Goal: Task Accomplishment & Management: Use online tool/utility

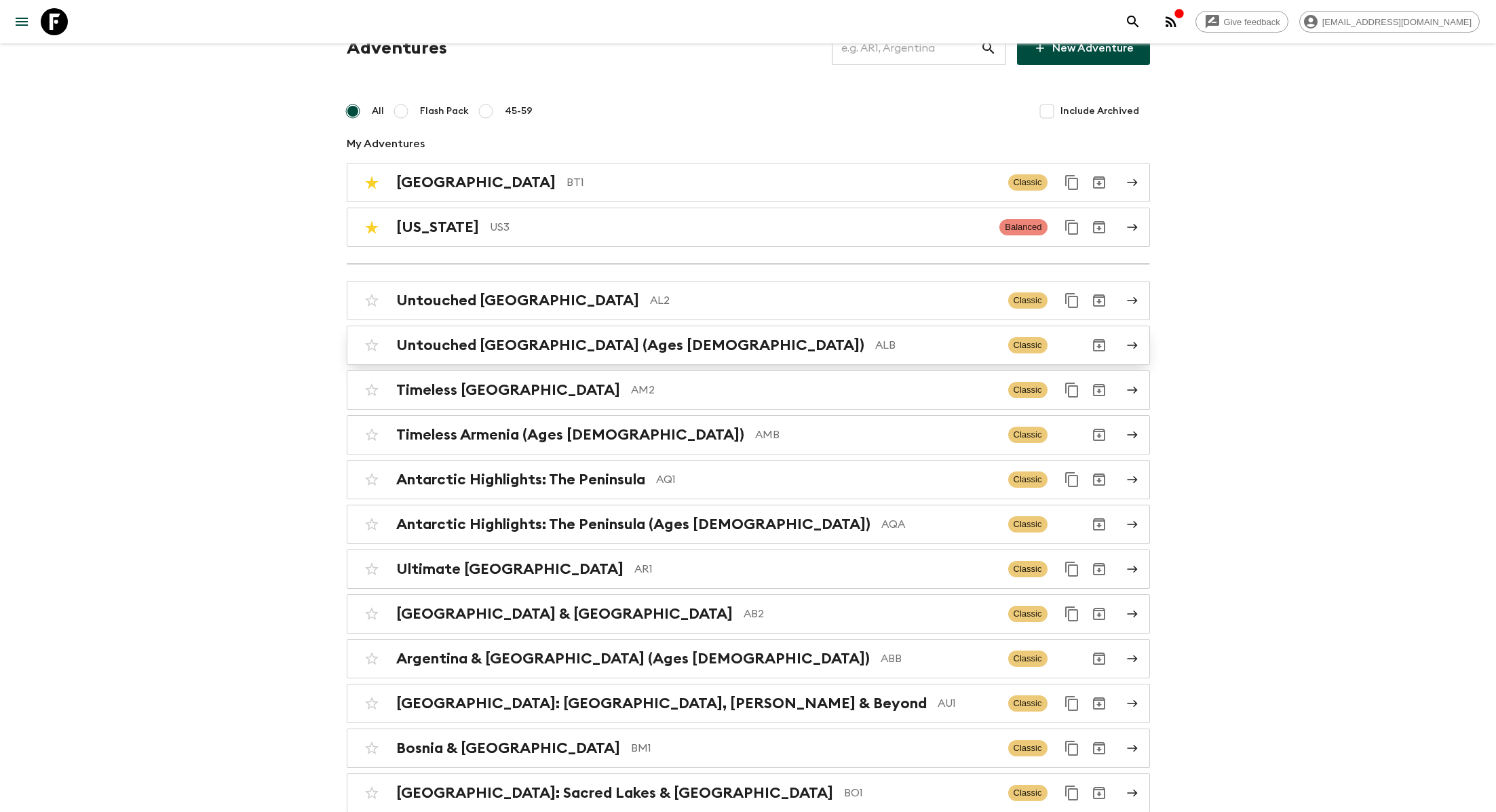
scroll to position [44, 0]
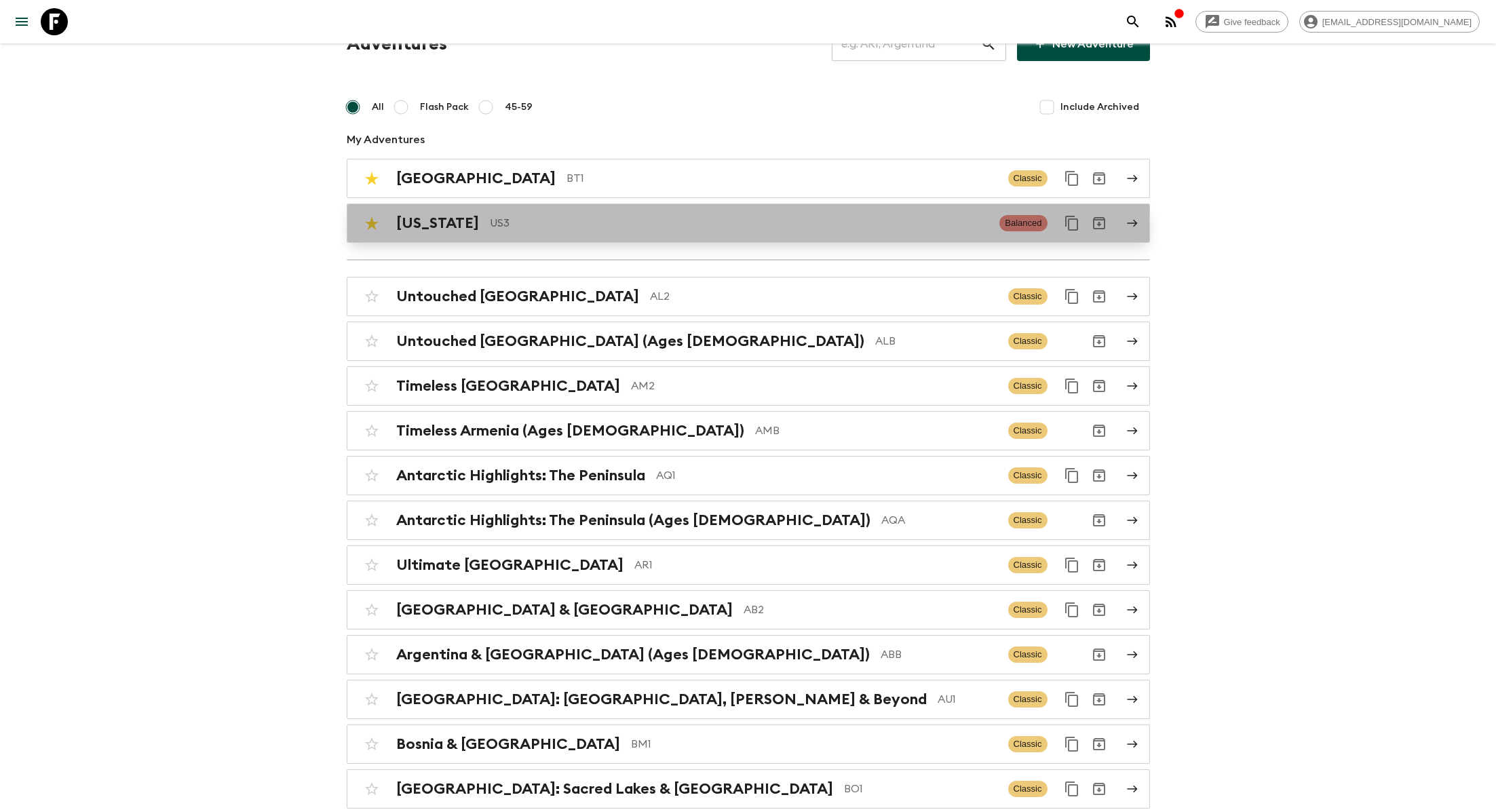
click at [556, 227] on p "US3" at bounding box center [739, 223] width 499 height 16
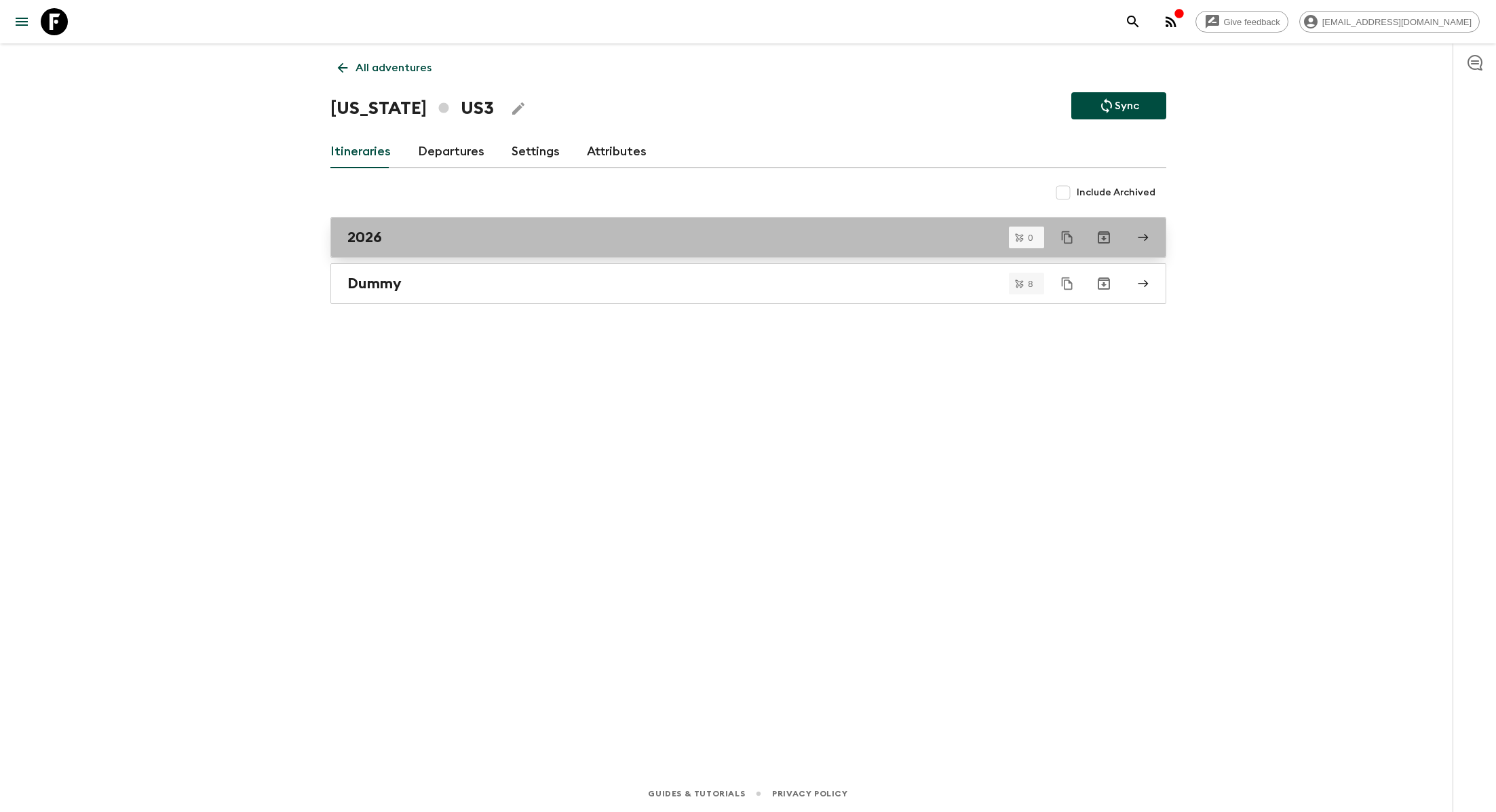
click at [469, 234] on div "2026" at bounding box center [735, 237] width 776 height 18
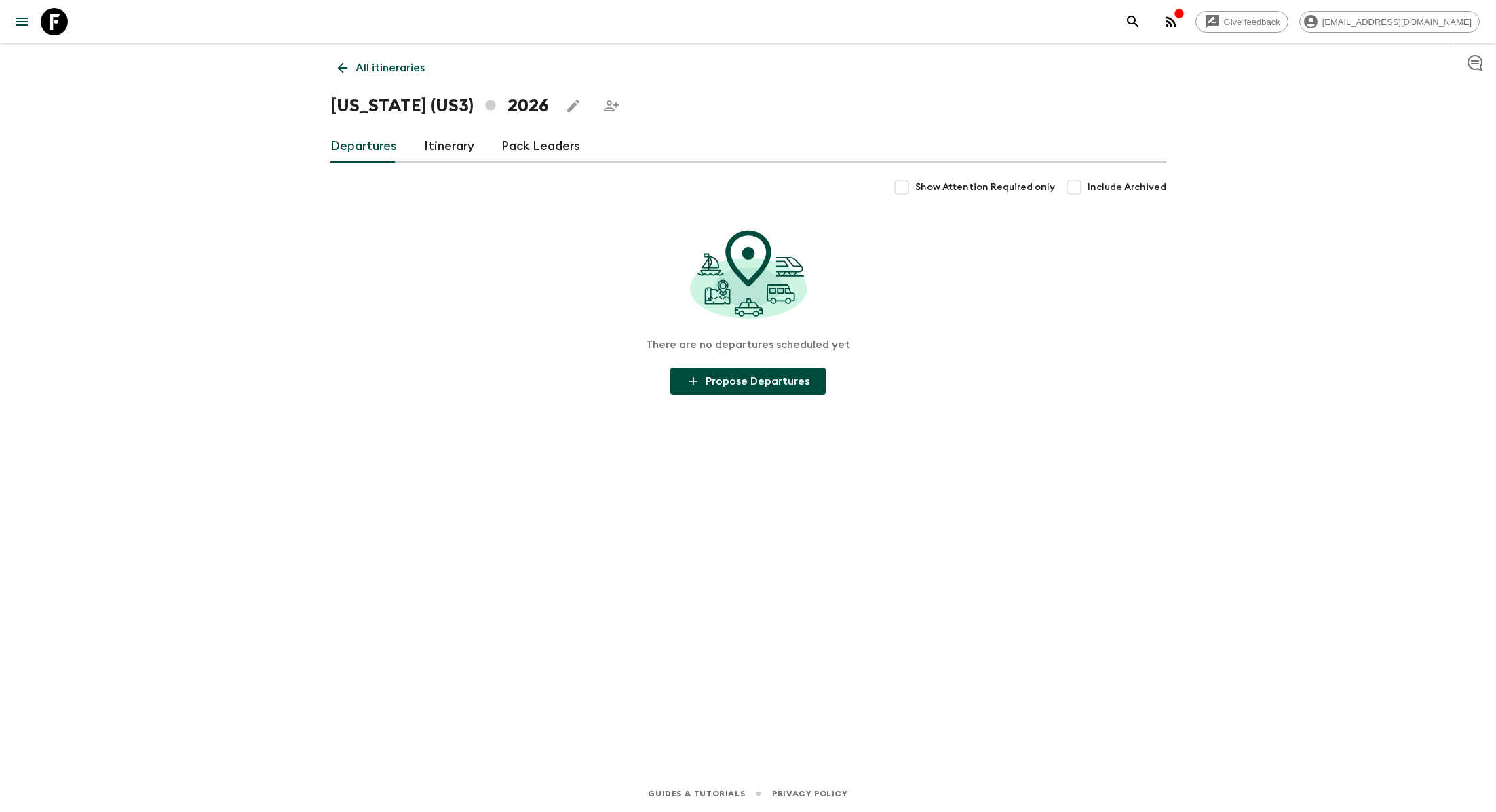
click at [459, 152] on link "Itinerary" at bounding box center [449, 147] width 50 height 32
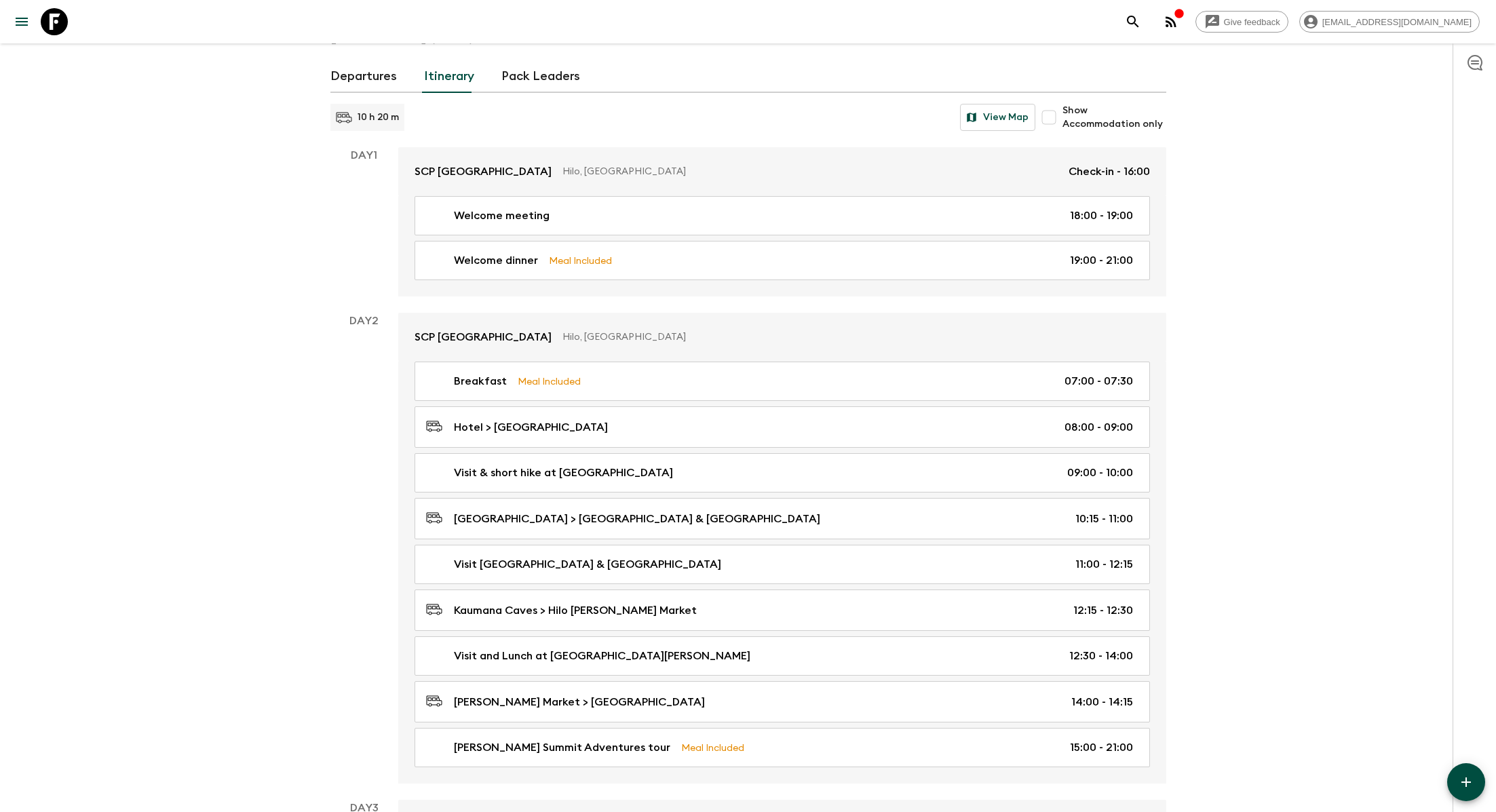
scroll to position [71, 0]
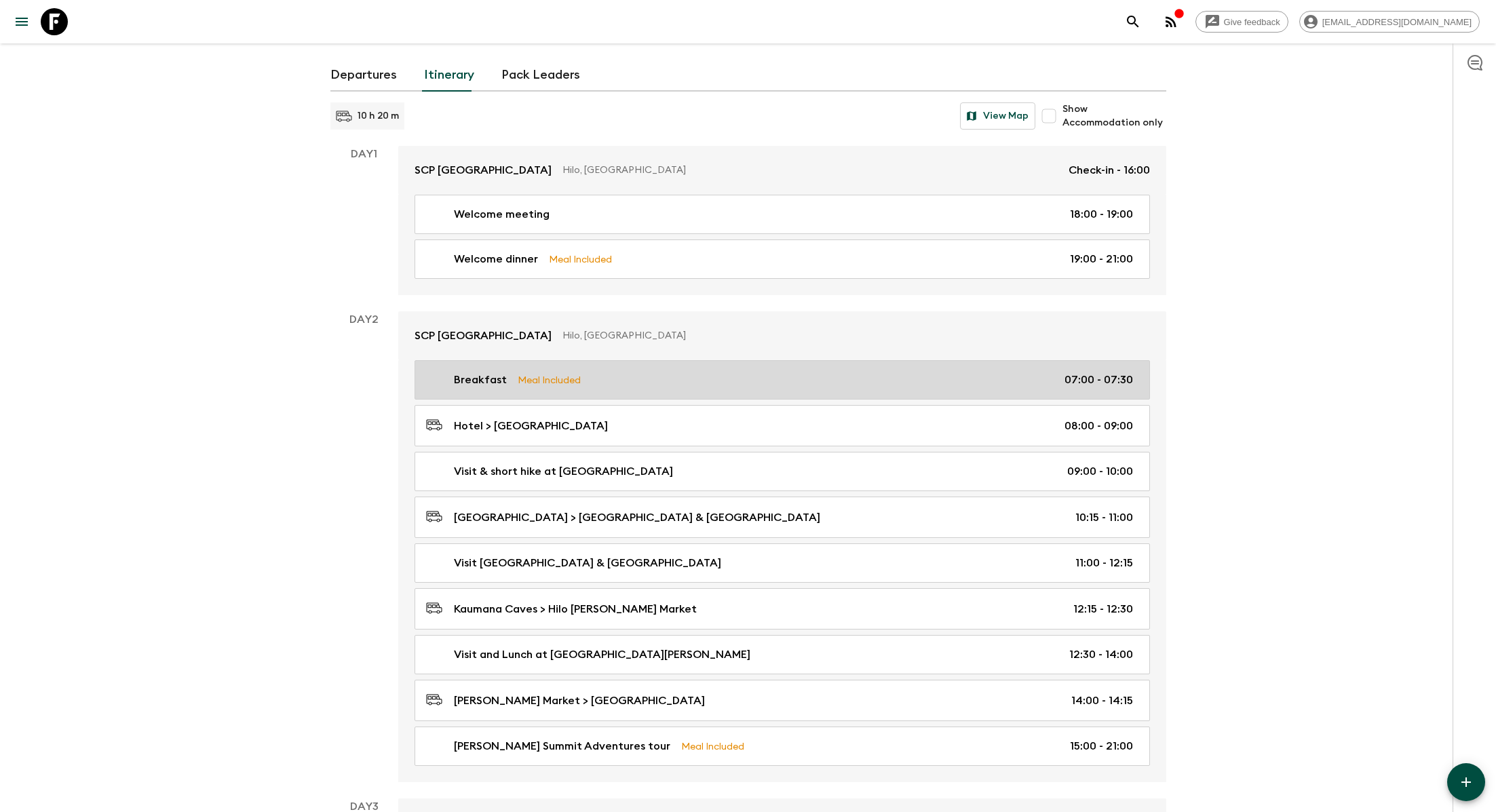
click at [670, 373] on div "Breakfast Meal Included 07:00 - 07:30" at bounding box center [779, 380] width 707 height 16
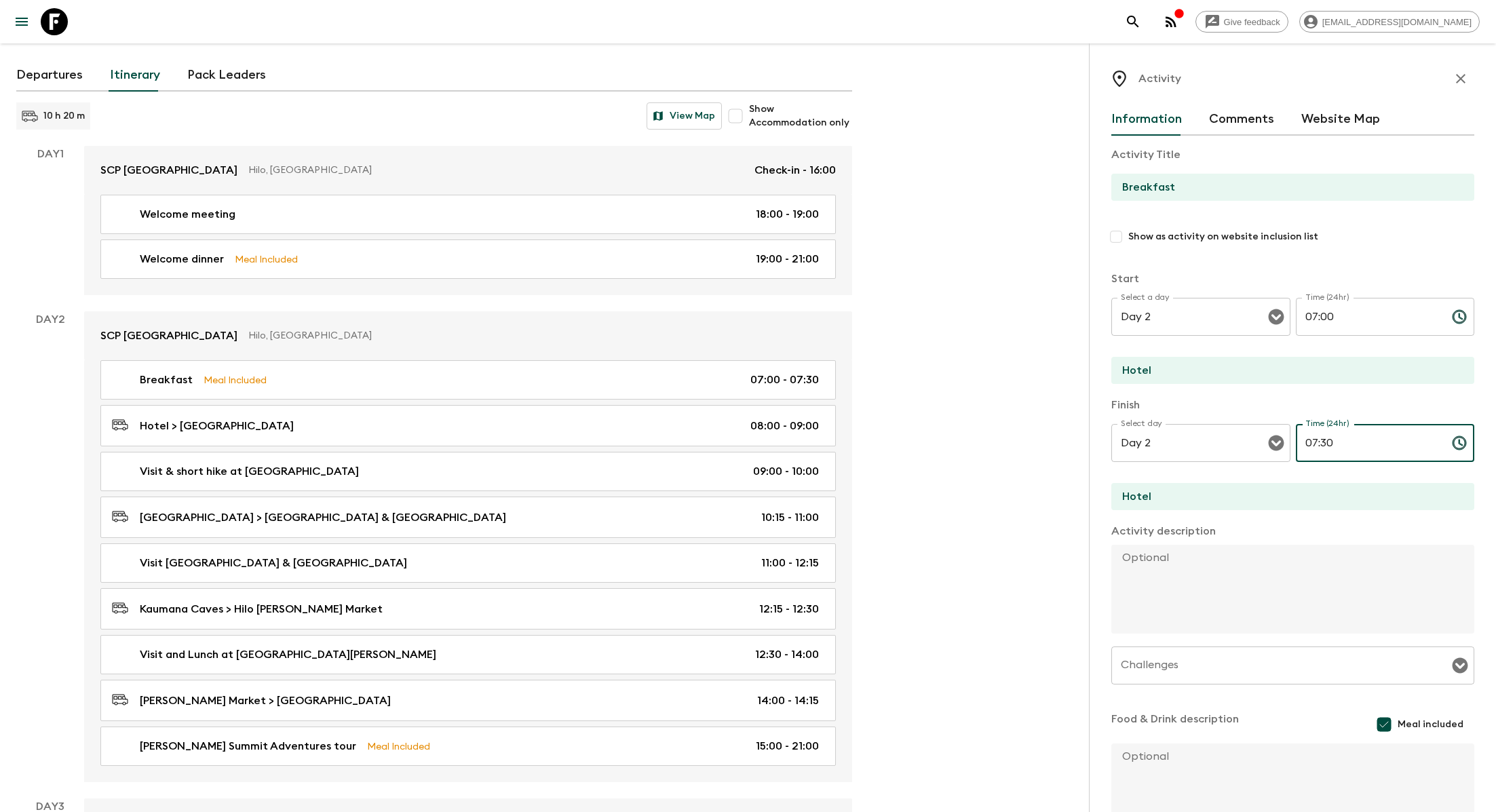
click at [716, 453] on input "07:30" at bounding box center [1369, 443] width 145 height 38
type input "0"
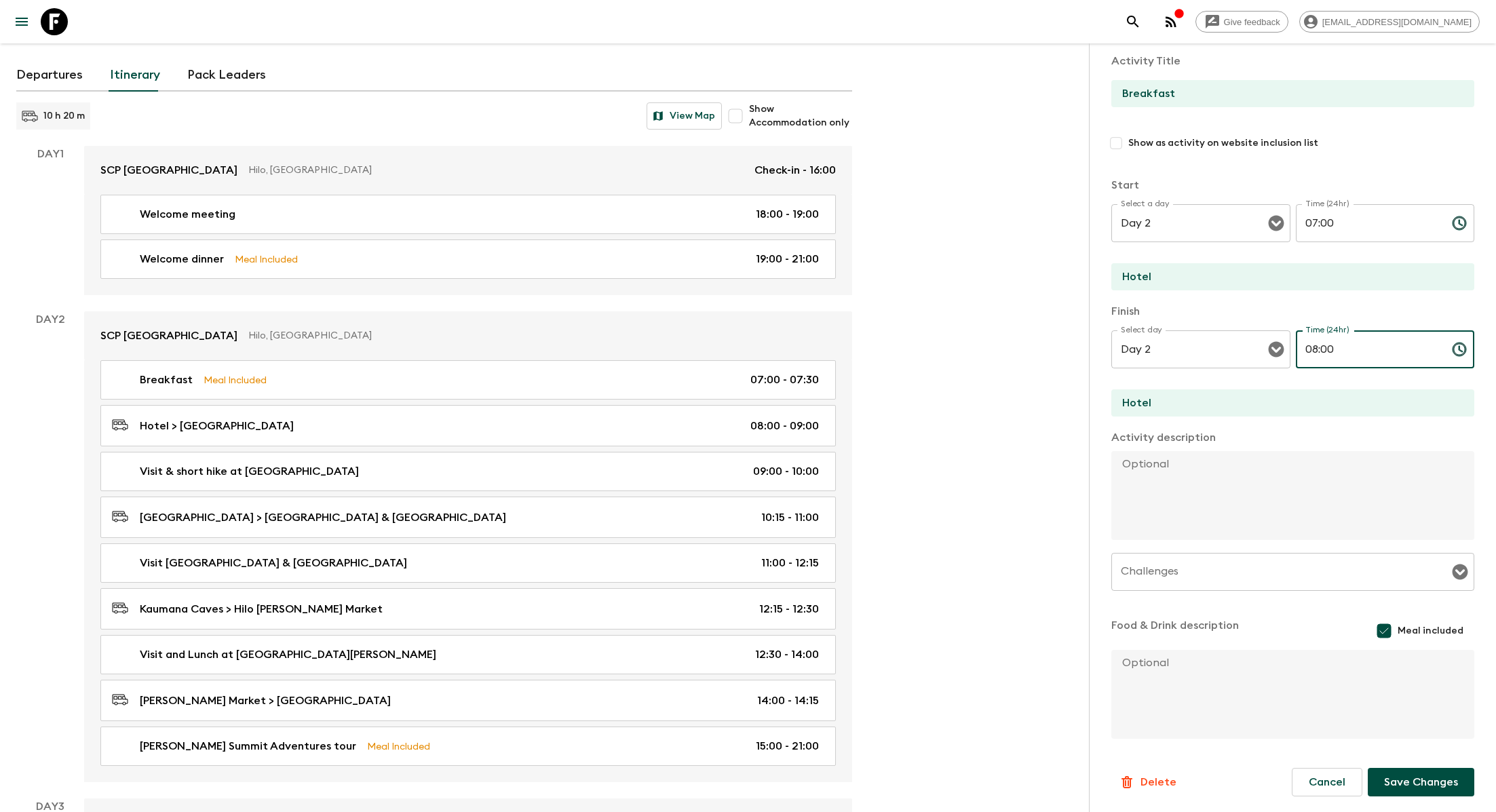
type input "08:00"
click at [716, 732] on button "Save Changes" at bounding box center [1421, 781] width 106 height 28
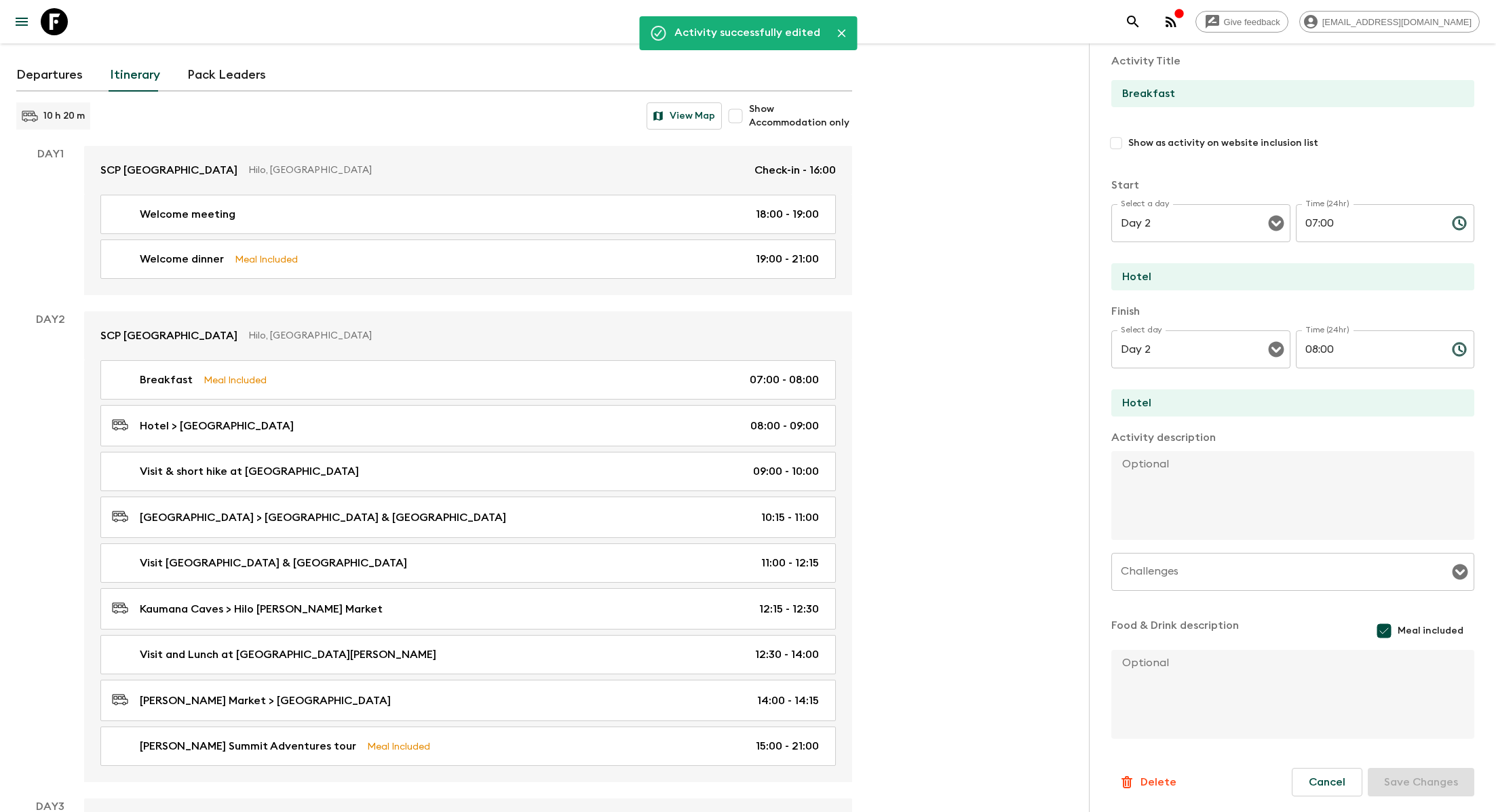
scroll to position [0, 0]
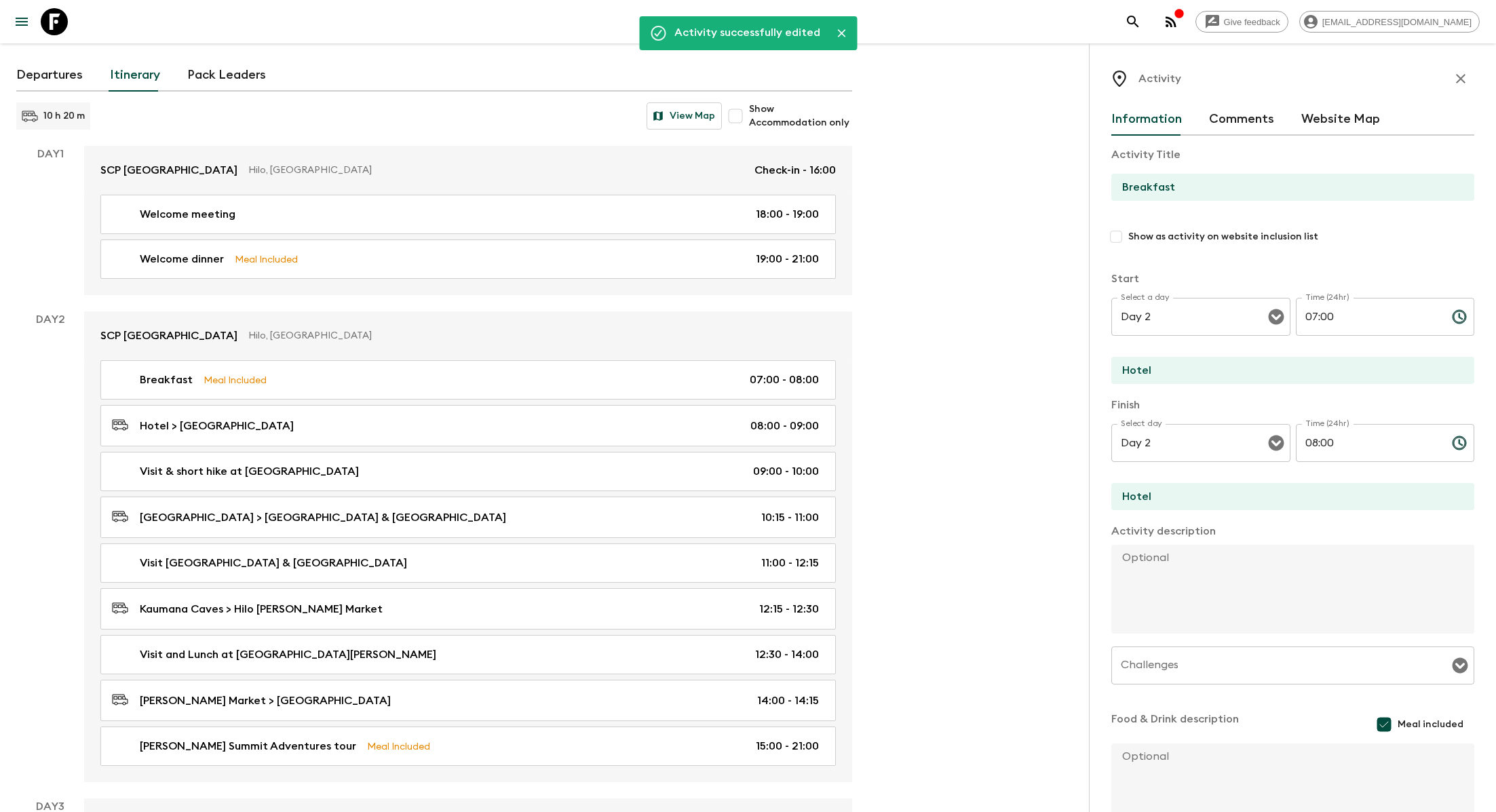
click at [716, 79] on icon "button" at bounding box center [1461, 78] width 16 height 16
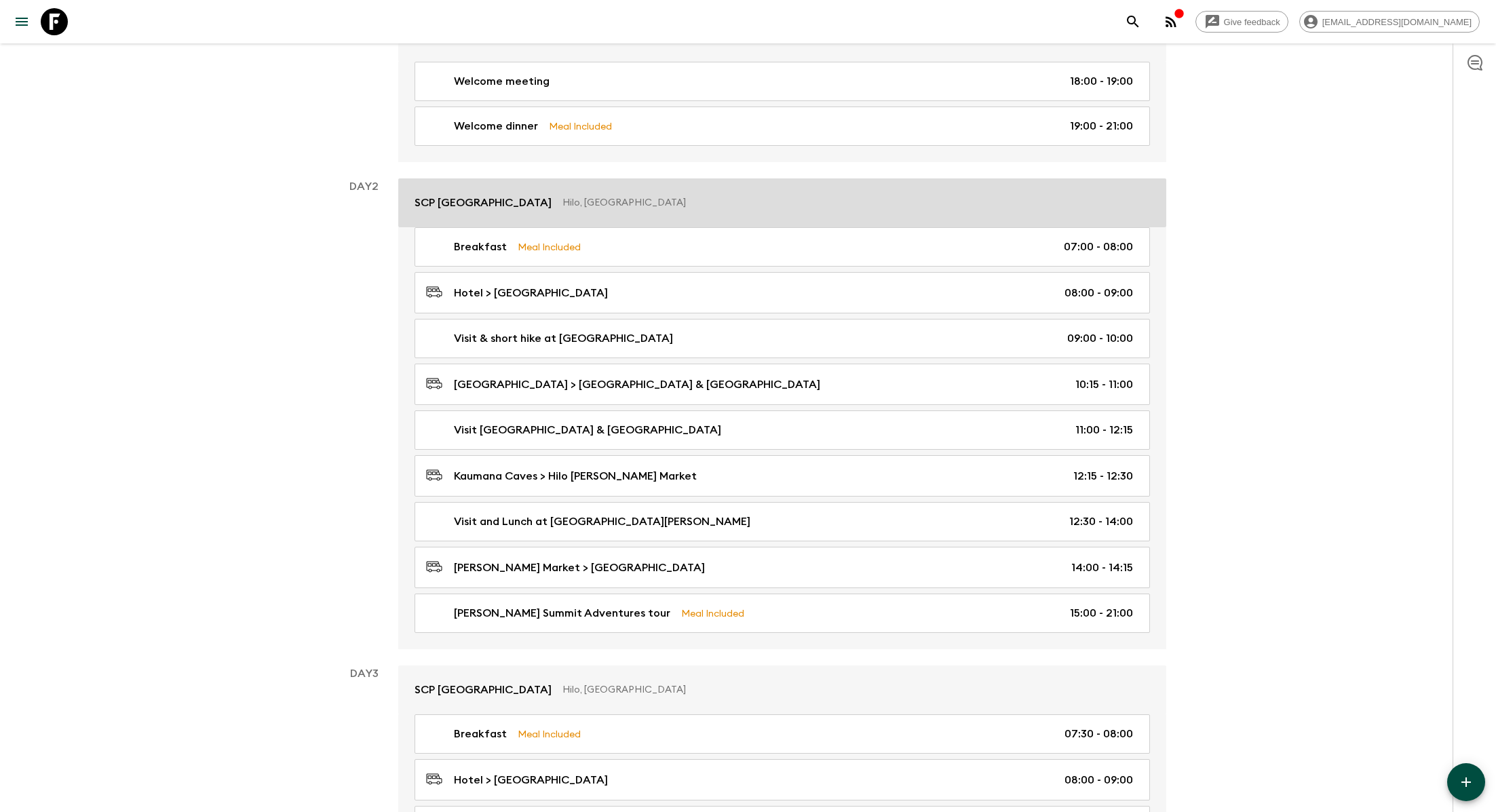
scroll to position [206, 0]
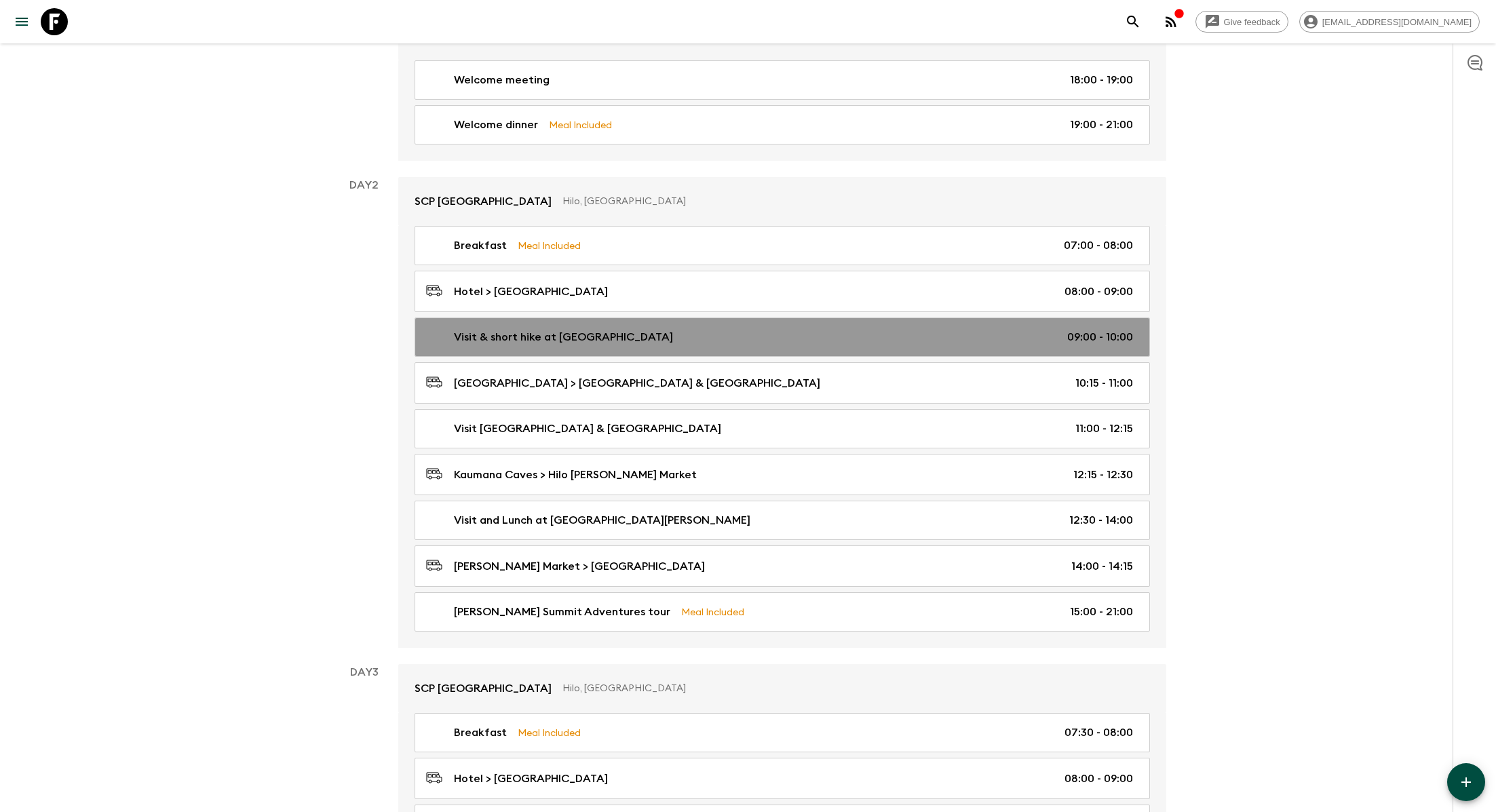
click at [716, 330] on div "Visit & short hike at [GEOGRAPHIC_DATA] 09:00 - 10:00" at bounding box center [779, 337] width 707 height 16
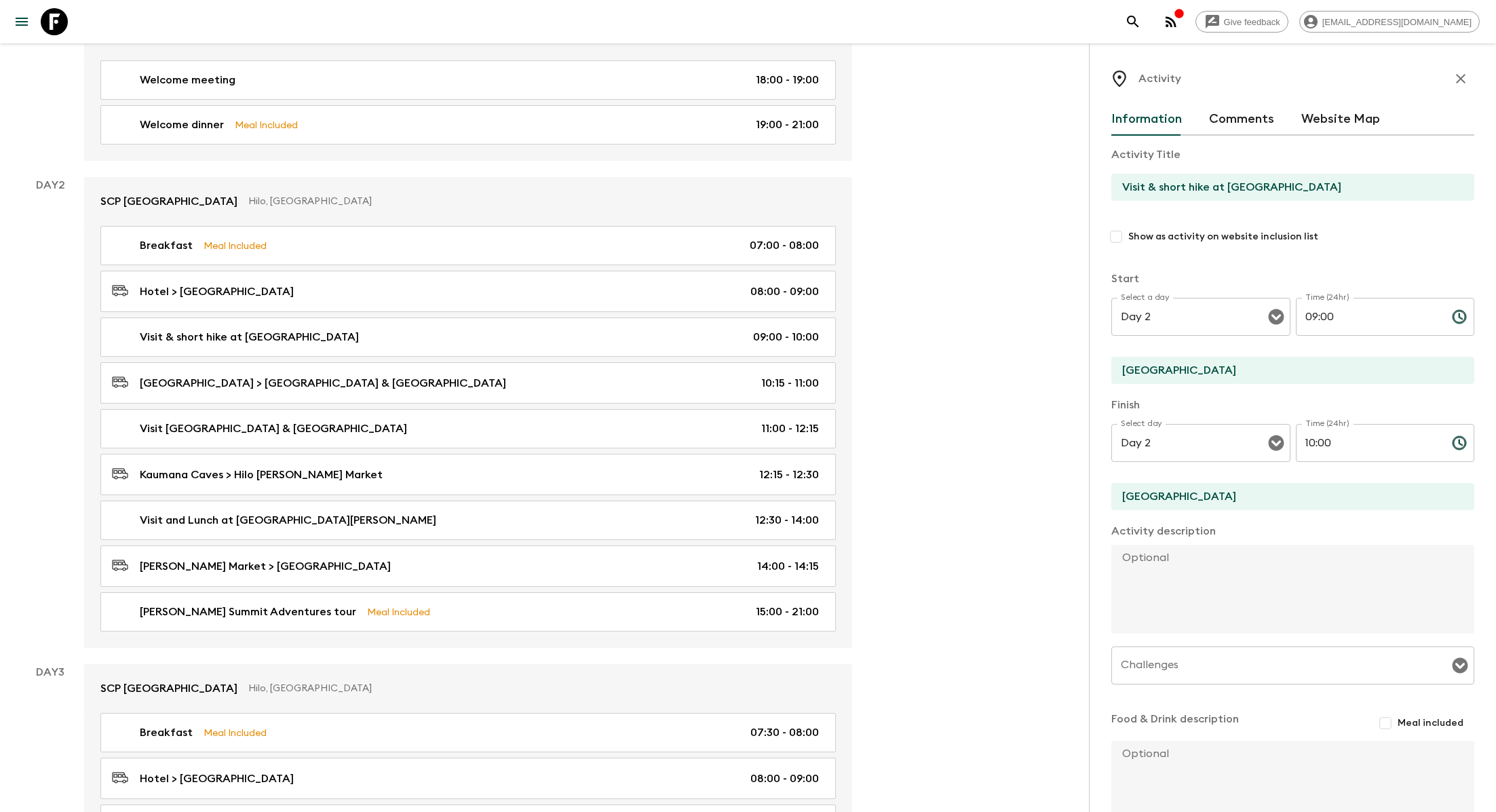
click at [716, 75] on icon "button" at bounding box center [1461, 78] width 16 height 16
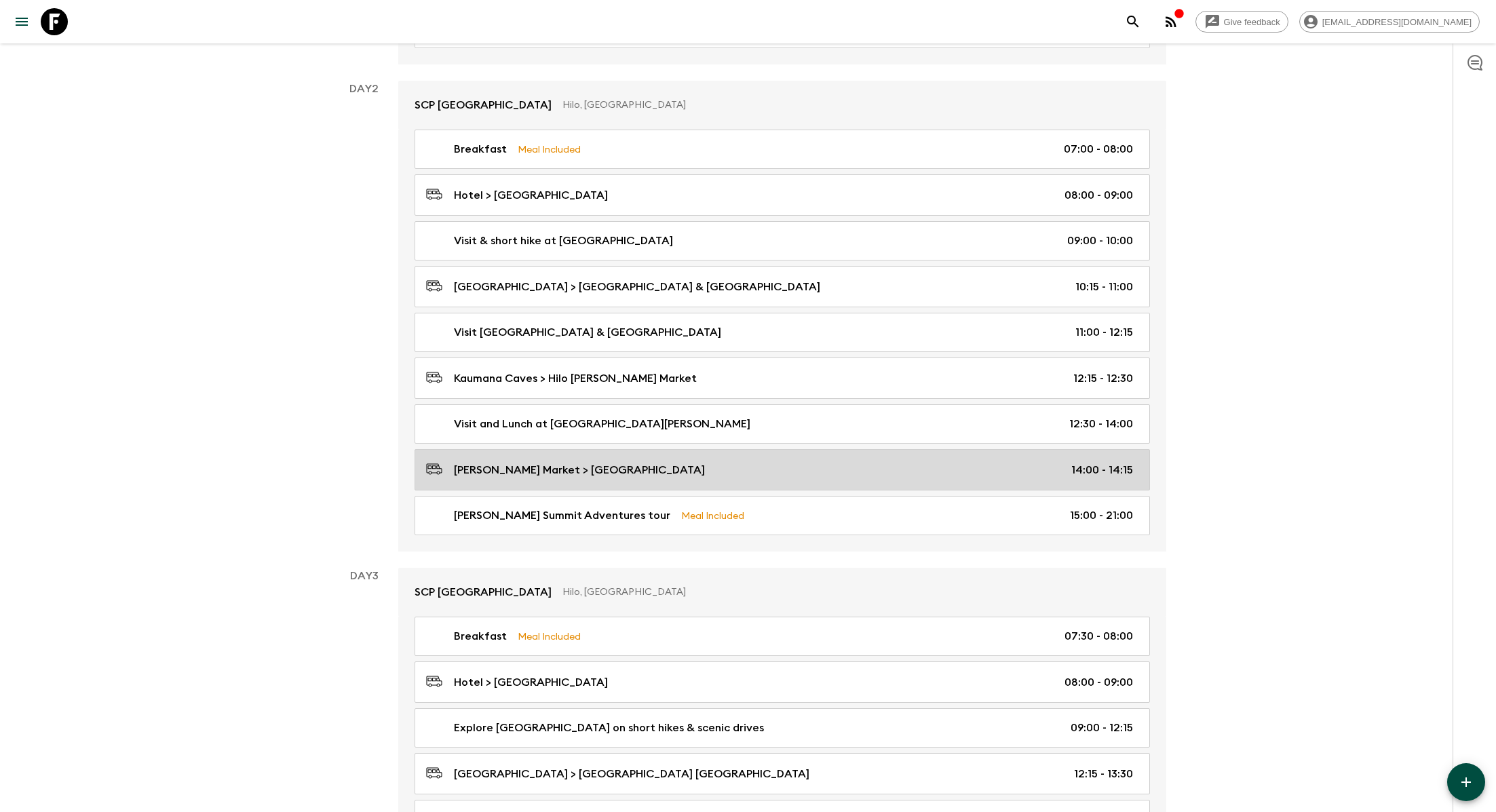
scroll to position [306, 0]
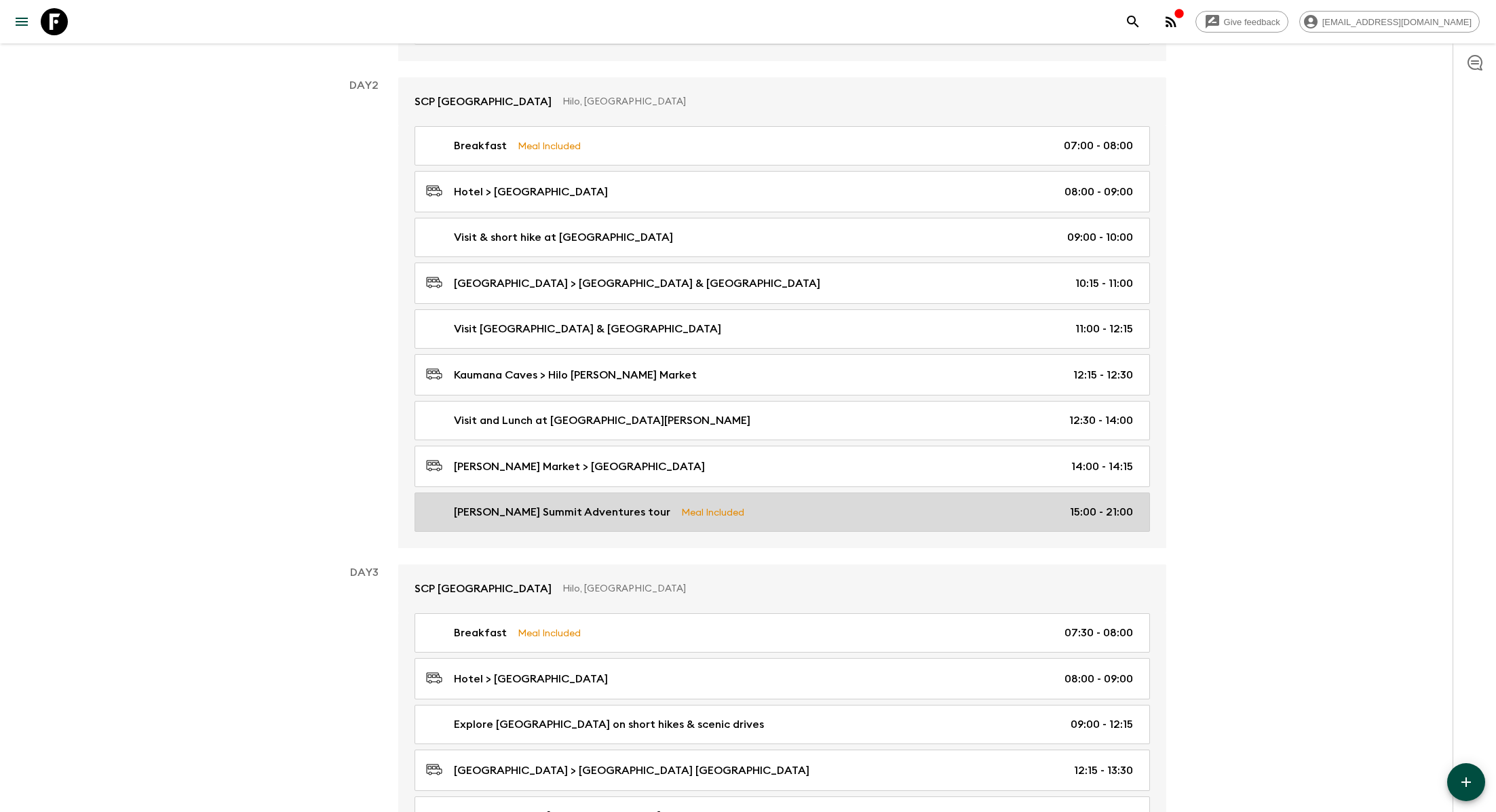
click at [710, 506] on p "Meal Included" at bounding box center [713, 512] width 63 height 15
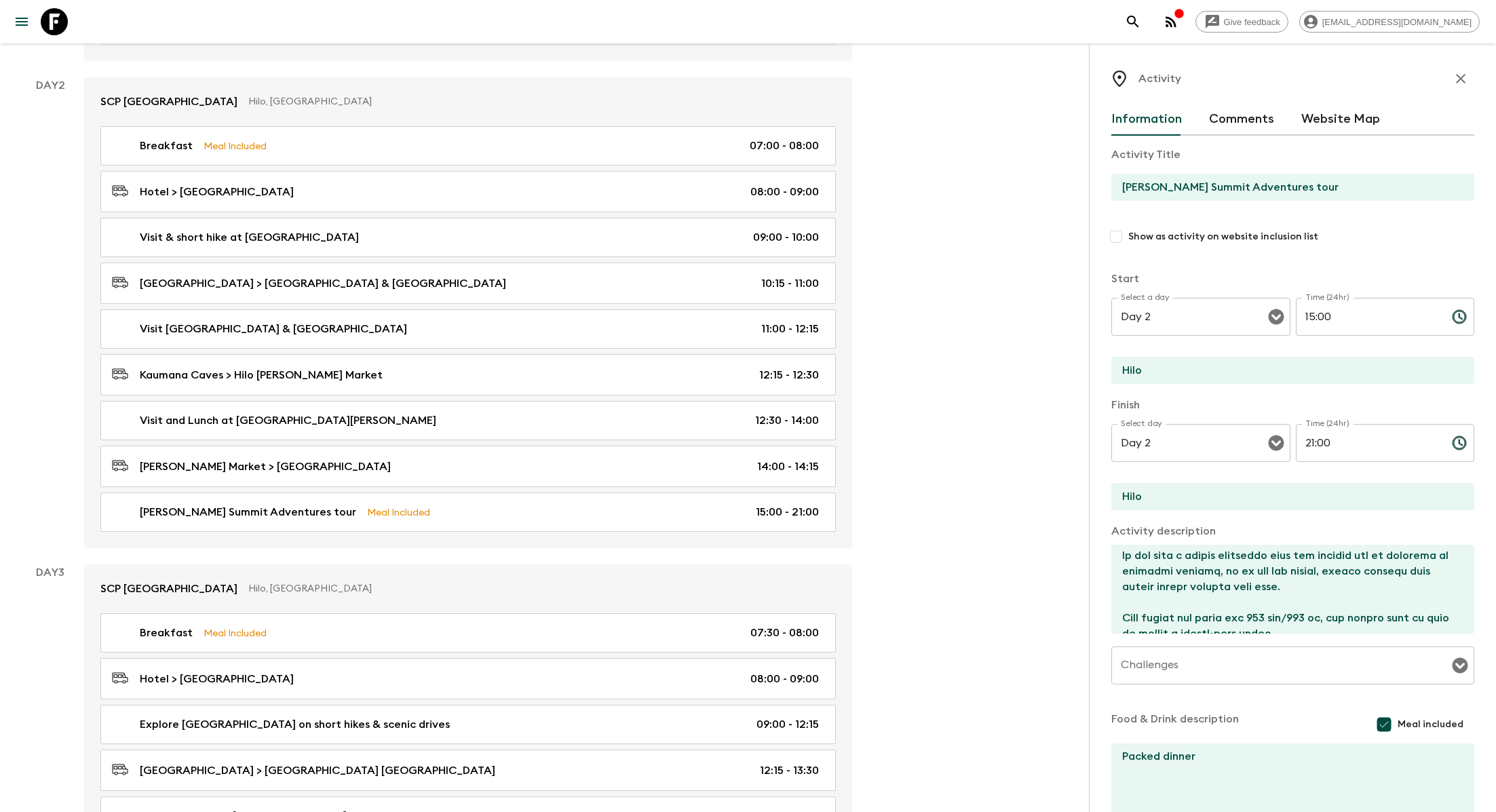
scroll to position [327, 0]
click at [716, 663] on input "Challenges" at bounding box center [1282, 665] width 331 height 26
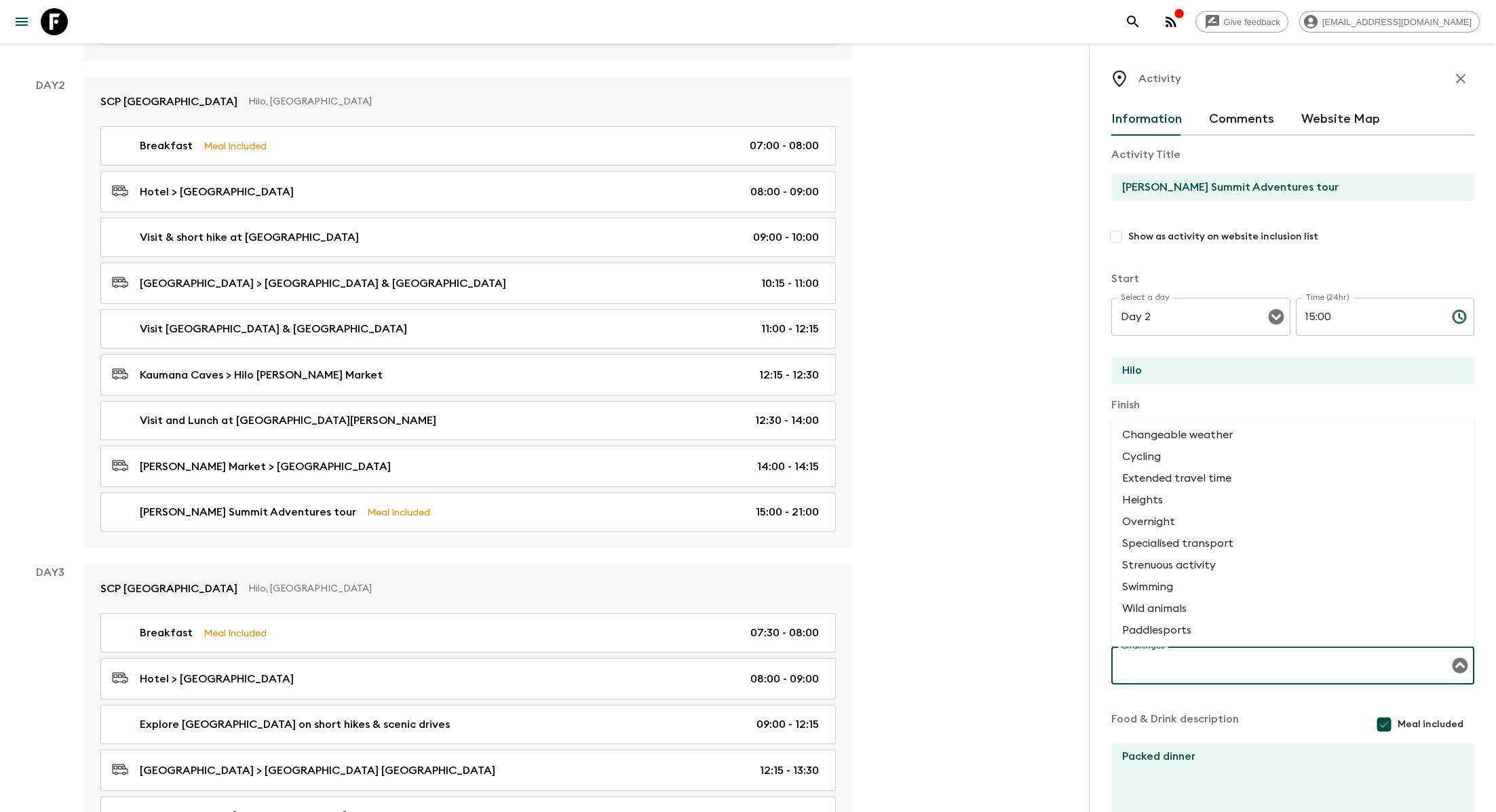
click at [716, 576] on div "Give feedback [EMAIL_ADDRESS][DOMAIN_NAME] All itineraries [US_STATE] ([GEOGRAP…" at bounding box center [748, 725] width 1496 height 2062
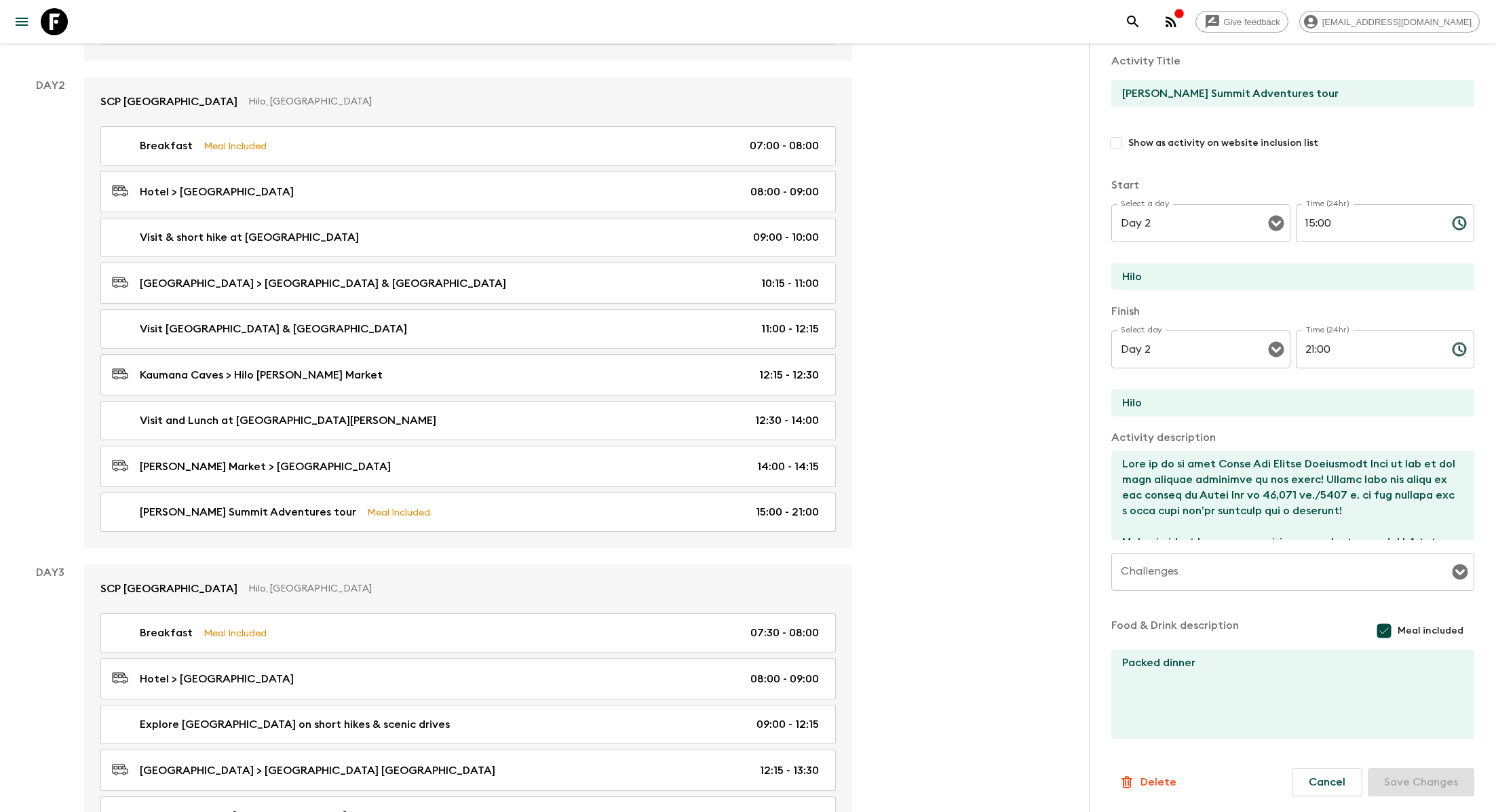
scroll to position [0, 0]
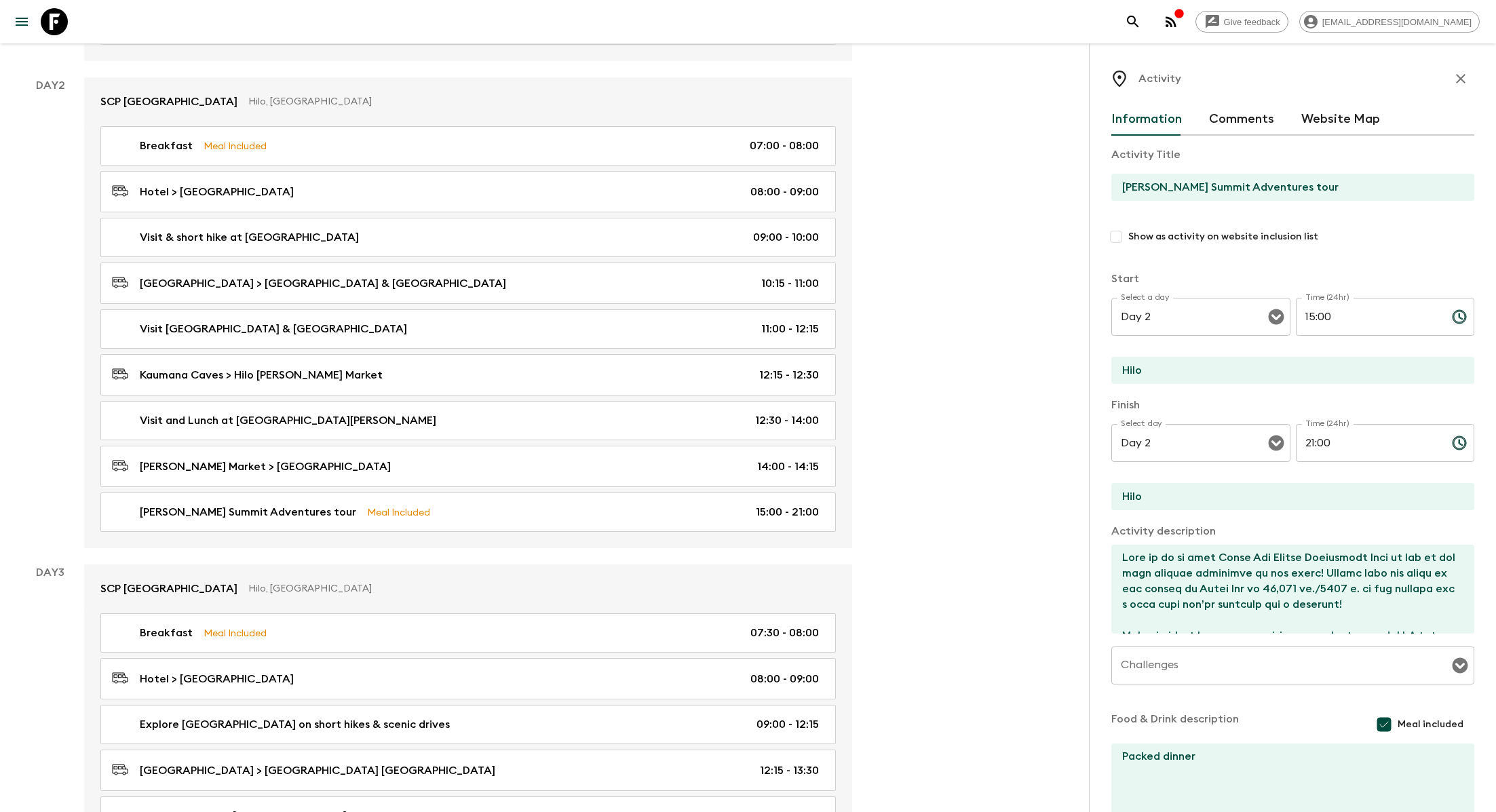
click at [716, 77] on icon "button" at bounding box center [1461, 79] width 10 height 10
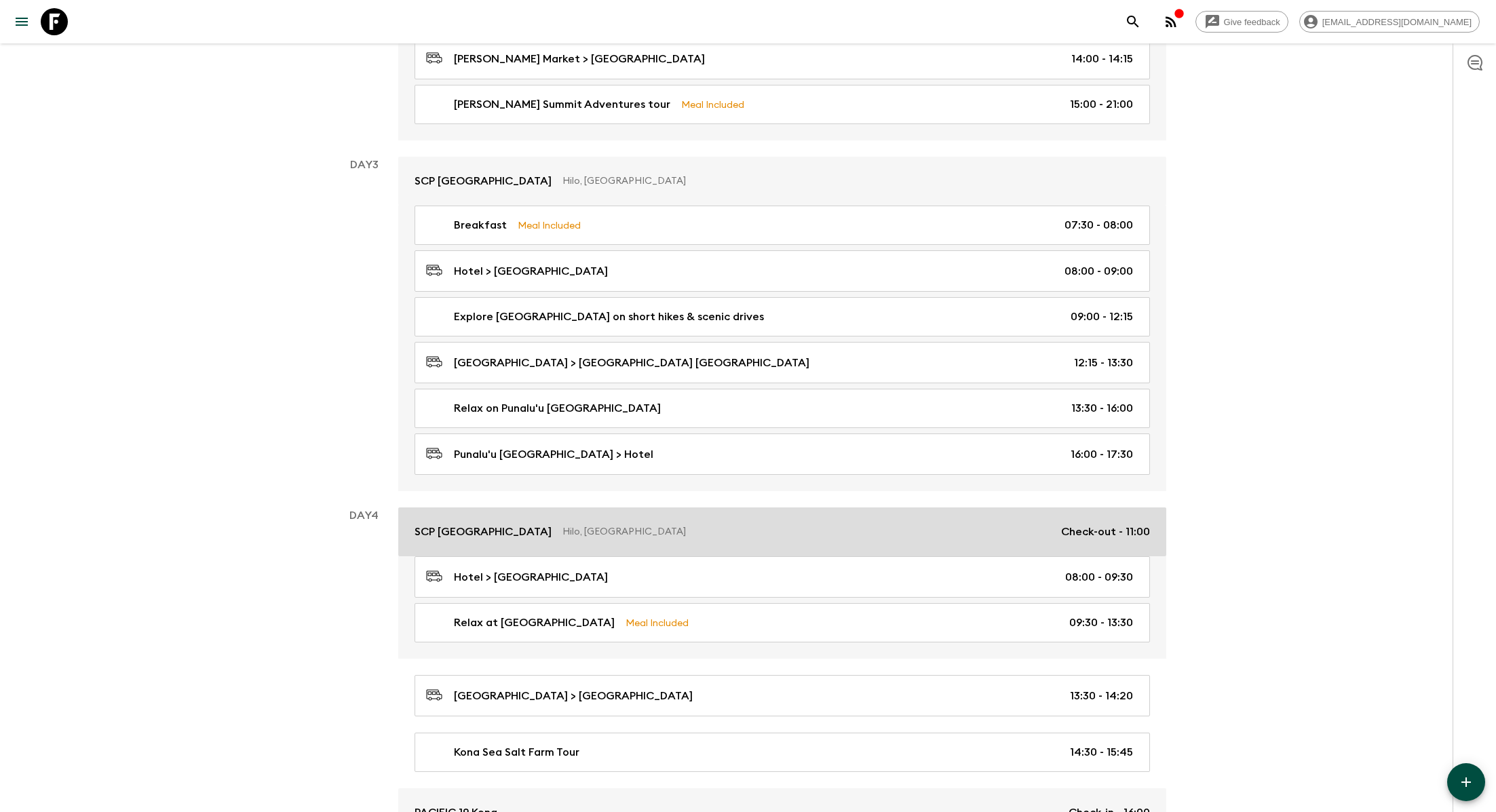
scroll to position [720, 0]
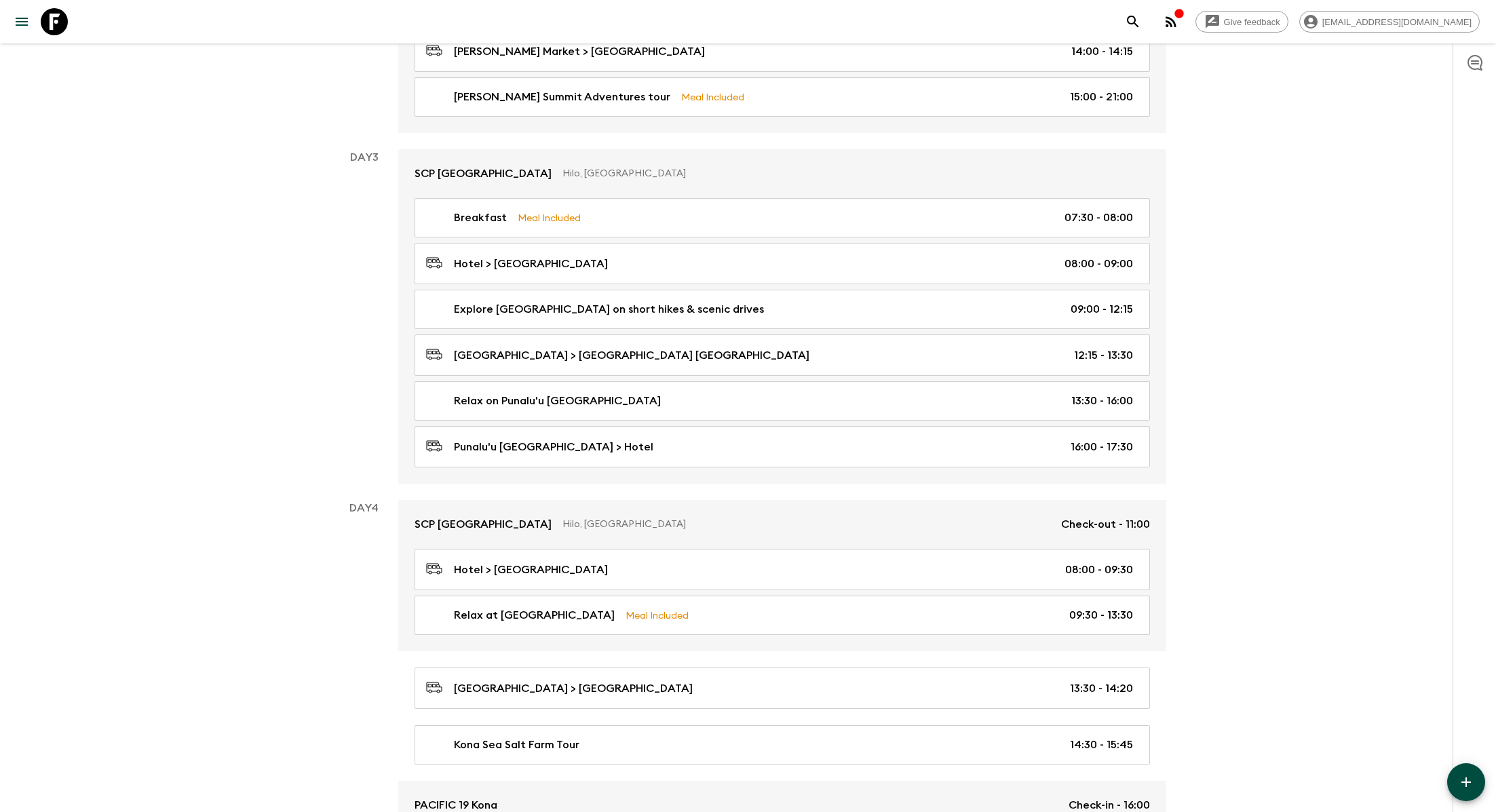
click at [716, 732] on icon "button" at bounding box center [1466, 782] width 16 height 16
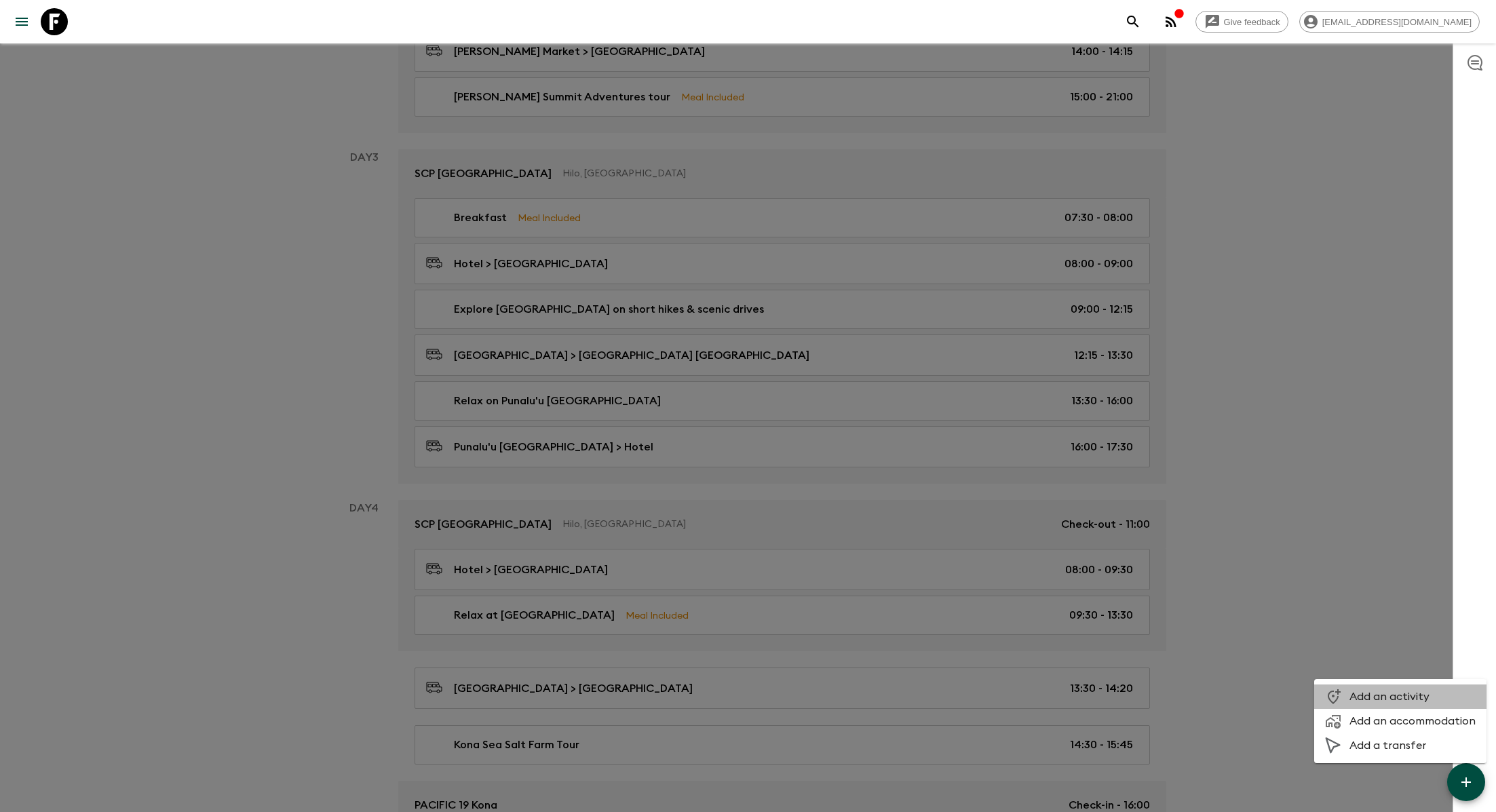
click at [716, 694] on span "Add an activity" at bounding box center [1412, 696] width 126 height 14
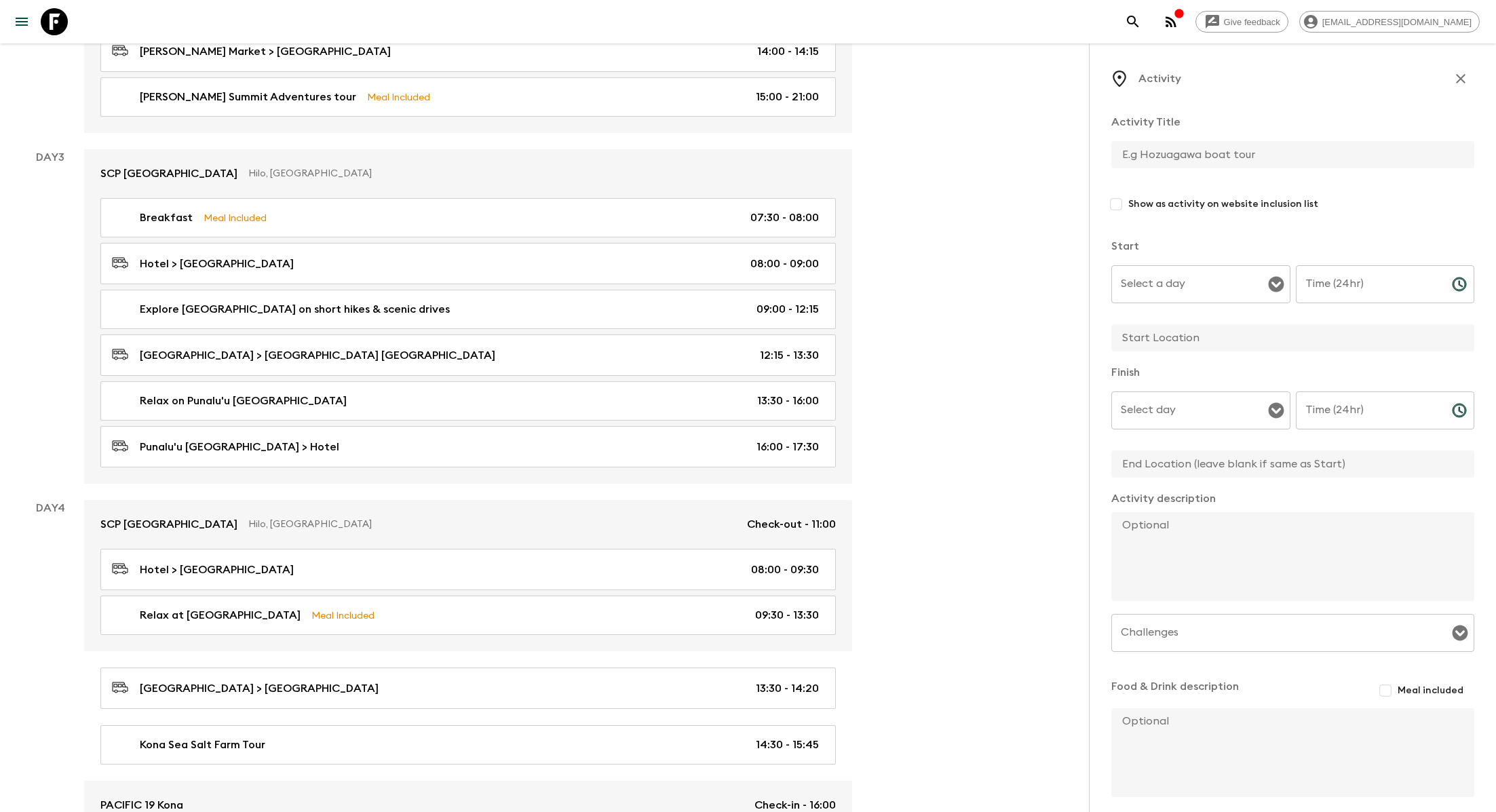
click at [716, 155] on input "text" at bounding box center [1287, 155] width 352 height 27
click at [716, 287] on icon "Open" at bounding box center [1276, 284] width 16 height 16
type input "Breakfast"
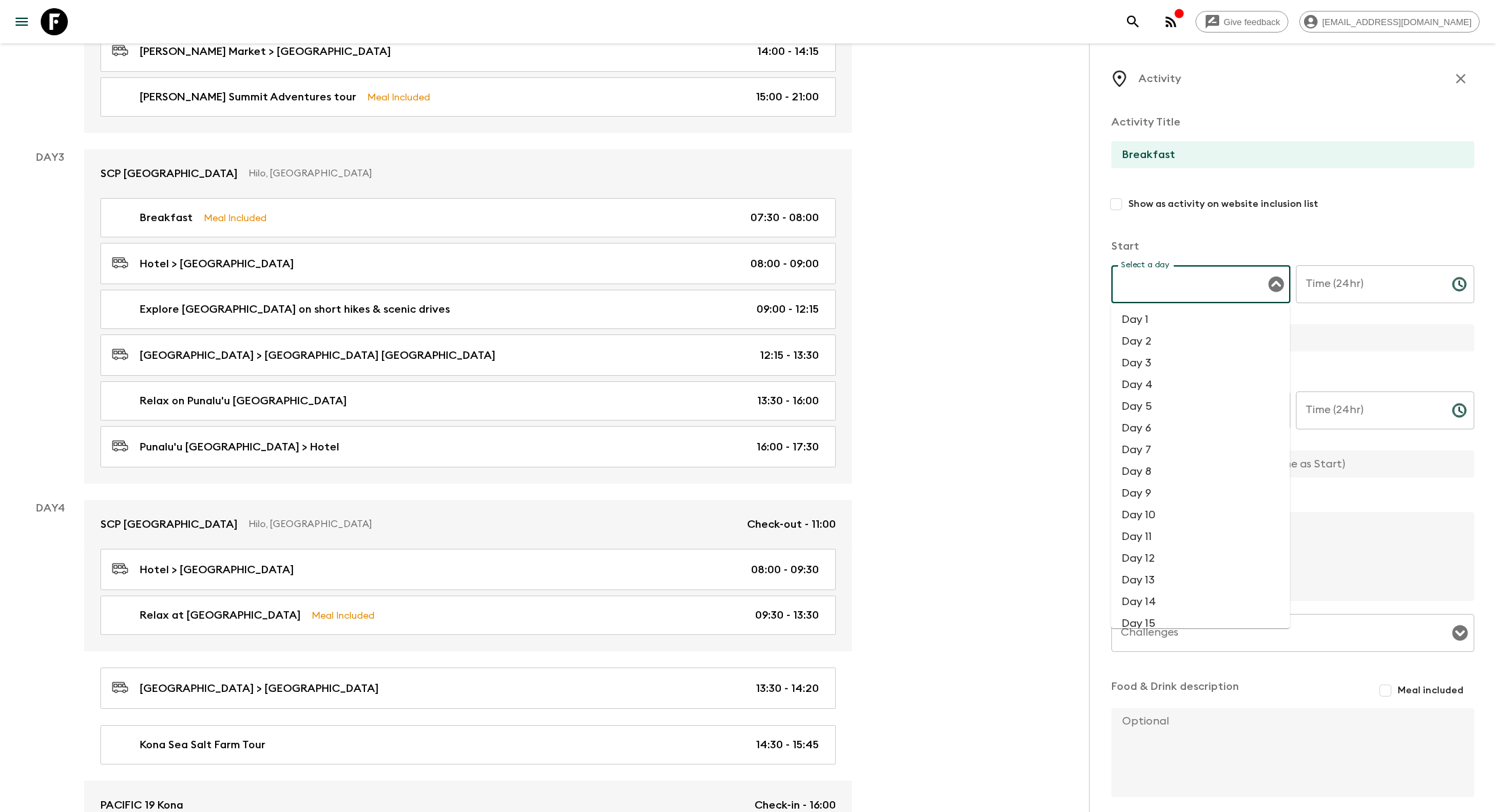
click at [716, 389] on li "Day 4" at bounding box center [1200, 384] width 179 height 22
type input "Day 4"
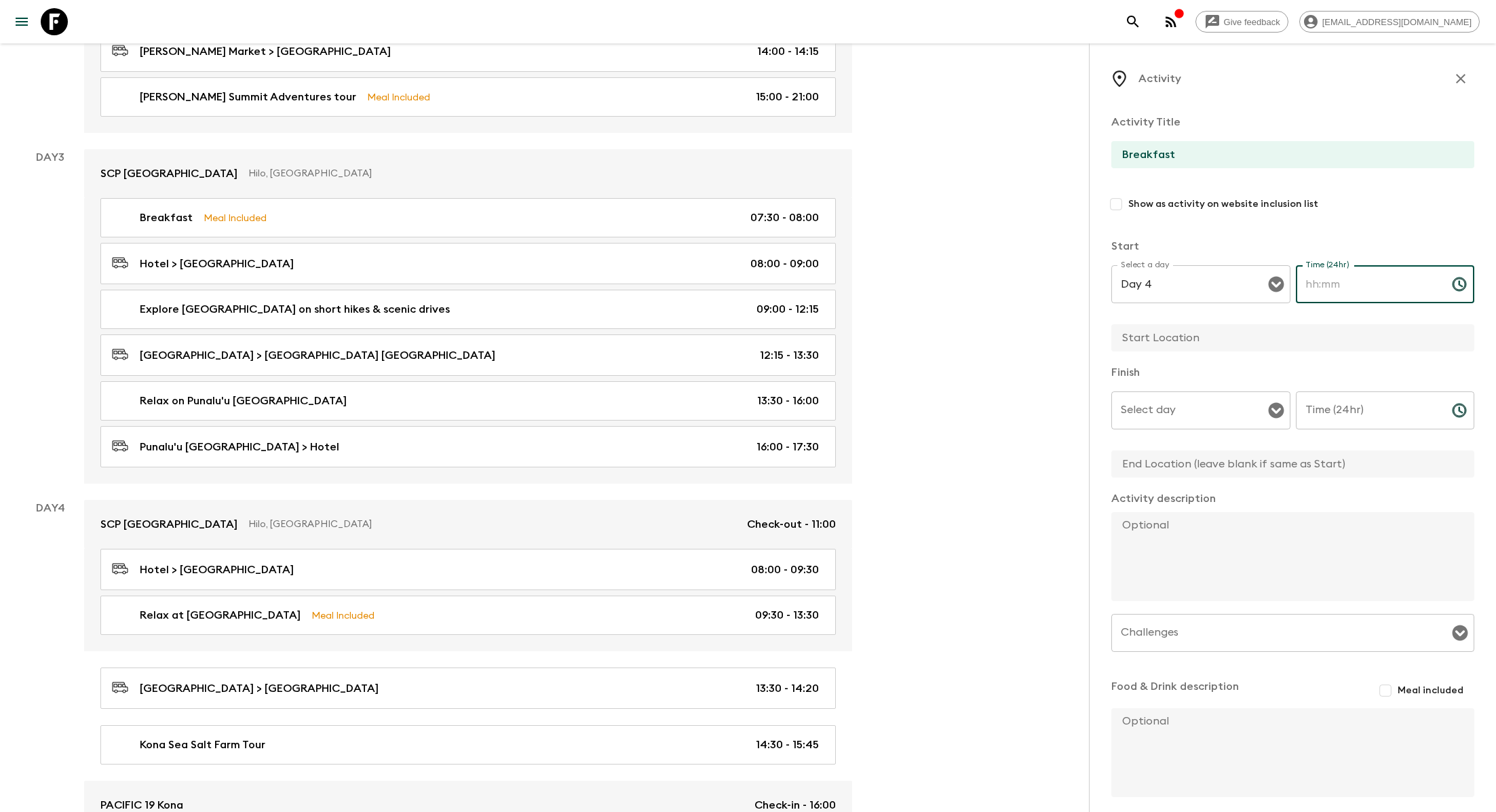
click at [716, 295] on input "Time (24hr)" at bounding box center [1369, 284] width 145 height 38
type input "07:30"
click at [716, 344] on input "text" at bounding box center [1287, 338] width 352 height 27
type input "Hotel"
click at [716, 411] on div "Select day Select day ​" at bounding box center [1201, 418] width 179 height 53
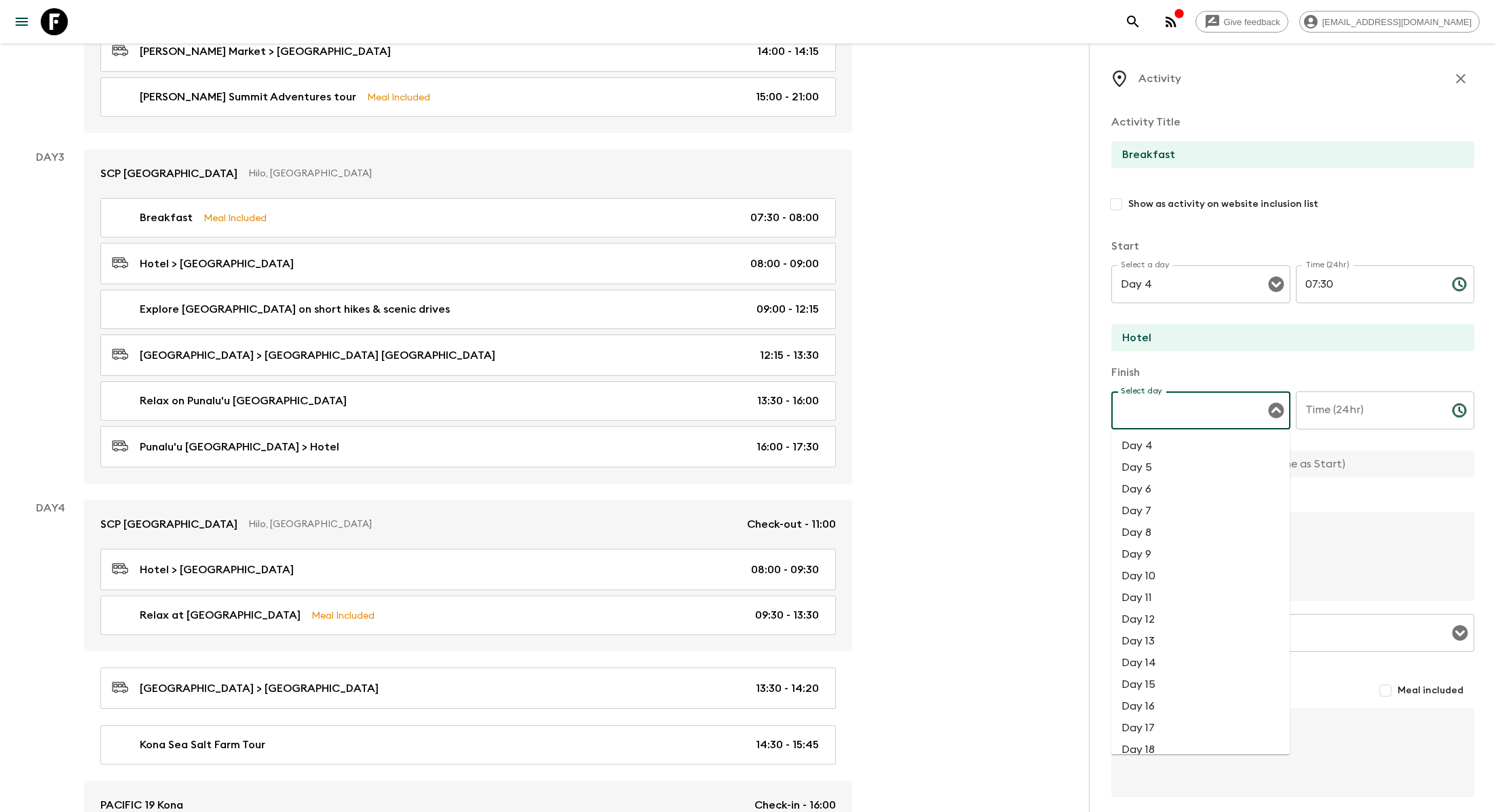
click at [716, 446] on li "Day 4" at bounding box center [1200, 445] width 179 height 22
type input "Day 4"
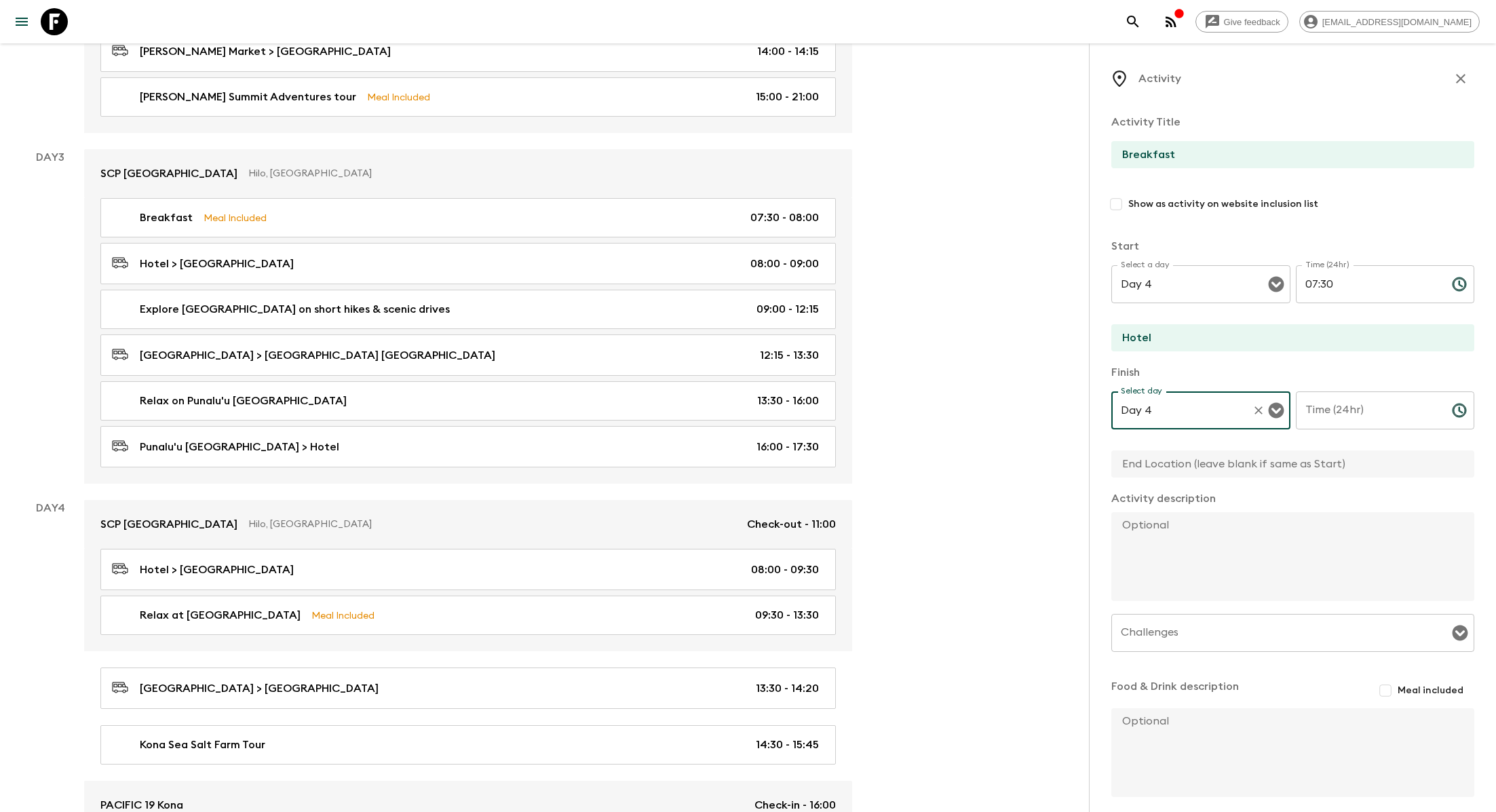
click at [716, 399] on input "Time (24hr)" at bounding box center [1369, 410] width 145 height 38
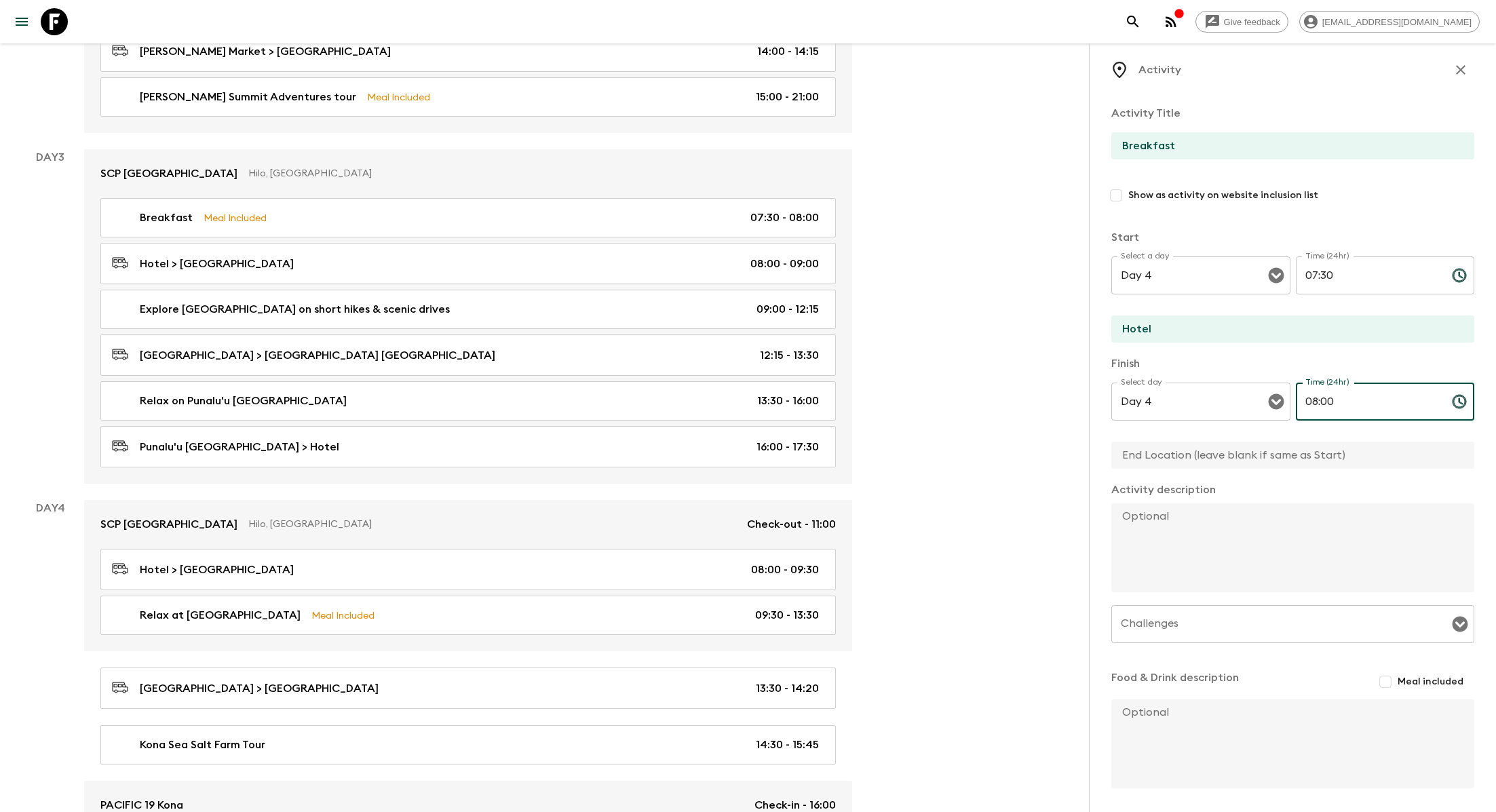
type input "08:00"
click at [716, 668] on div "Activity Title Breakfast Show as activity on website inclusion list Start Selec…" at bounding box center [1293, 442] width 363 height 696
click at [716, 677] on input "Meal included" at bounding box center [1386, 681] width 24 height 24
checkbox input "true"
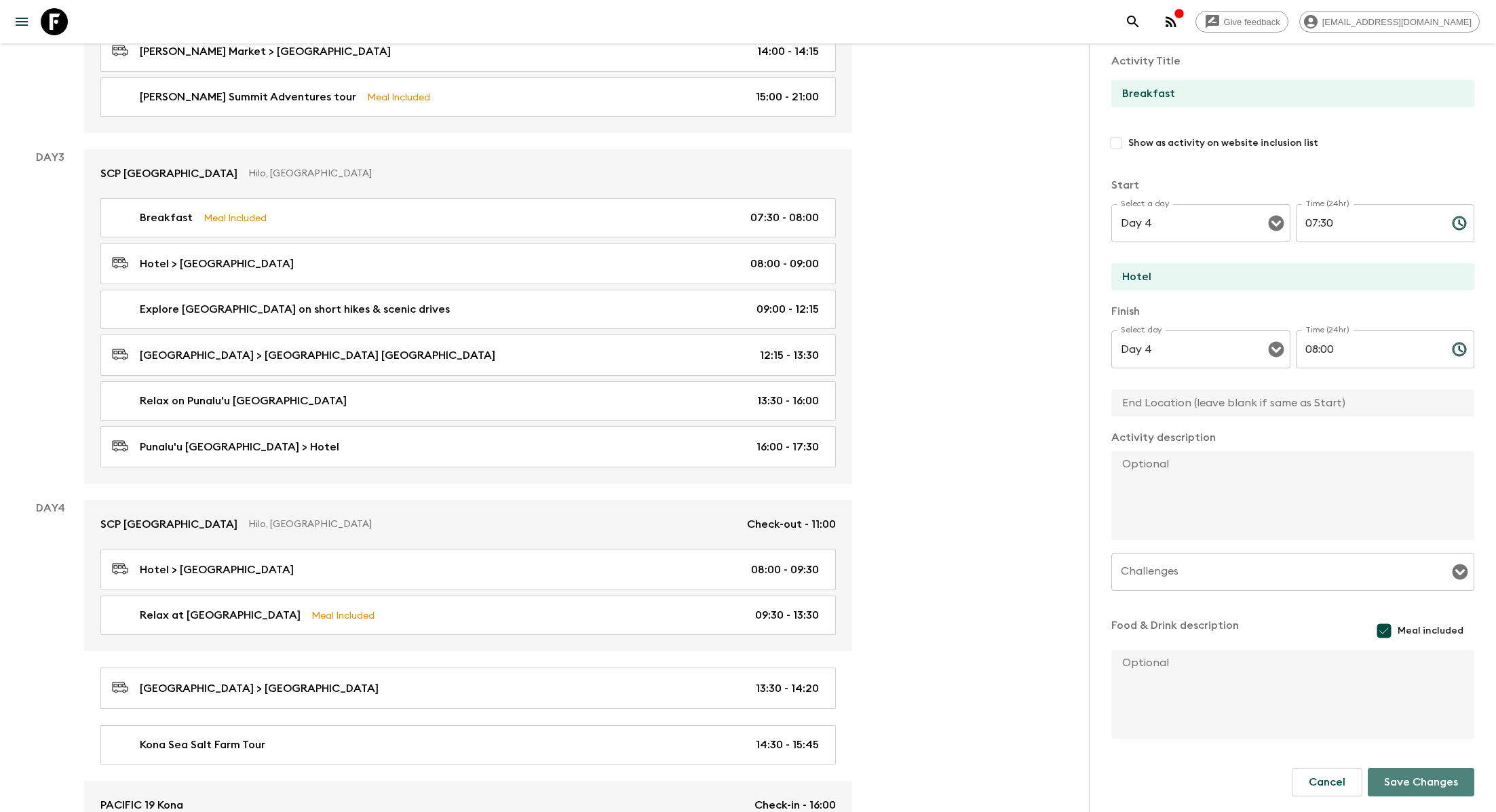
click at [716, 732] on button "Save Changes" at bounding box center [1421, 781] width 106 height 28
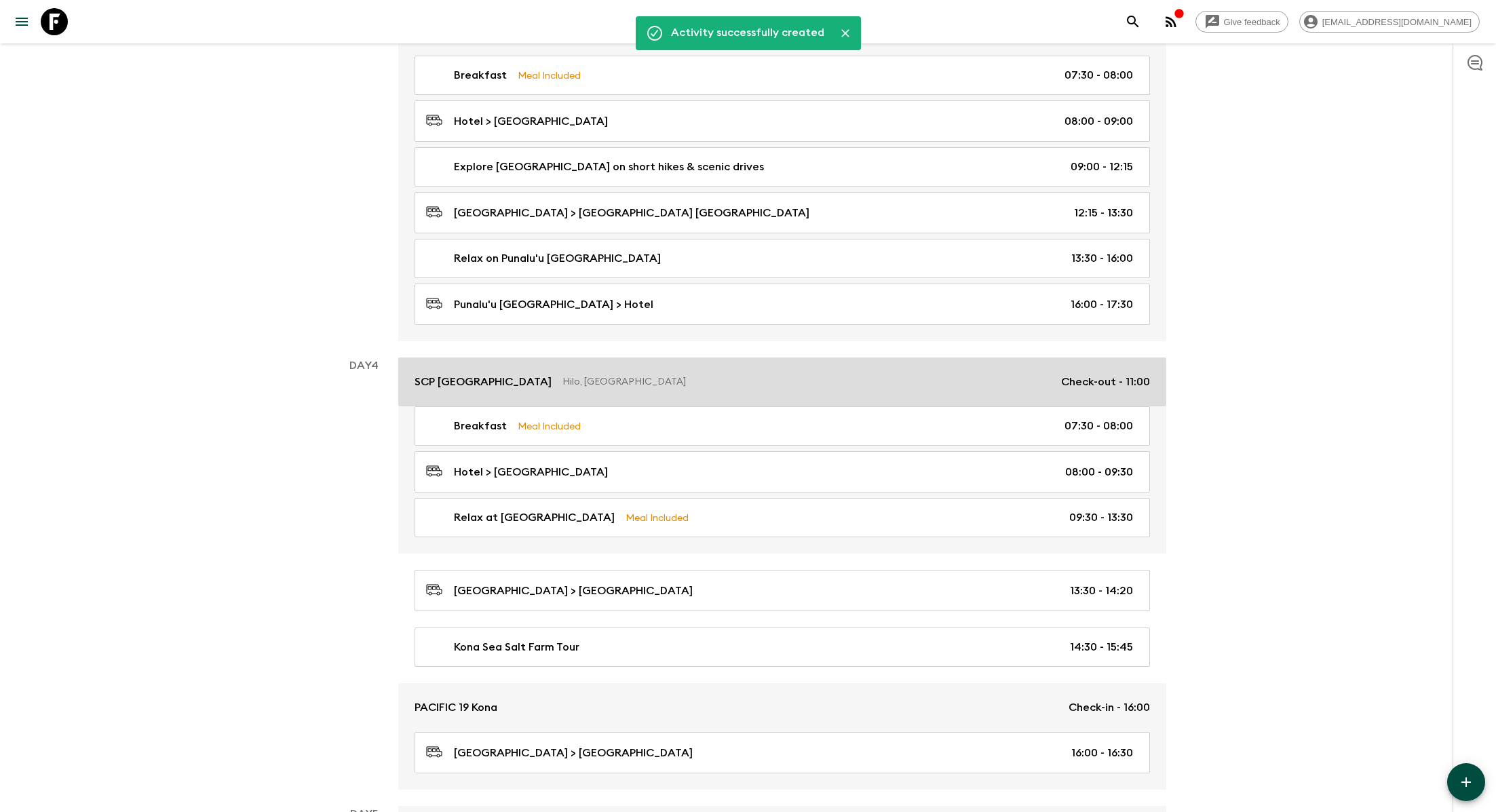
scroll to position [865, 0]
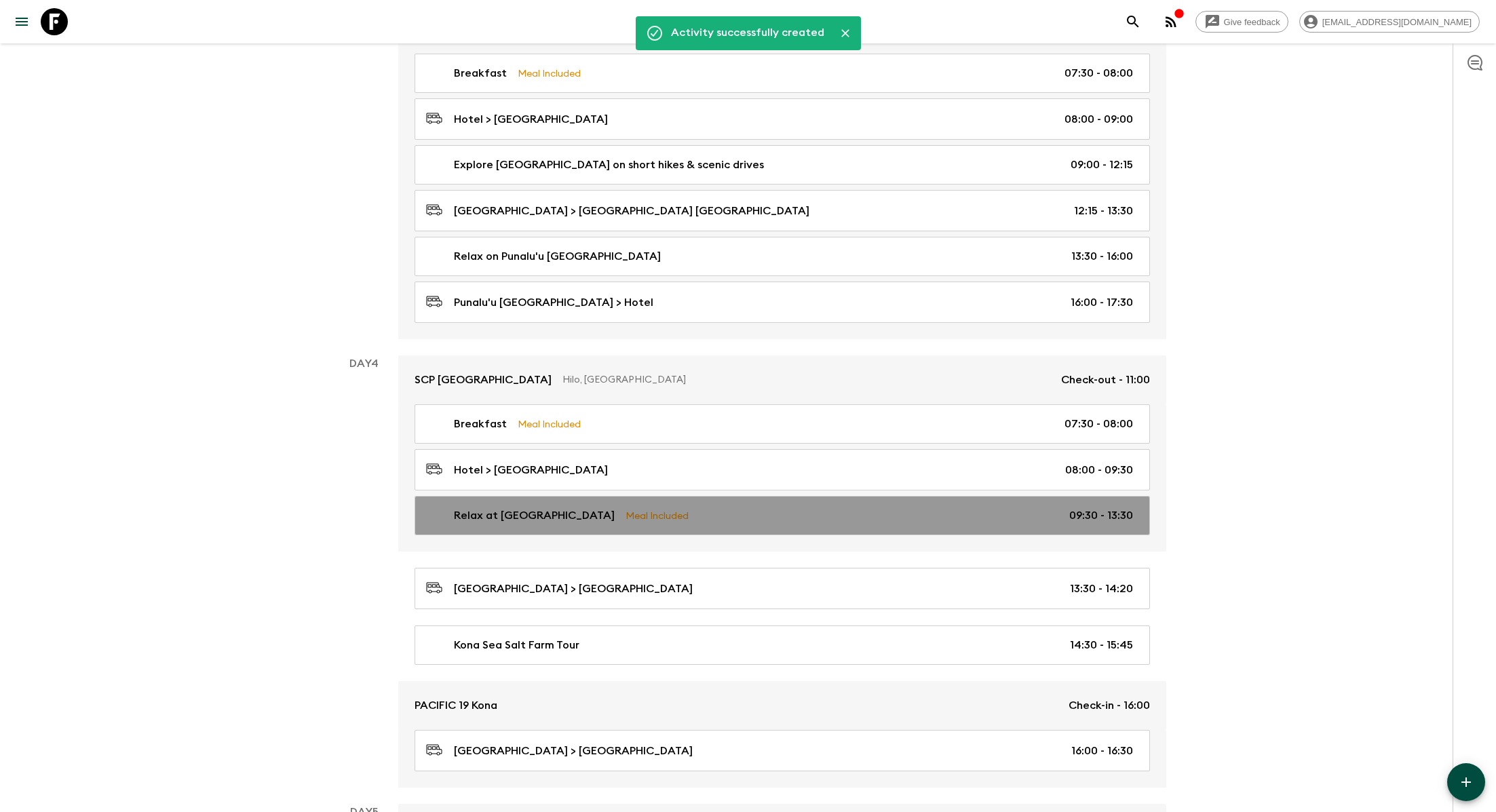
click at [716, 507] on div "Relax at [GEOGRAPHIC_DATA] Meal Included 09:30 - 13:30" at bounding box center [779, 515] width 707 height 16
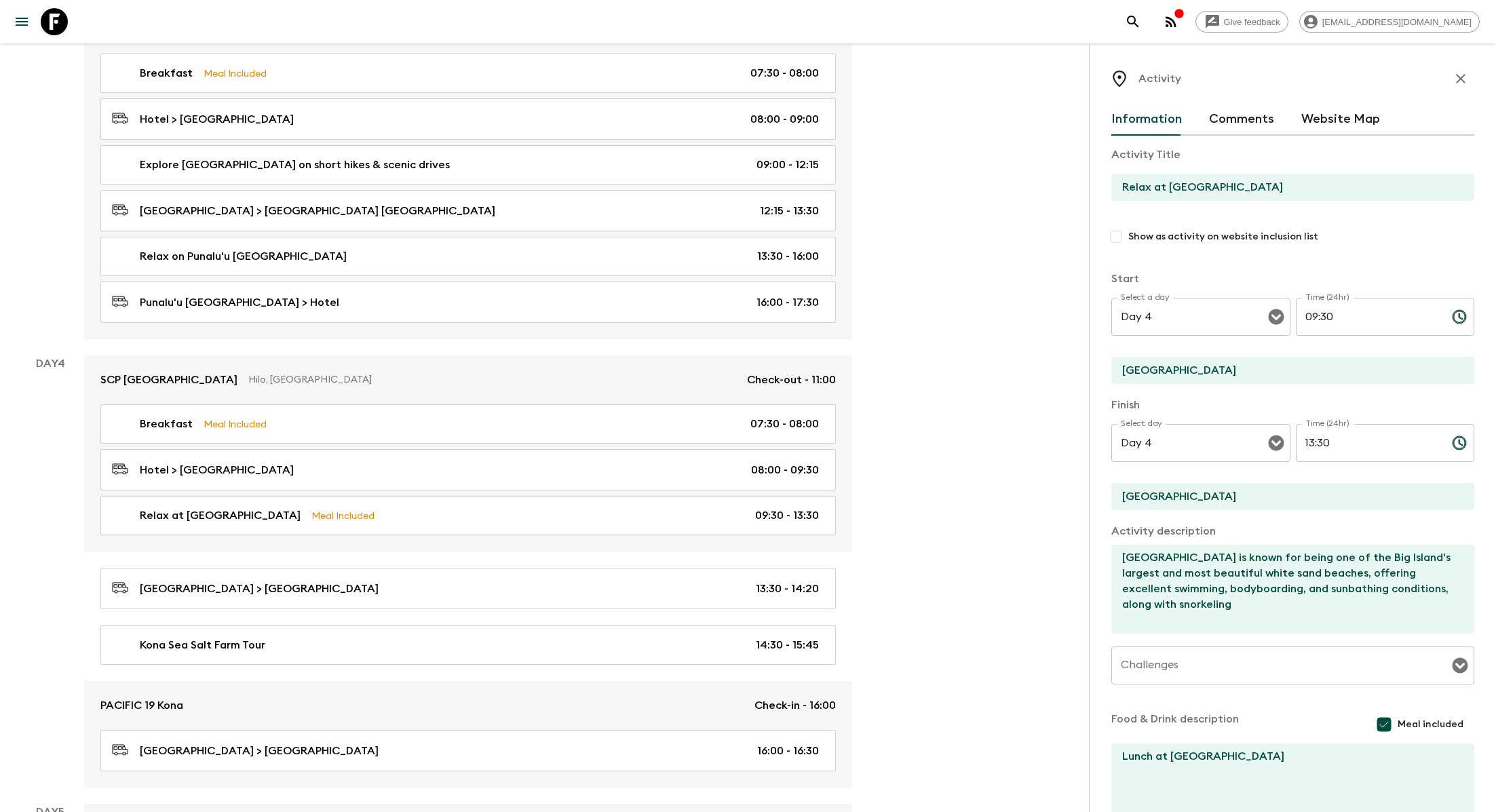
click at [716, 570] on textarea "[GEOGRAPHIC_DATA] is known for being one of the Big Island's largest and most b…" at bounding box center [1287, 589] width 352 height 89
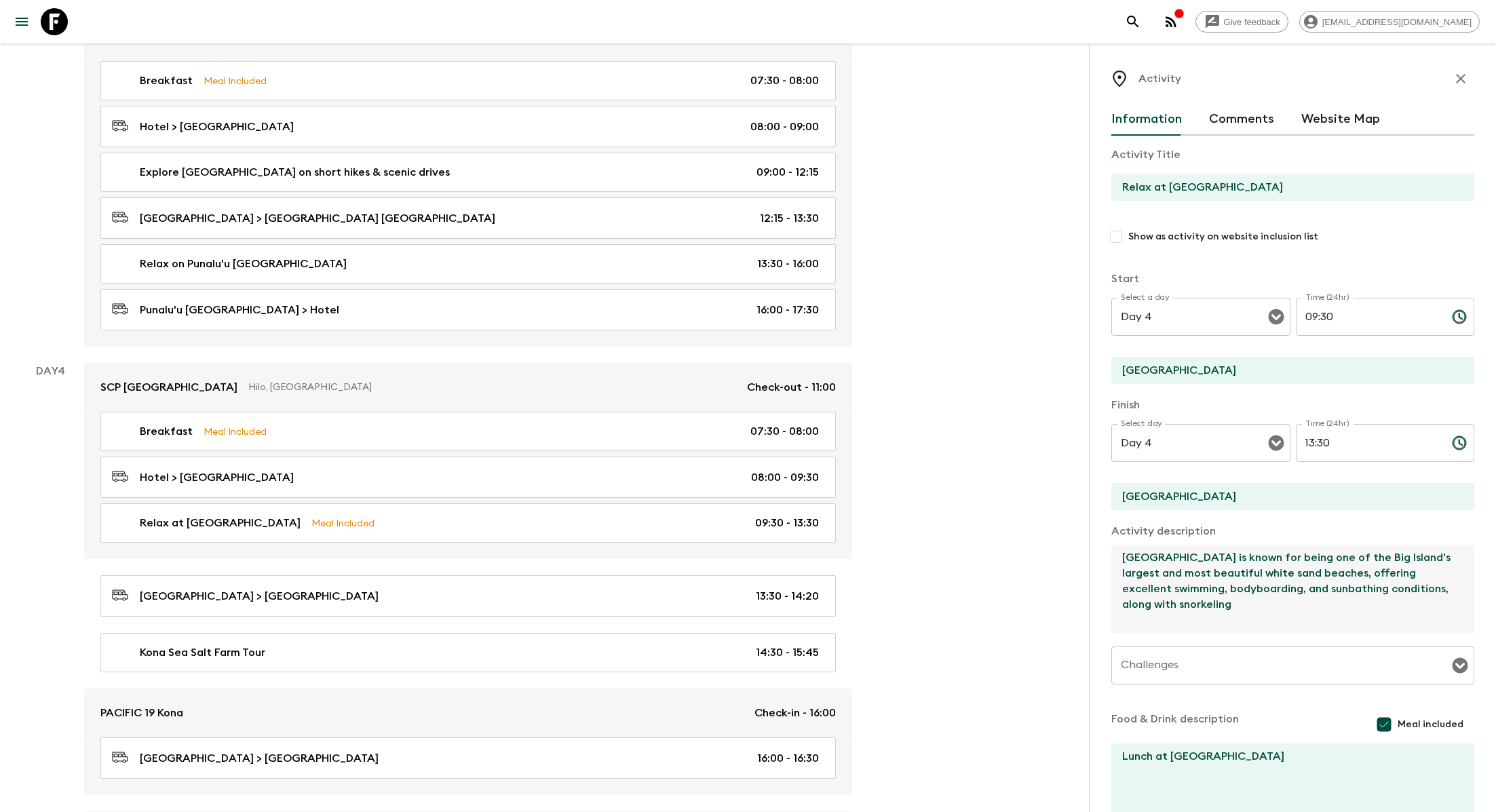
scroll to position [94, 0]
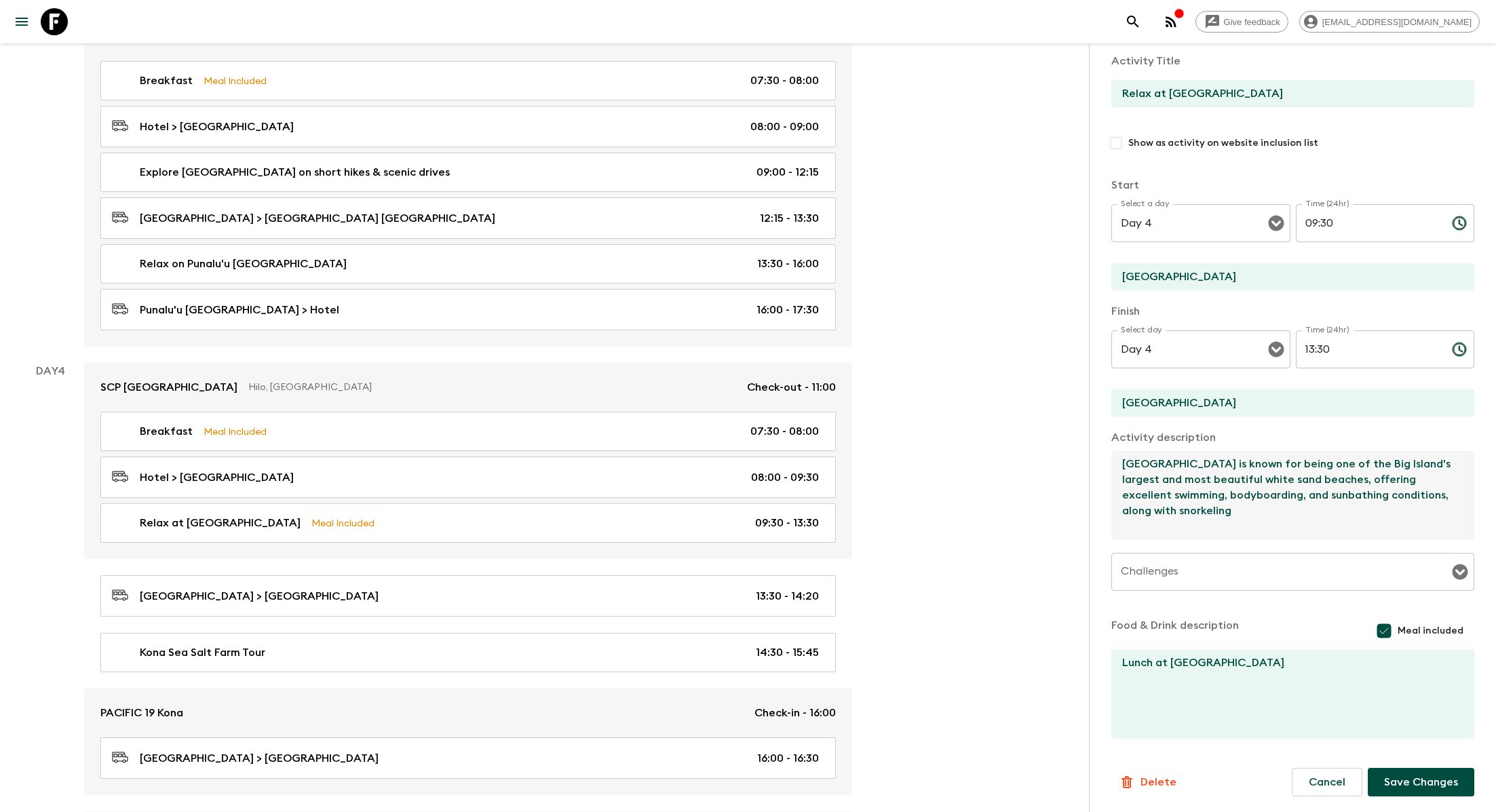
type textarea "[GEOGRAPHIC_DATA] is known for being one of the Big Island's largest and most b…"
click at [716, 732] on button "Save Changes" at bounding box center [1421, 781] width 106 height 28
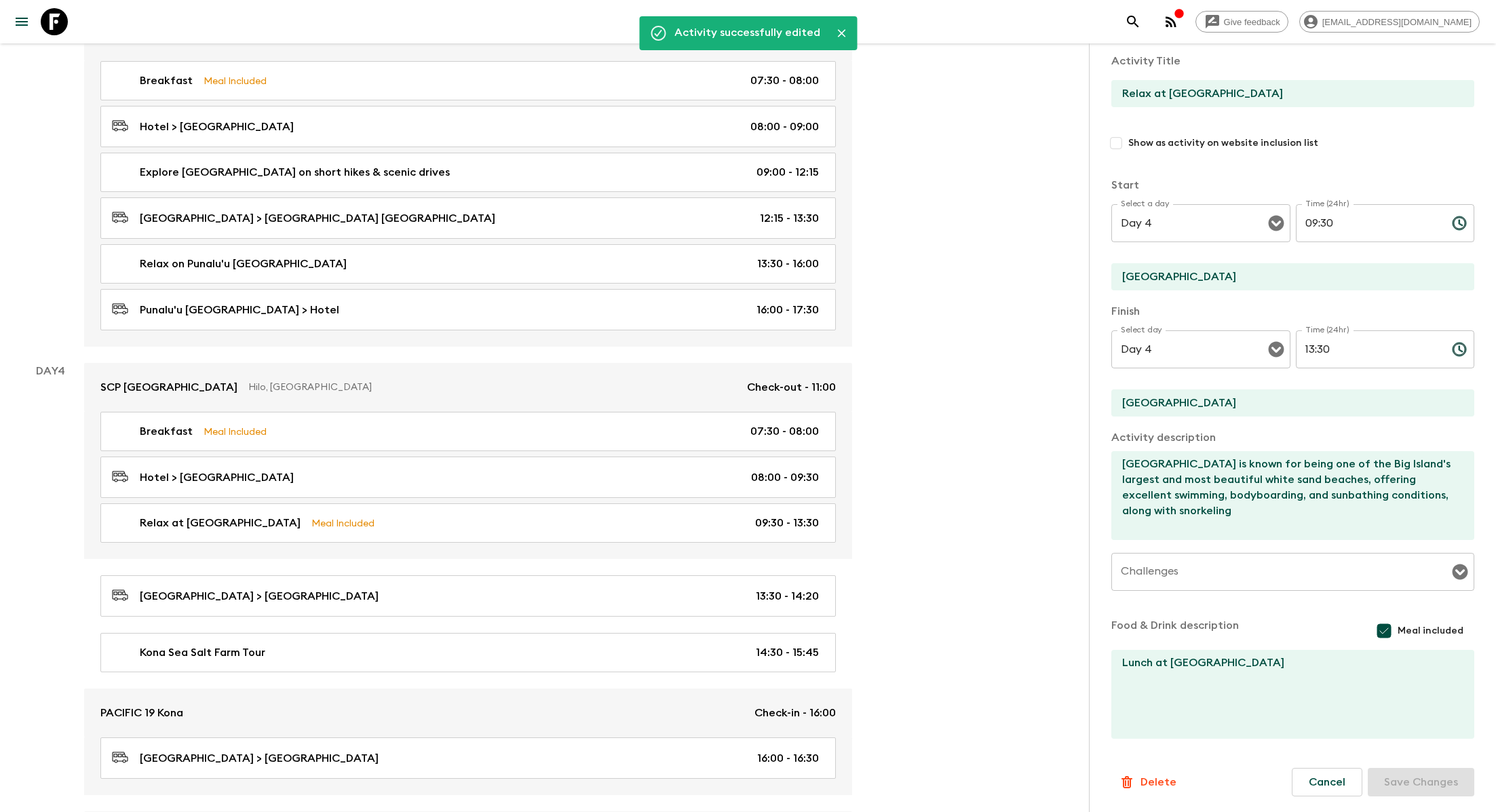
scroll to position [0, 0]
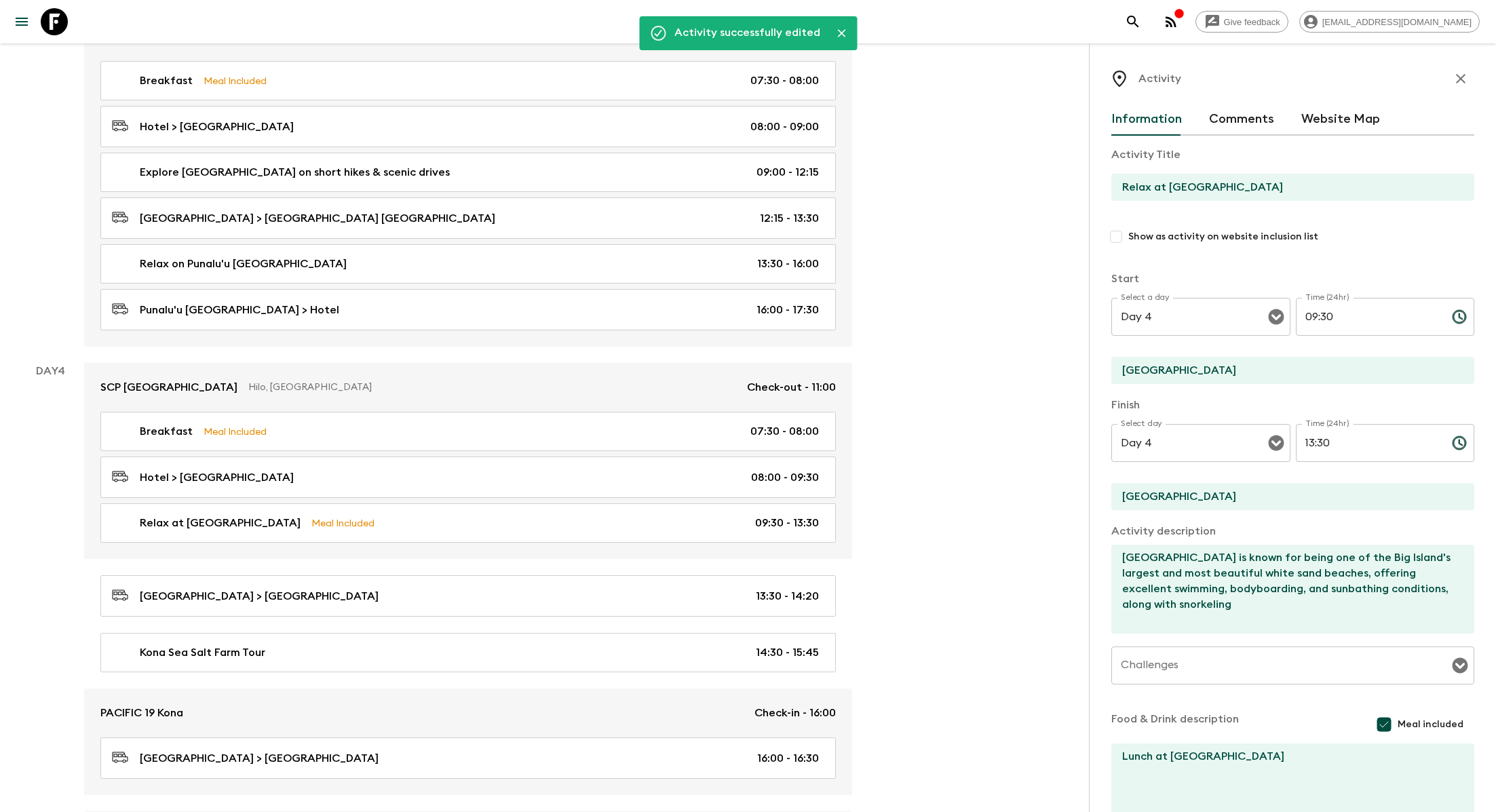
click at [716, 73] on icon "button" at bounding box center [1461, 78] width 16 height 16
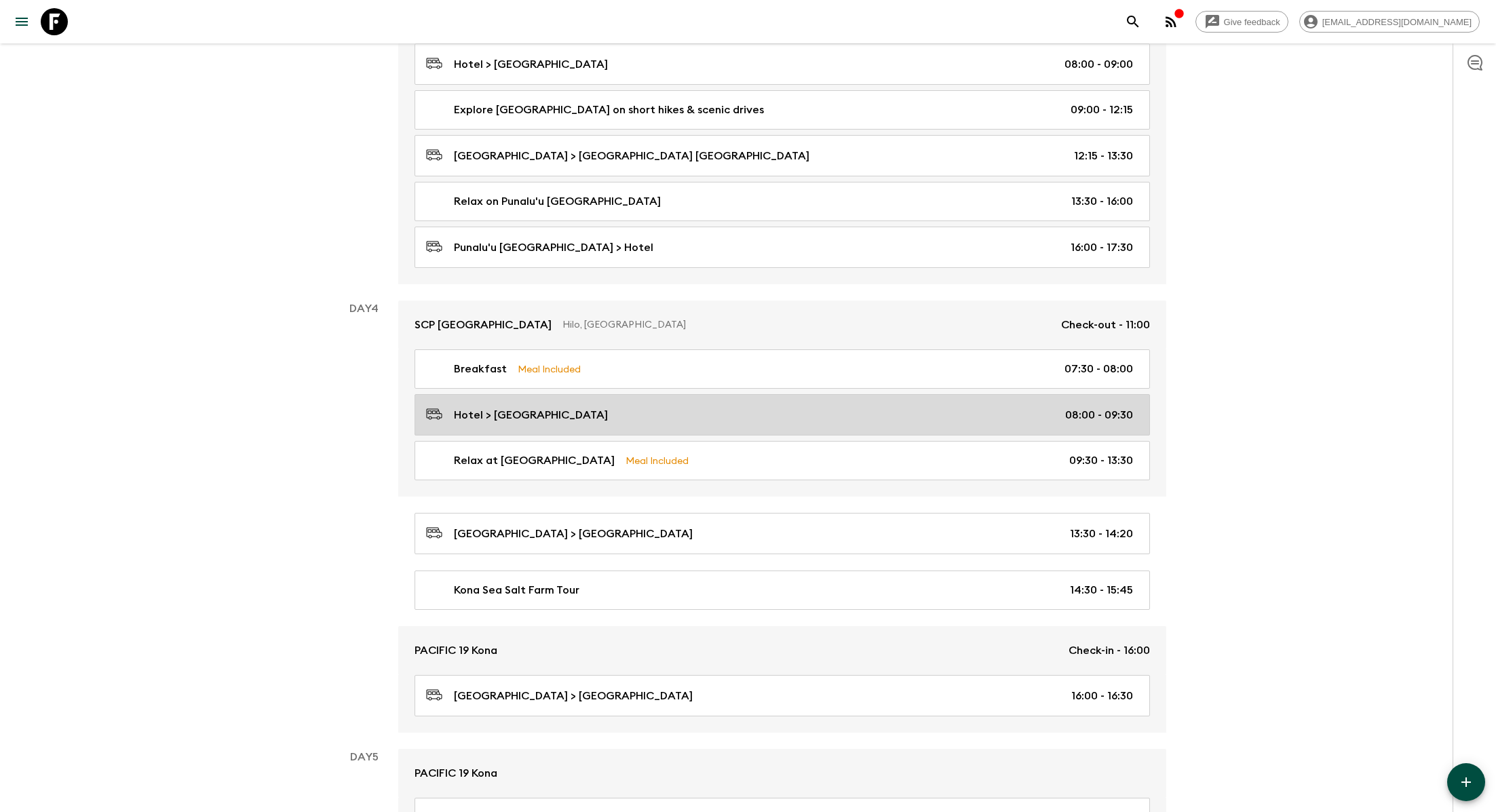
scroll to position [929, 0]
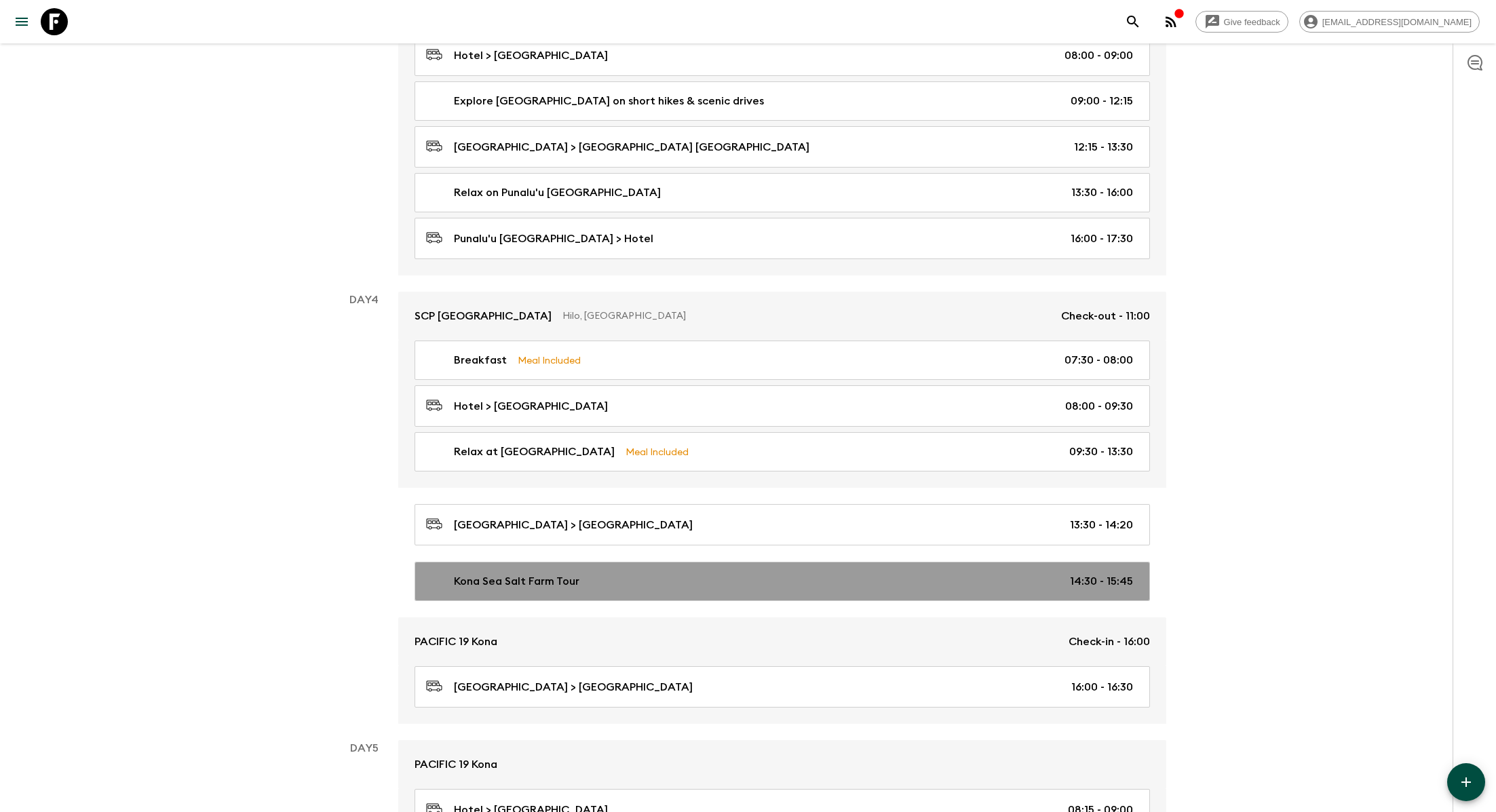
click at [578, 574] on div "Kona Sea Salt Farm Tour 14:30 - 15:45" at bounding box center [779, 581] width 707 height 16
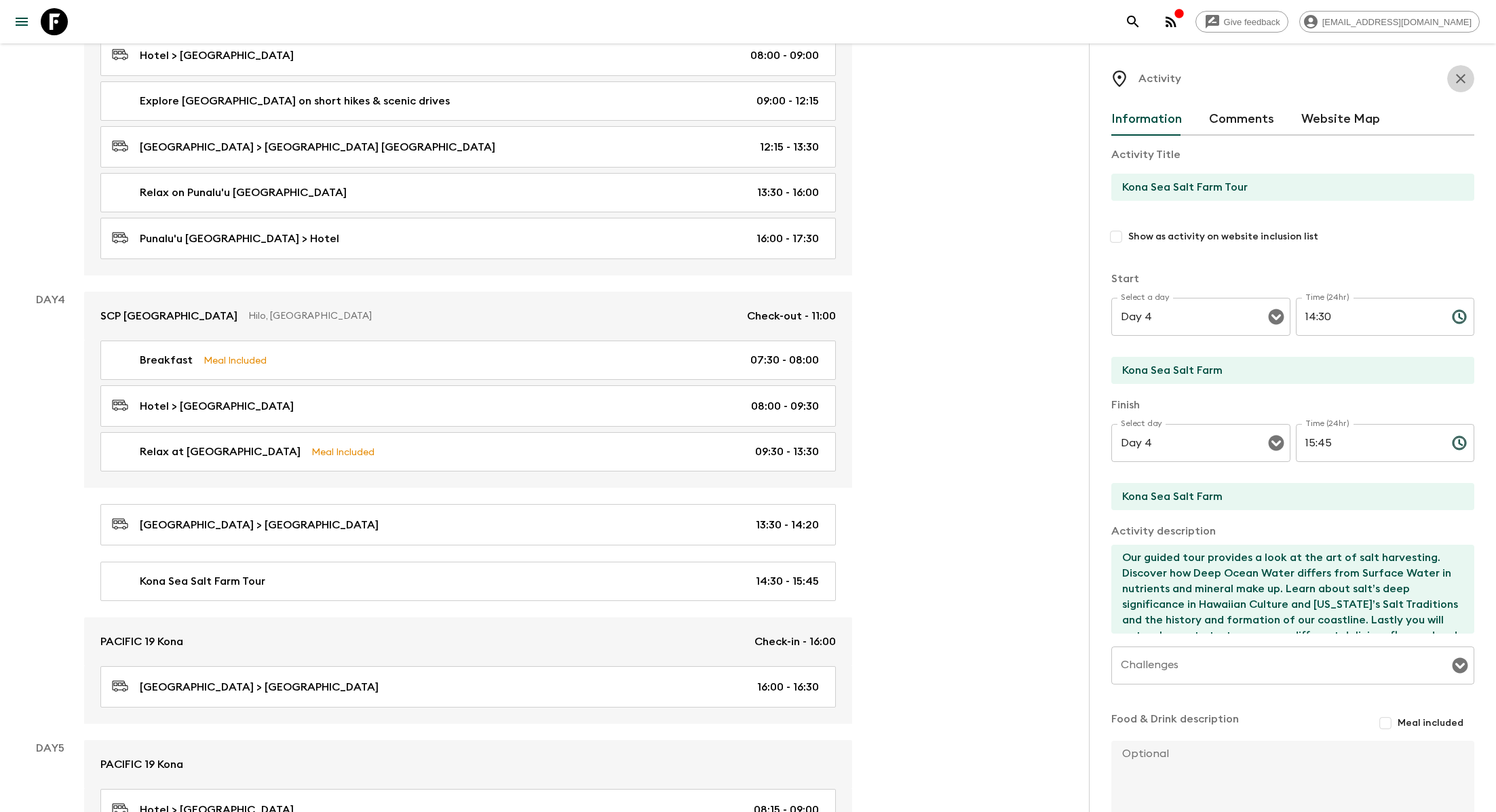
click at [716, 79] on icon "button" at bounding box center [1461, 78] width 16 height 16
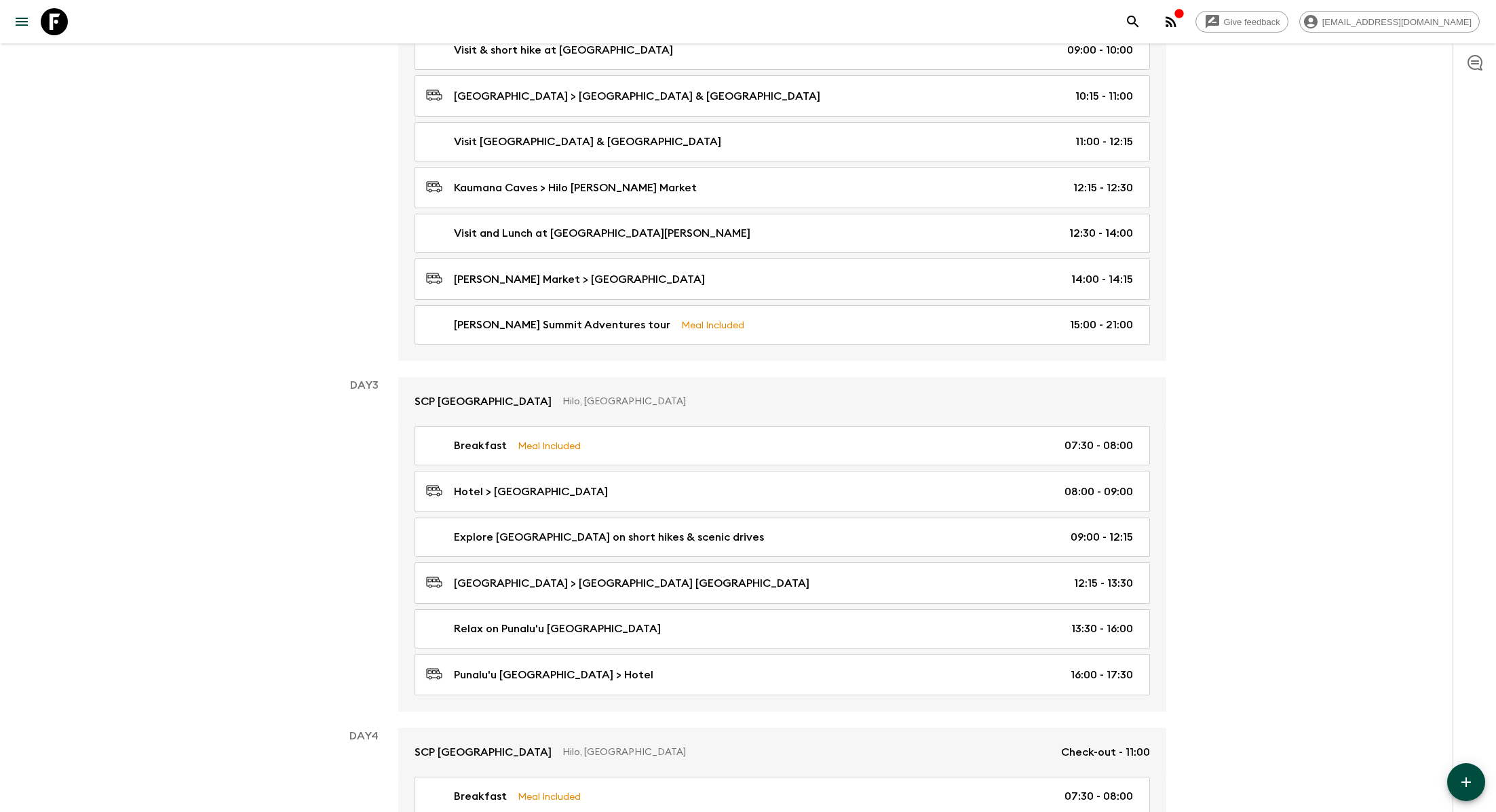
scroll to position [492, 0]
click at [716, 732] on icon "button" at bounding box center [1466, 782] width 16 height 16
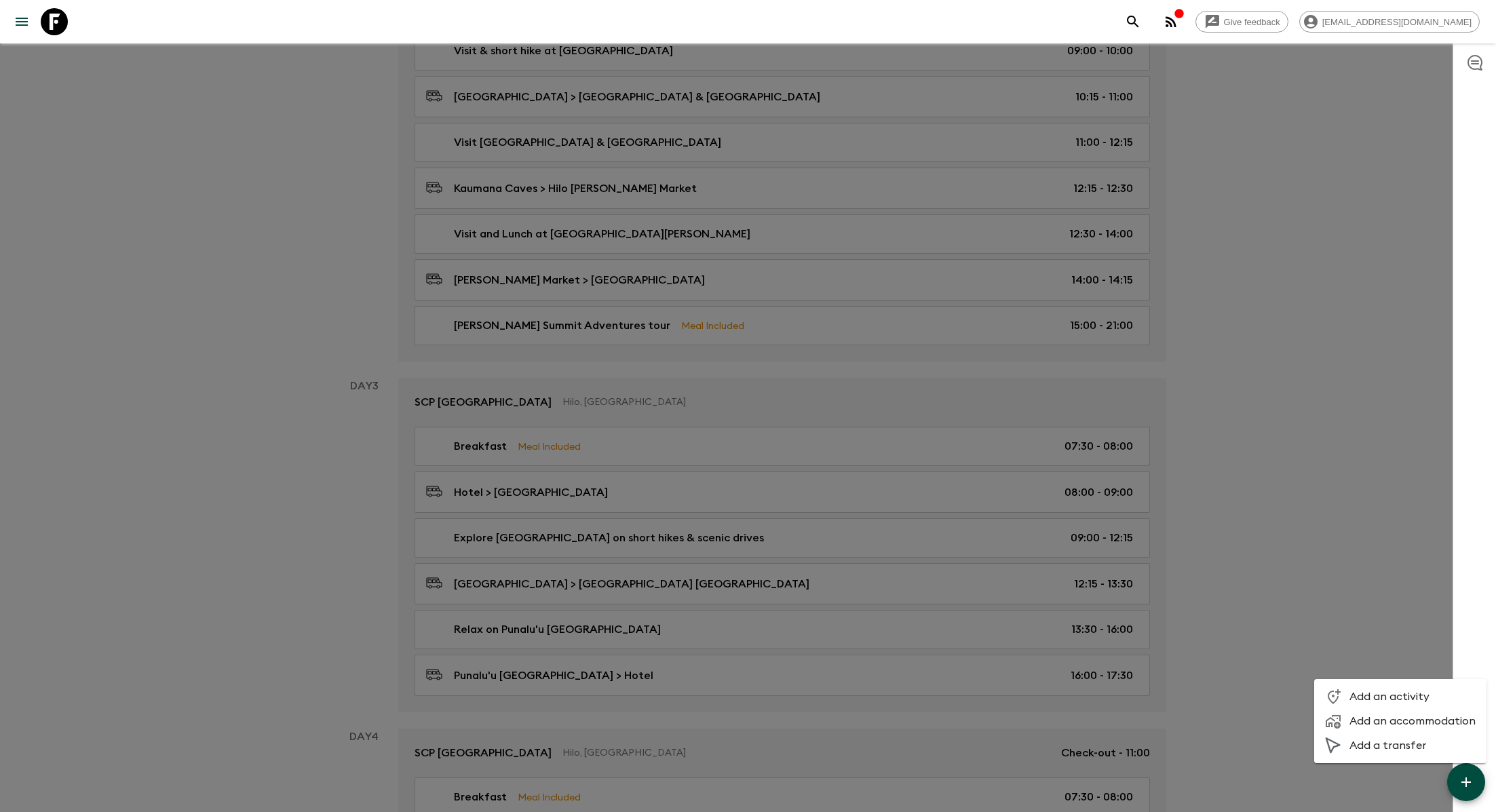
click at [716, 699] on span "Add an activity" at bounding box center [1412, 696] width 126 height 14
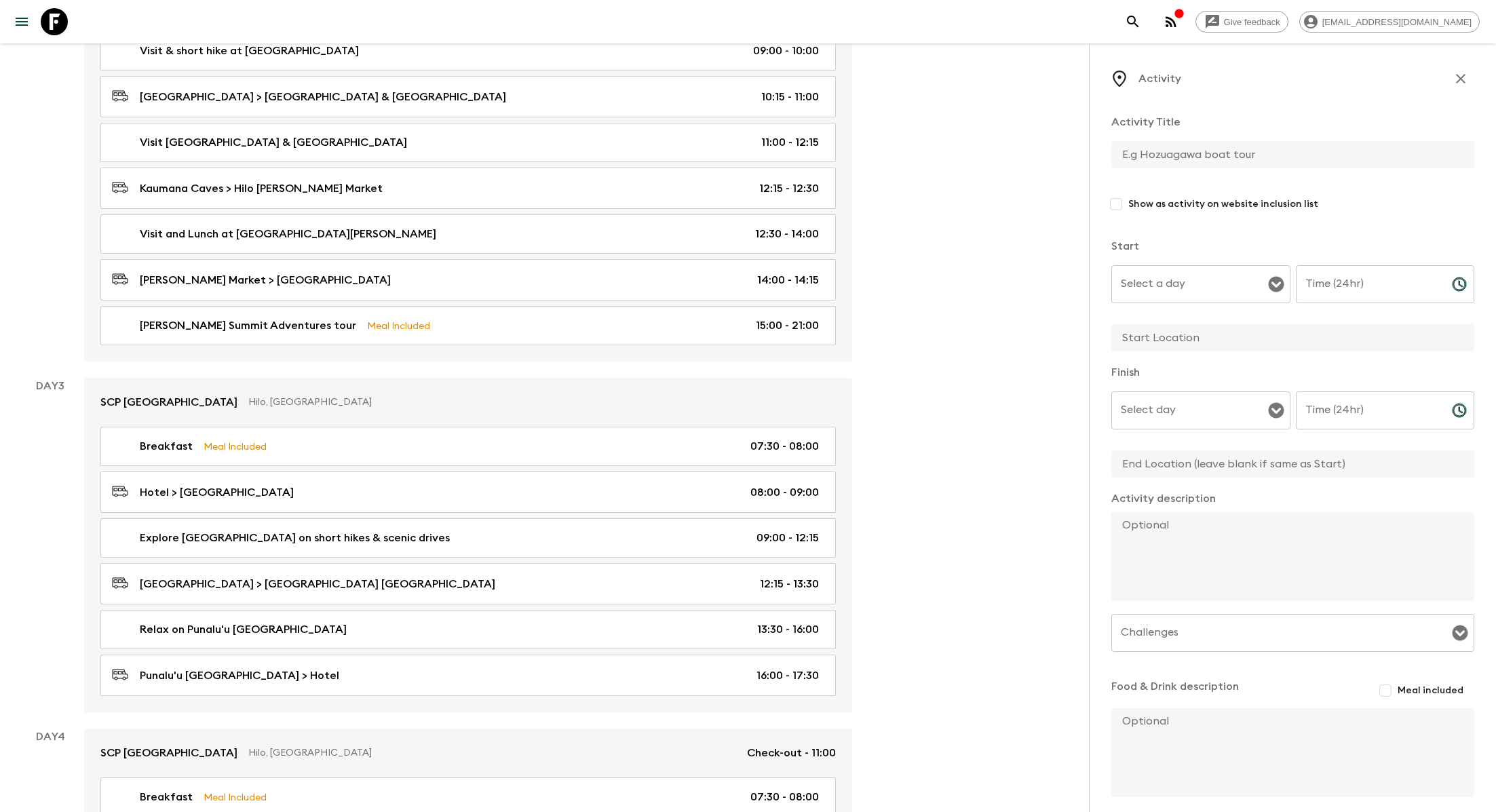
click at [716, 142] on input "text" at bounding box center [1287, 155] width 352 height 27
click at [716, 285] on icon "Open" at bounding box center [1275, 284] width 15 height 15
type input "Free time at leisure"
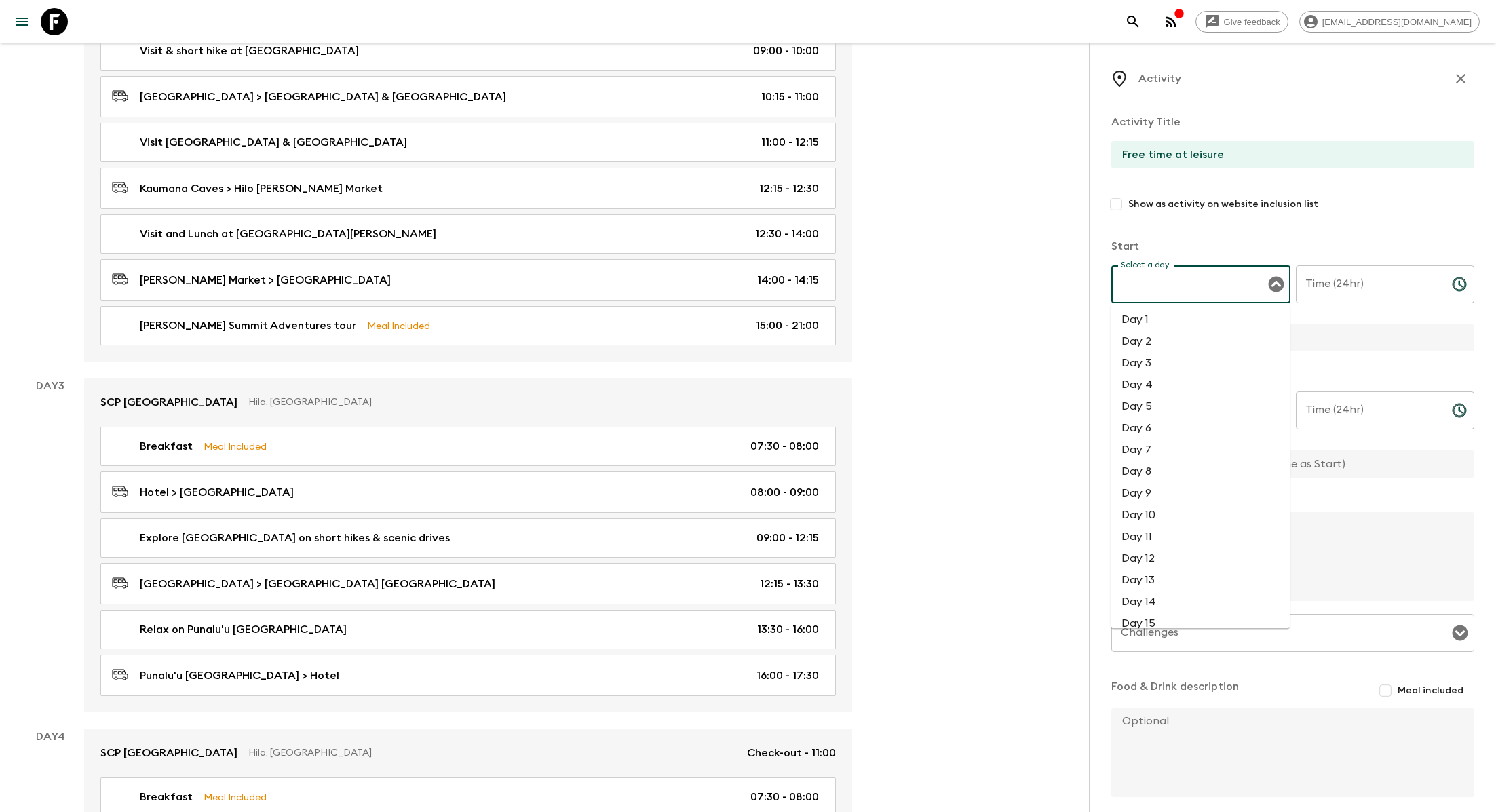
click at [716, 322] on li "Day 1" at bounding box center [1200, 319] width 179 height 22
type input "Day 1"
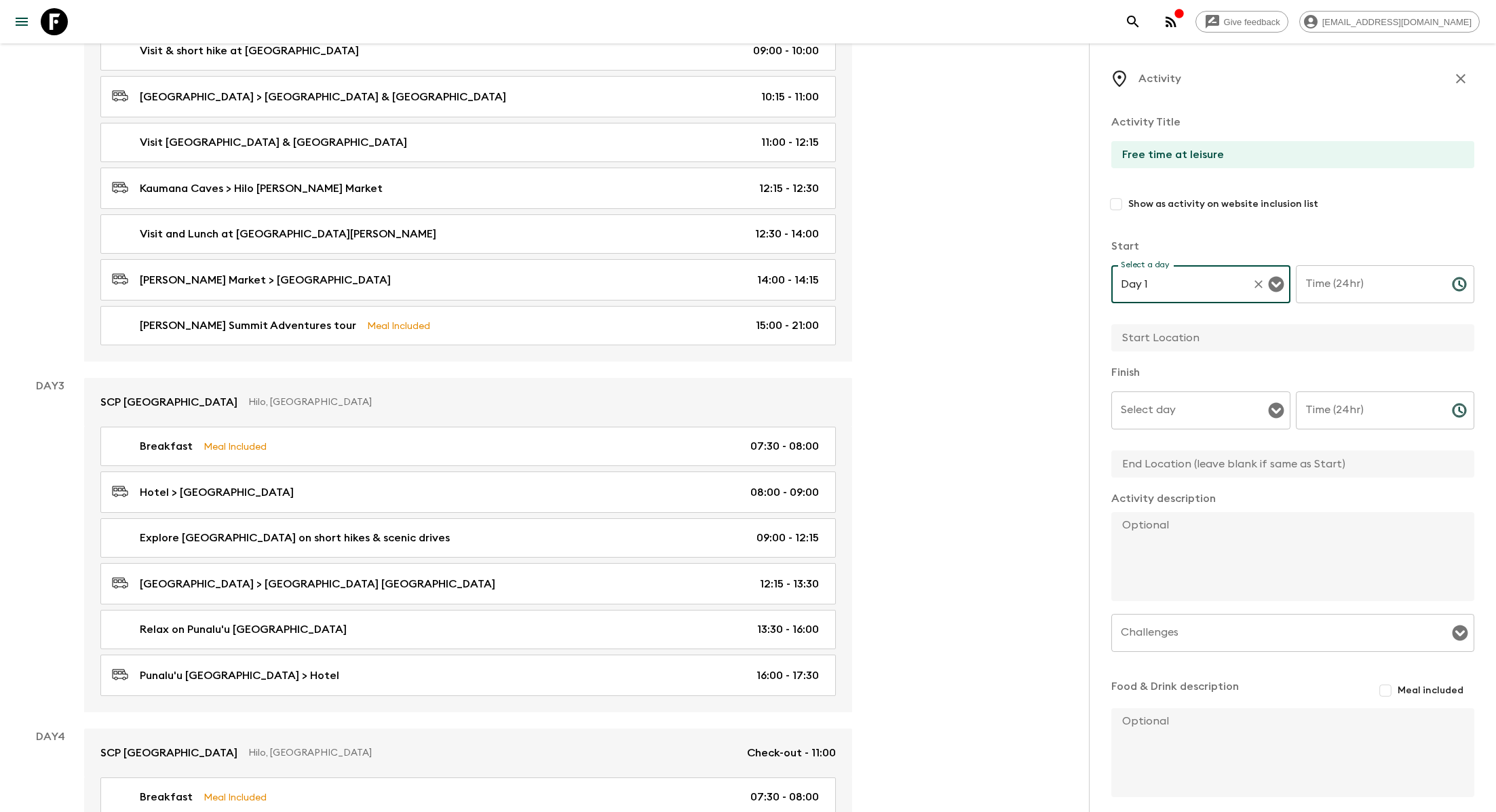
click at [716, 287] on input "Time (24hr)" at bounding box center [1369, 284] width 145 height 38
click at [716, 287] on icon "Clear" at bounding box center [1258, 284] width 14 height 14
click at [716, 284] on button "Open" at bounding box center [1276, 285] width 19 height 19
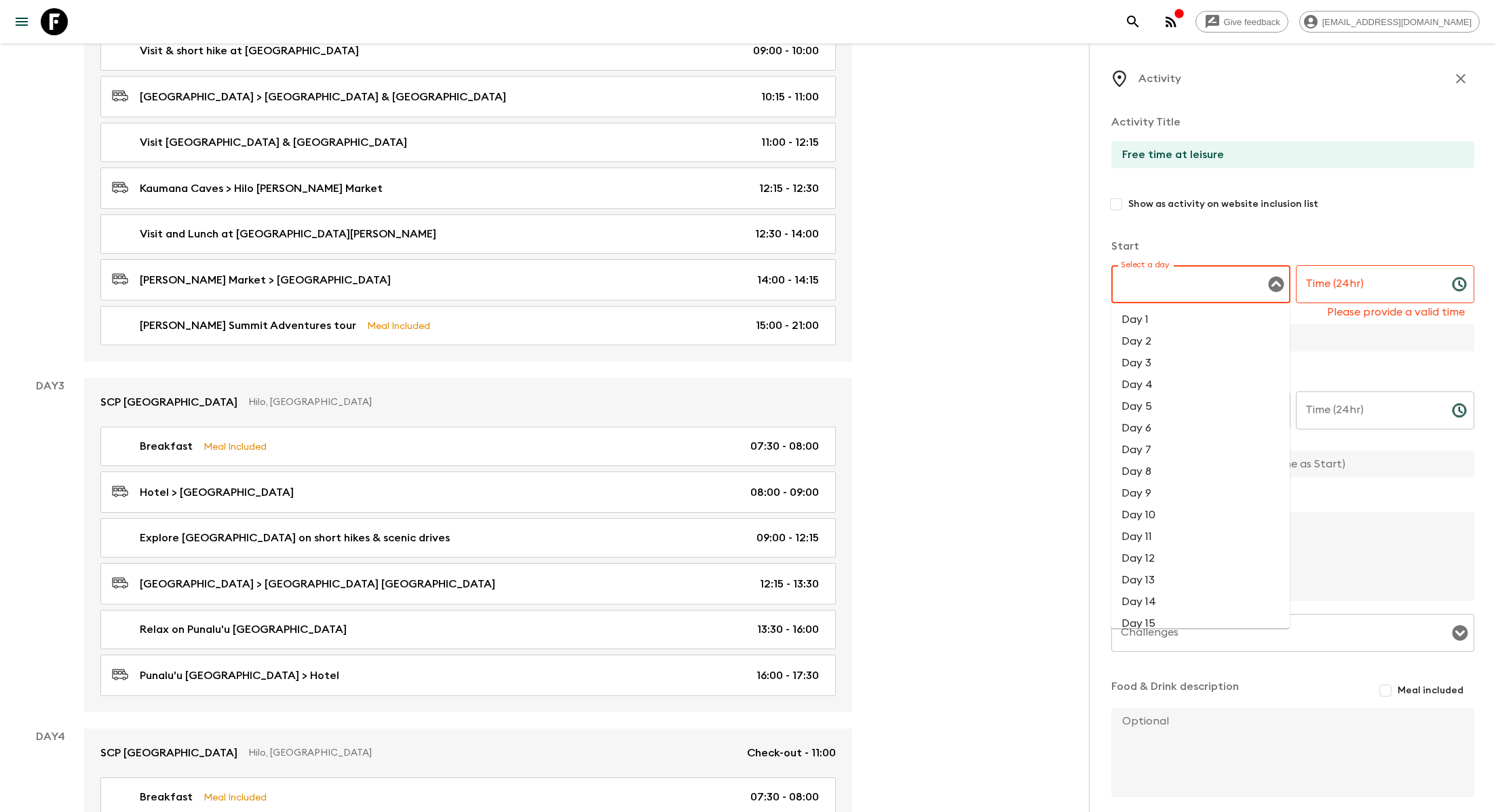
click at [716, 337] on li "Day 2" at bounding box center [1200, 341] width 179 height 22
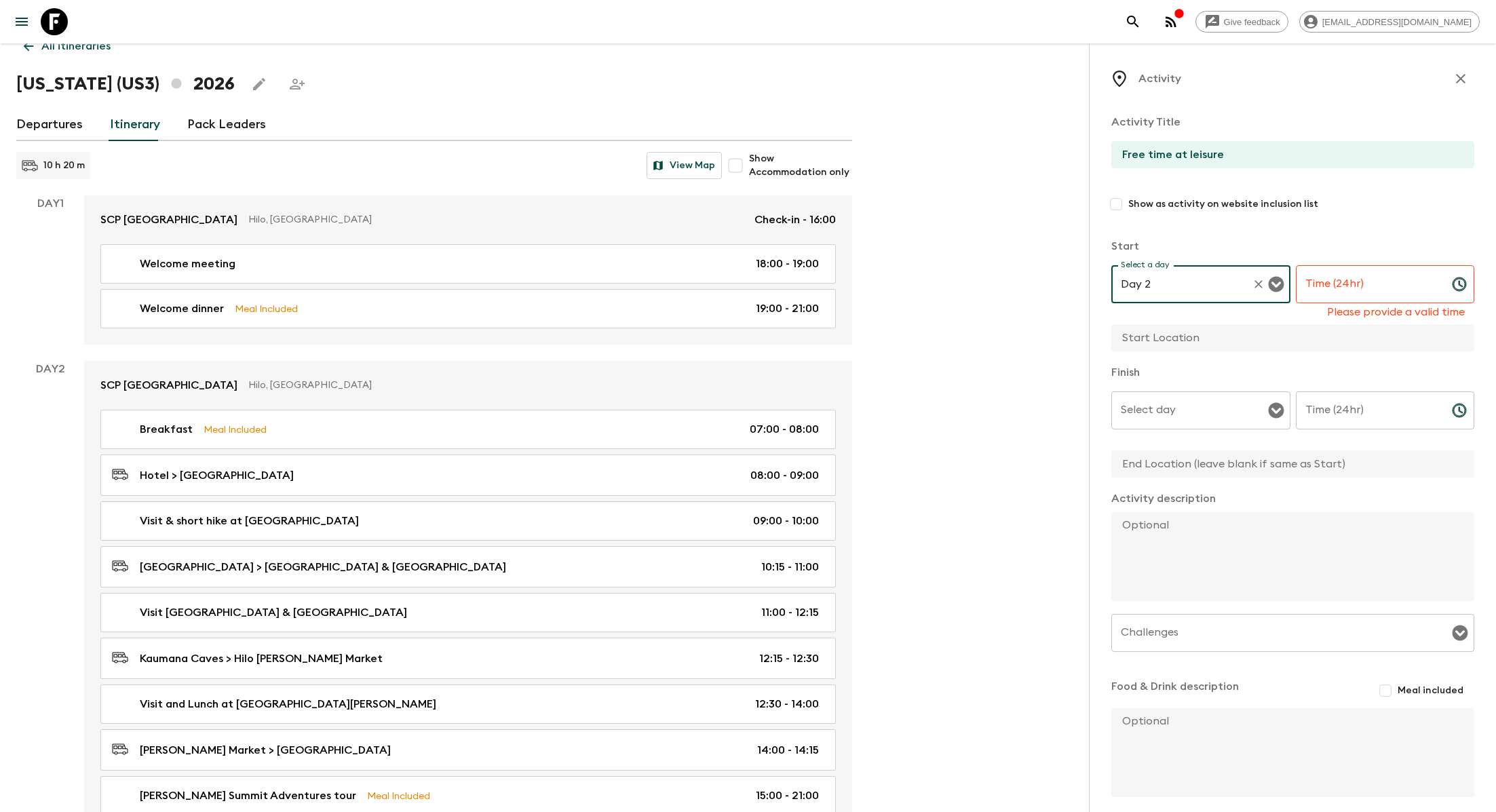
scroll to position [42, 0]
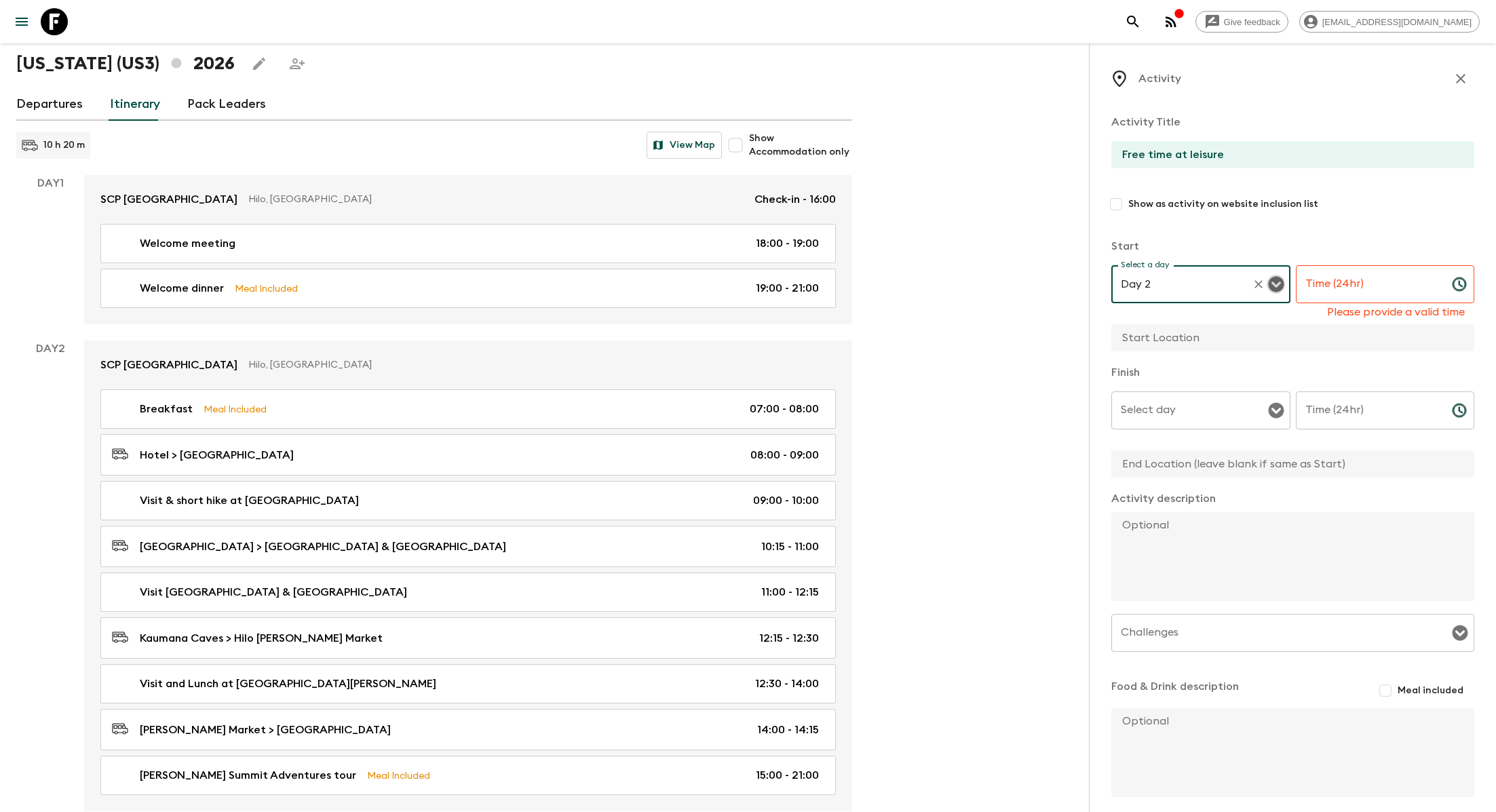
click at [716, 277] on icon "Open" at bounding box center [1276, 284] width 16 height 16
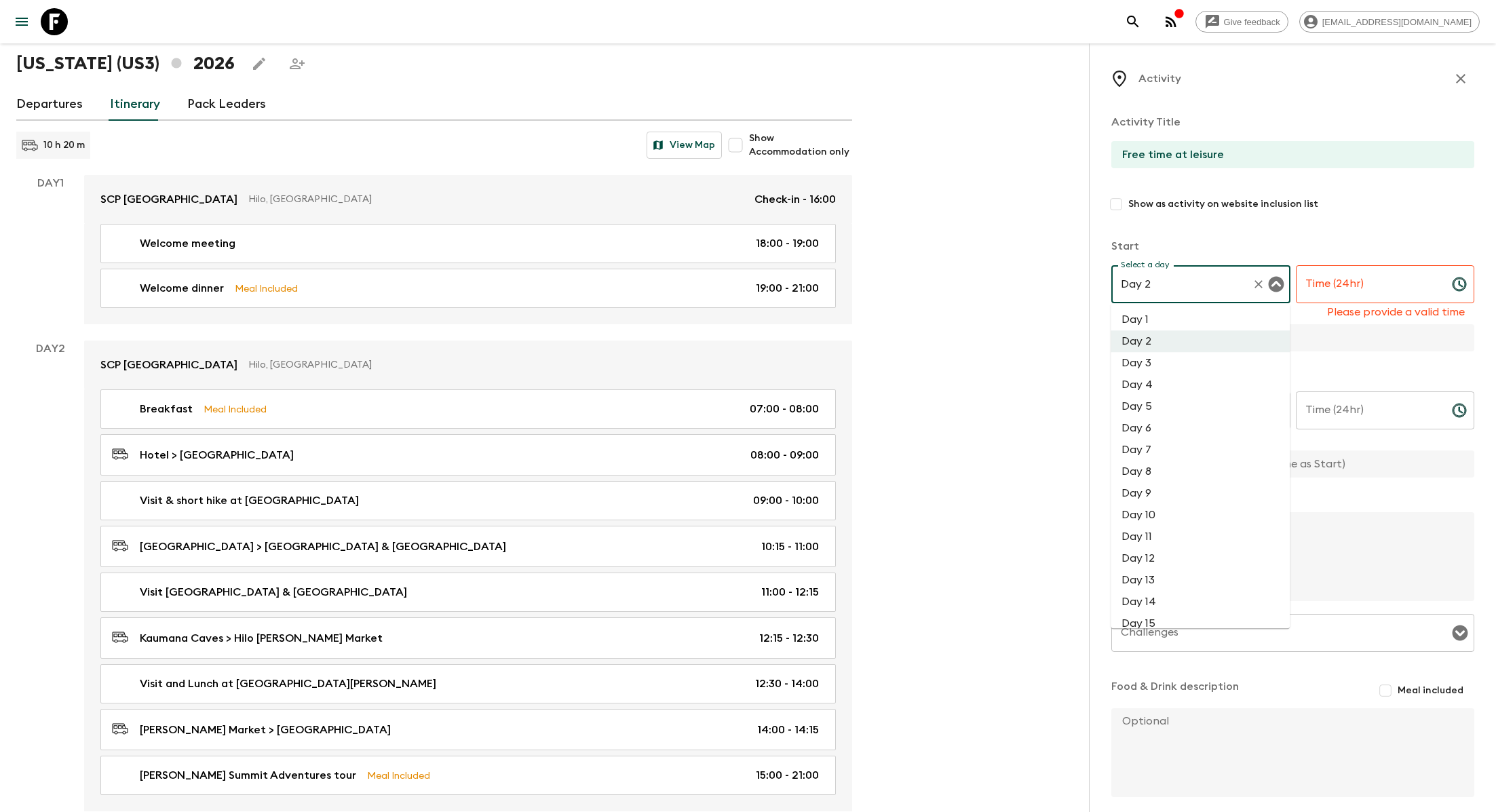
click at [716, 317] on li "Day 1" at bounding box center [1200, 319] width 179 height 22
type input "Day 1"
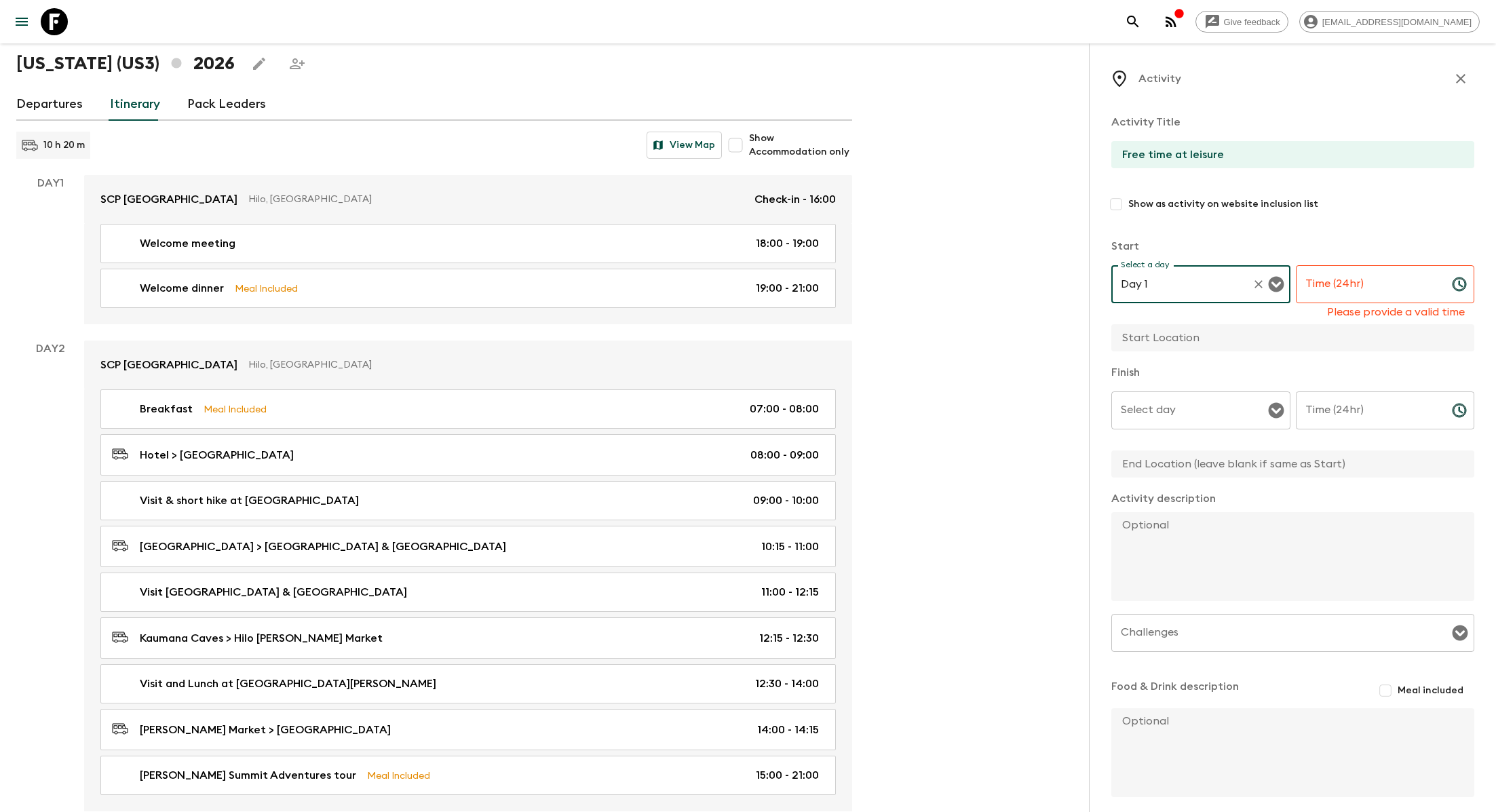
click at [716, 298] on input "Time (24hr)" at bounding box center [1369, 284] width 145 height 38
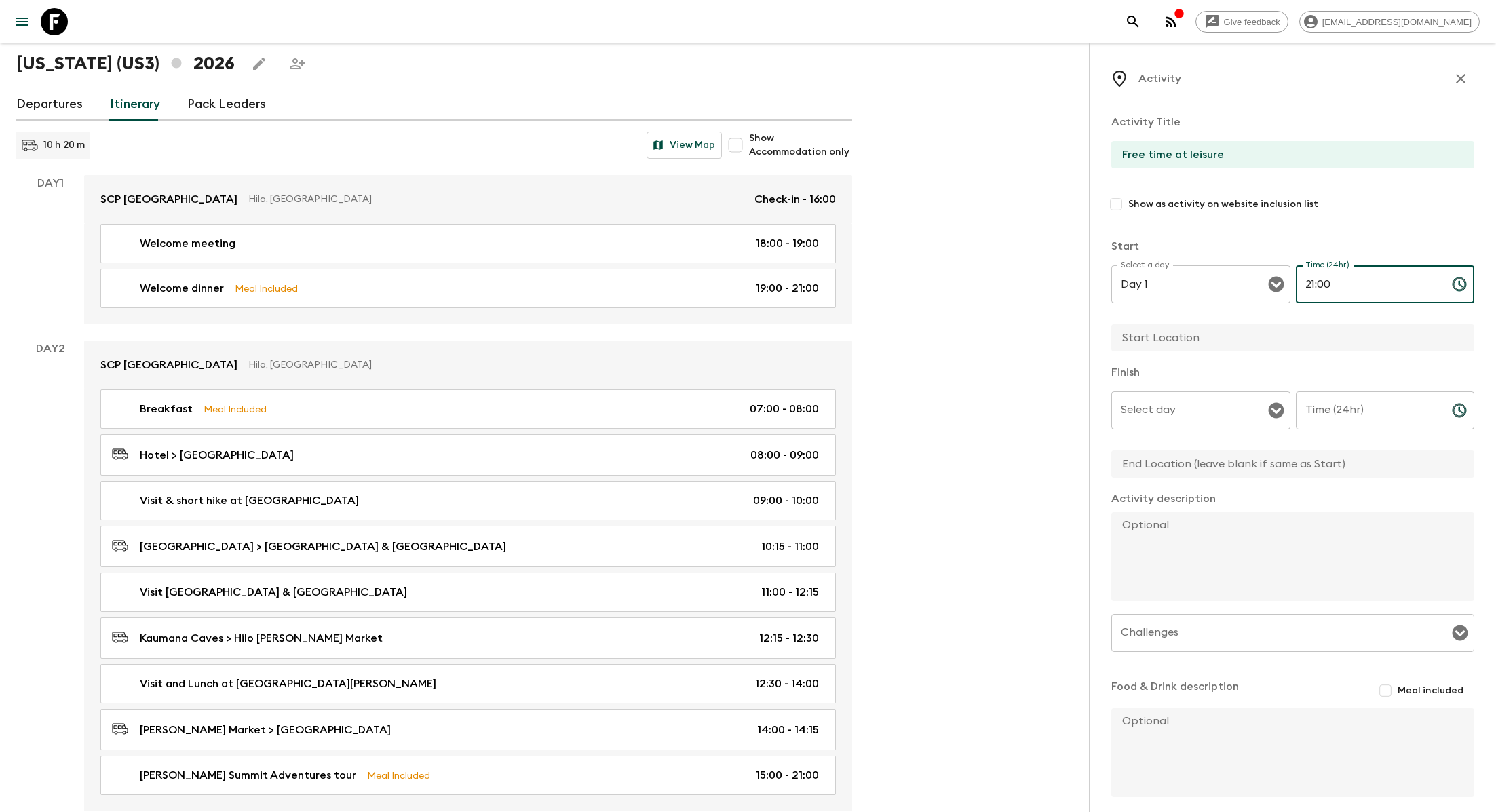
type input "21:00"
click at [716, 340] on input "text" at bounding box center [1287, 338] width 352 height 27
type input "Hilo"
click at [716, 410] on input "Select day" at bounding box center [1190, 410] width 147 height 26
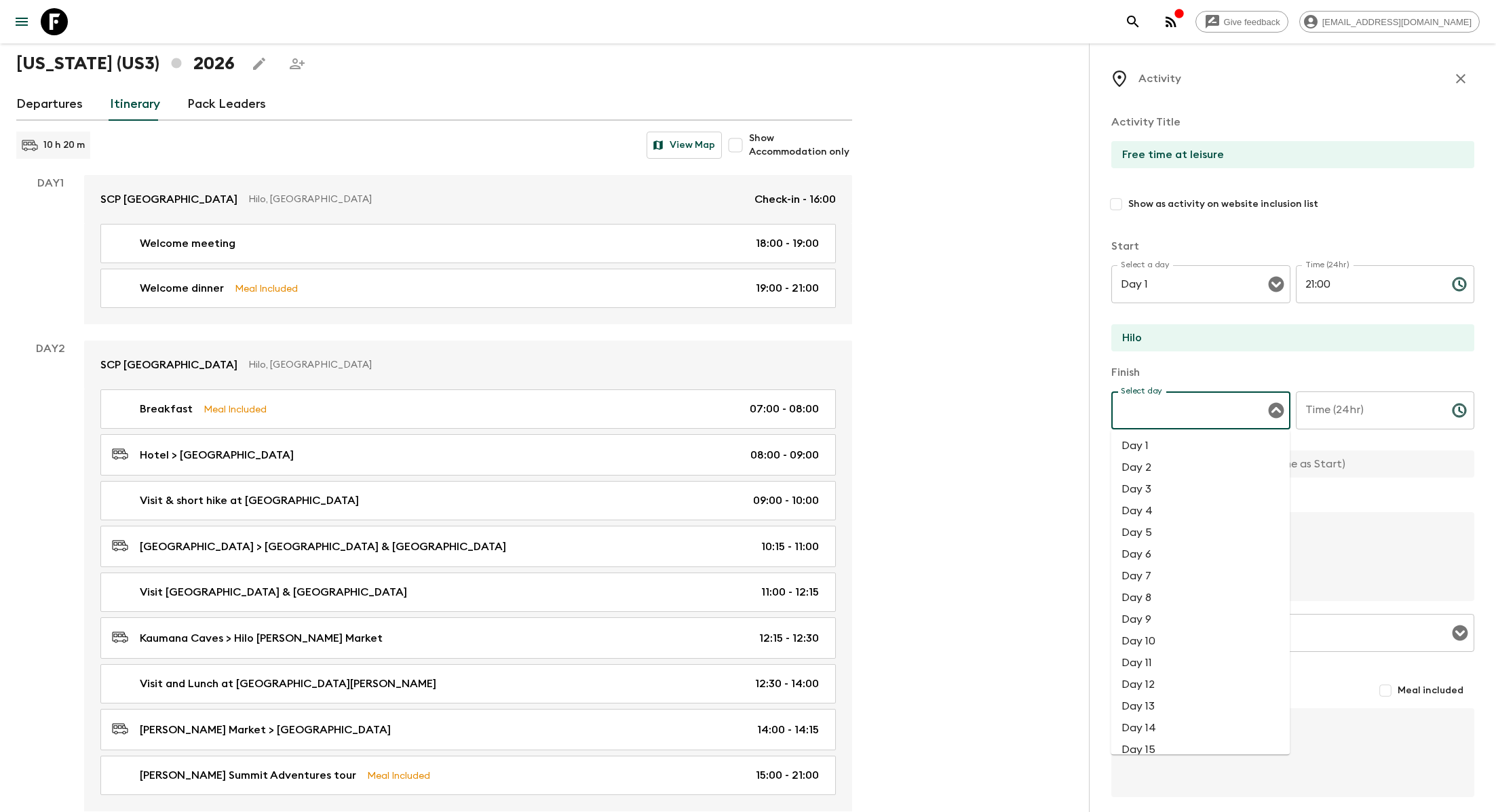
click at [716, 452] on li "Day 1" at bounding box center [1200, 445] width 179 height 22
type input "Day 1"
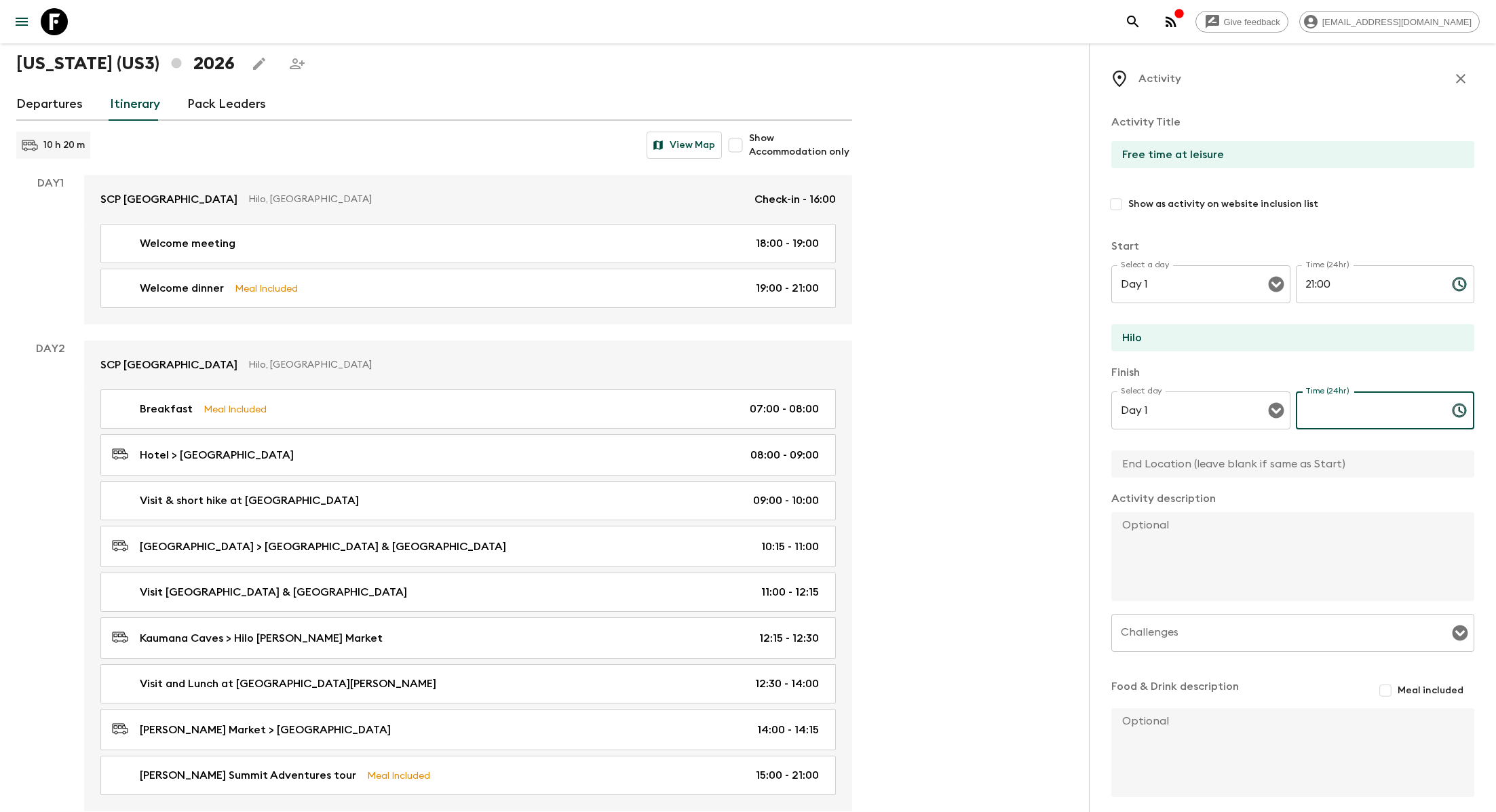
click at [716, 407] on div "Time (24hr) Time (24hr) ​" at bounding box center [1386, 418] width 179 height 53
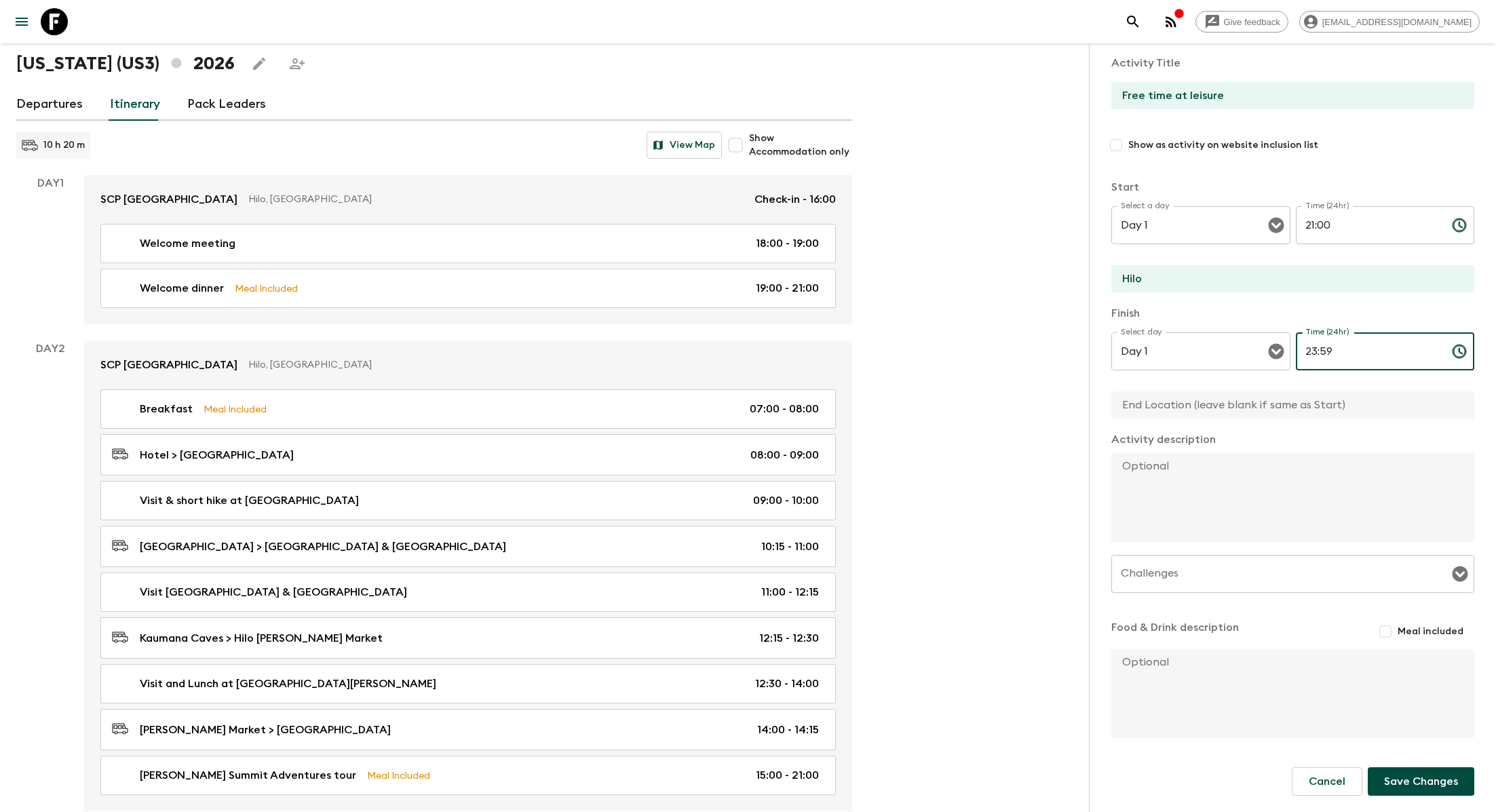
type input "23:59"
click at [716, 732] on button "Save Changes" at bounding box center [1421, 781] width 106 height 28
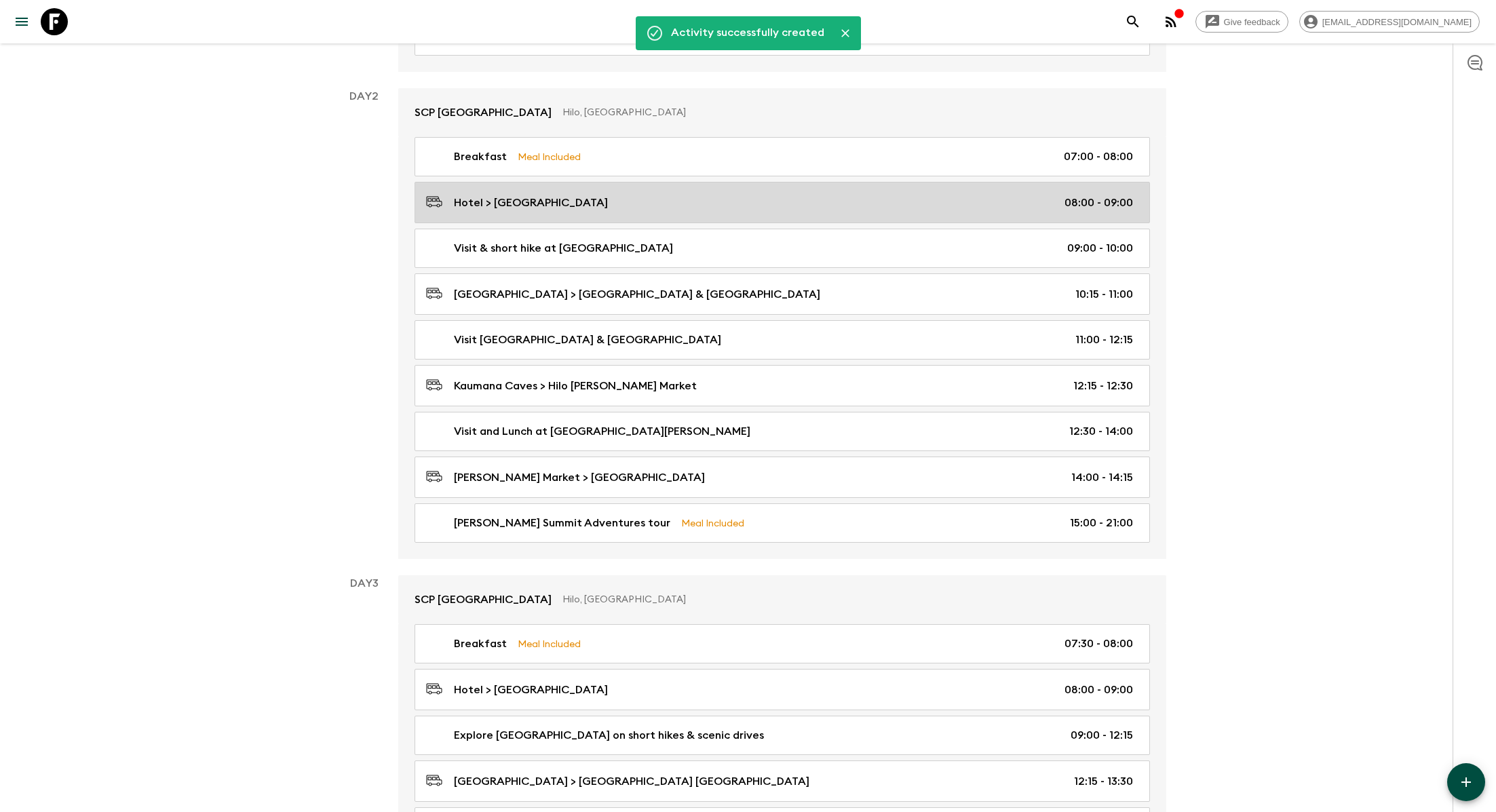
scroll to position [349, 0]
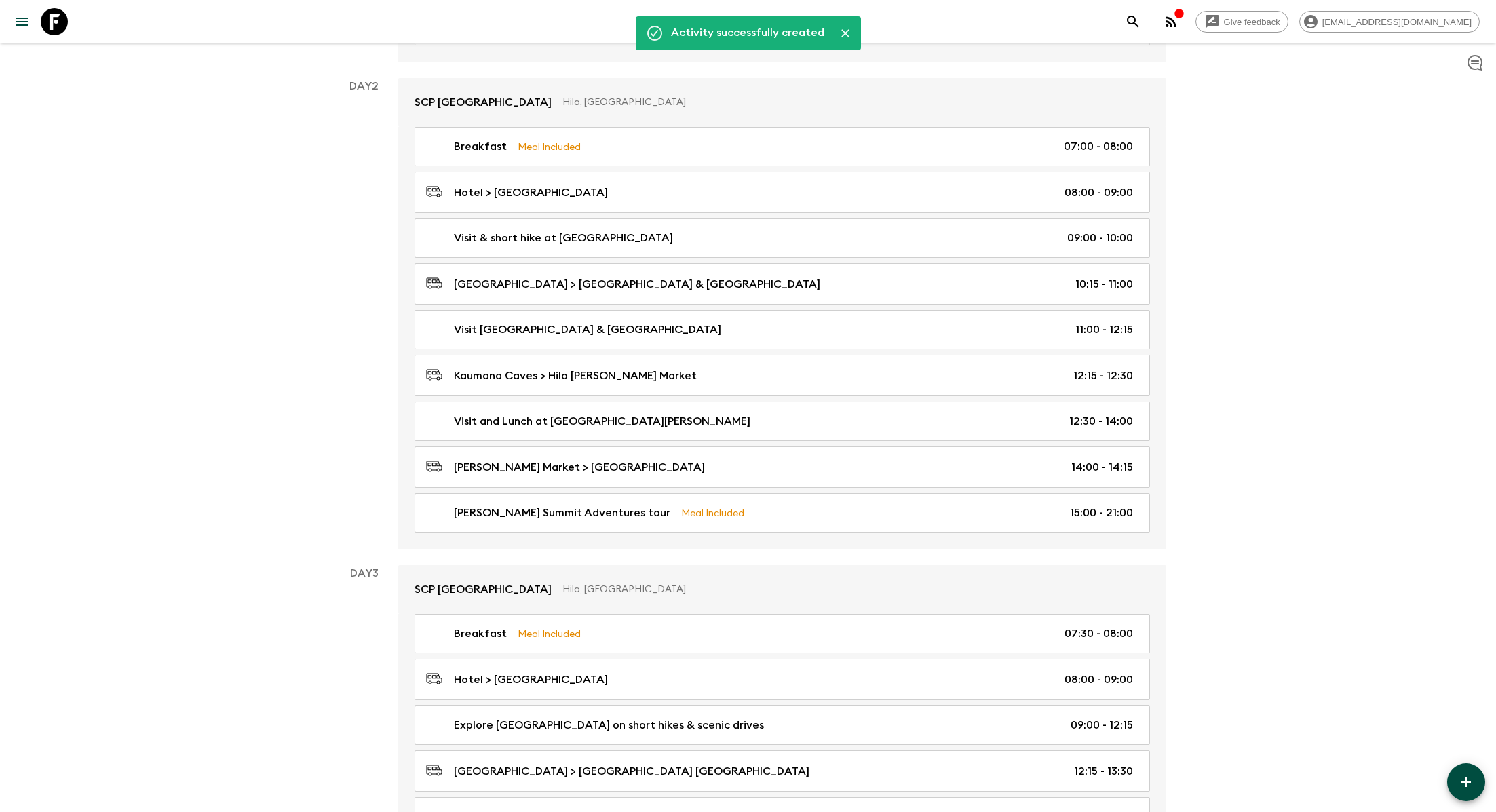
click at [716, 732] on icon "button" at bounding box center [1466, 782] width 10 height 10
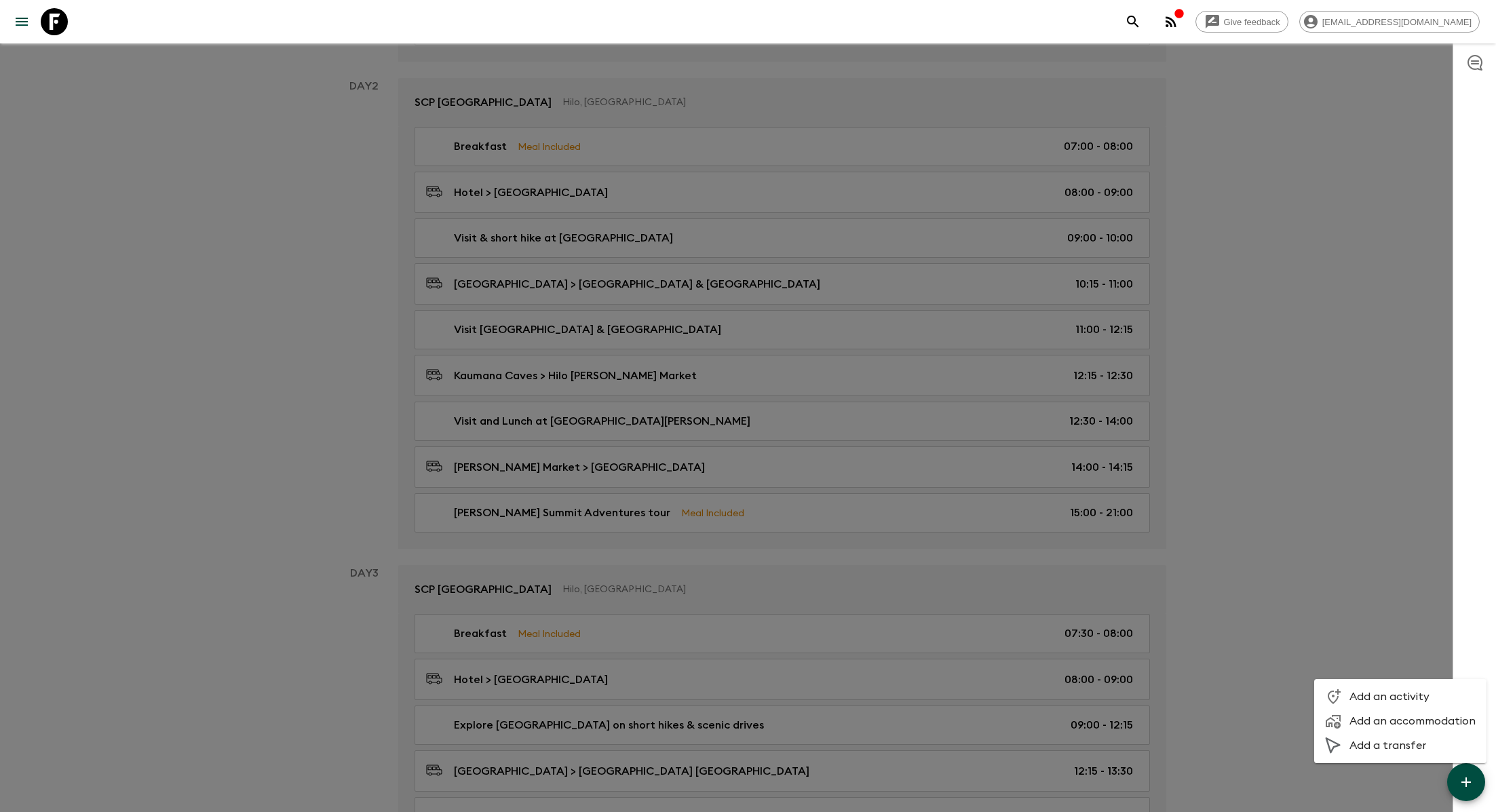
click at [716, 692] on span "Add an activity" at bounding box center [1412, 696] width 126 height 14
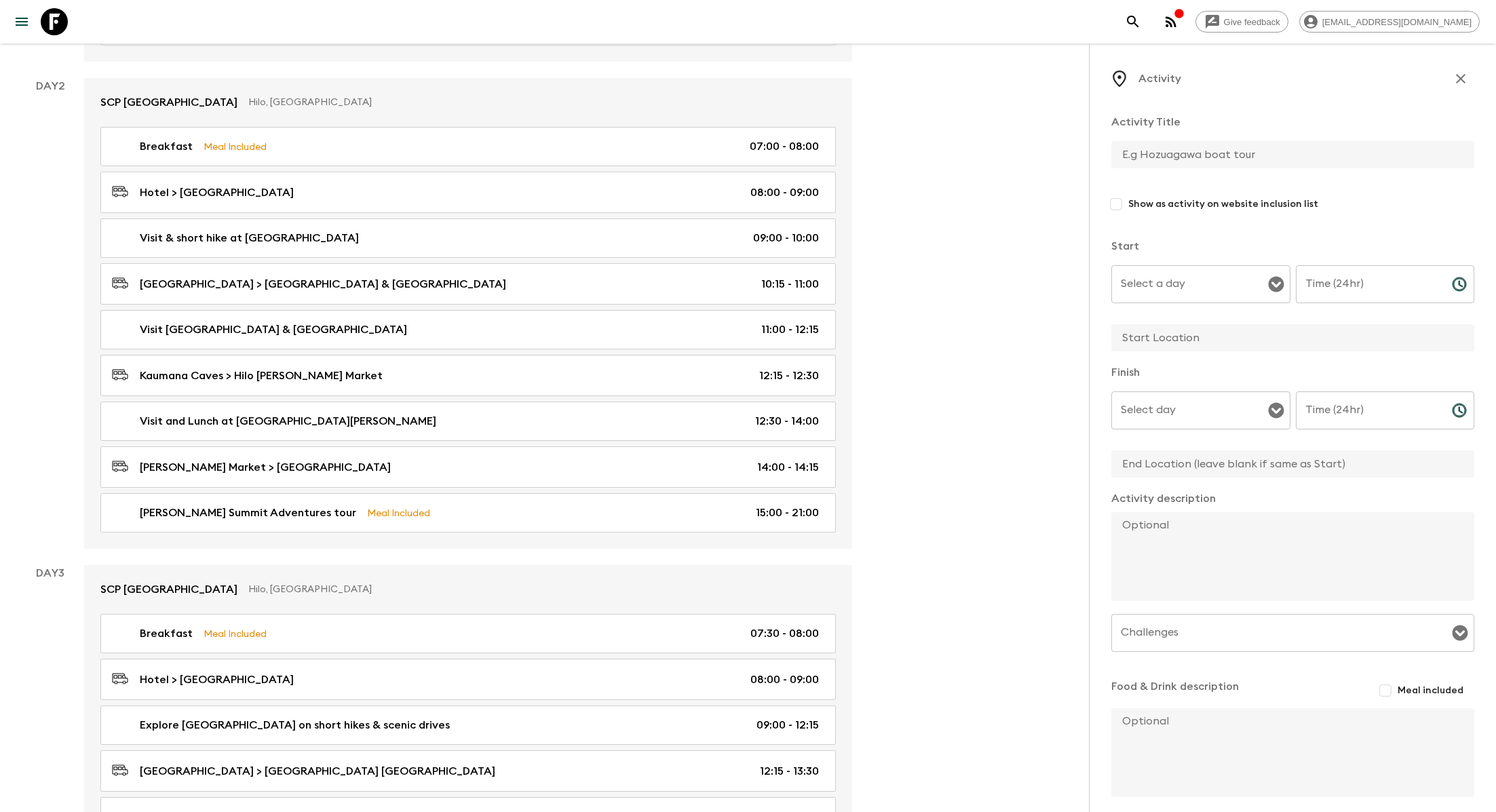
click at [716, 147] on input "text" at bounding box center [1287, 155] width 352 height 27
type input "Free time at leisure"
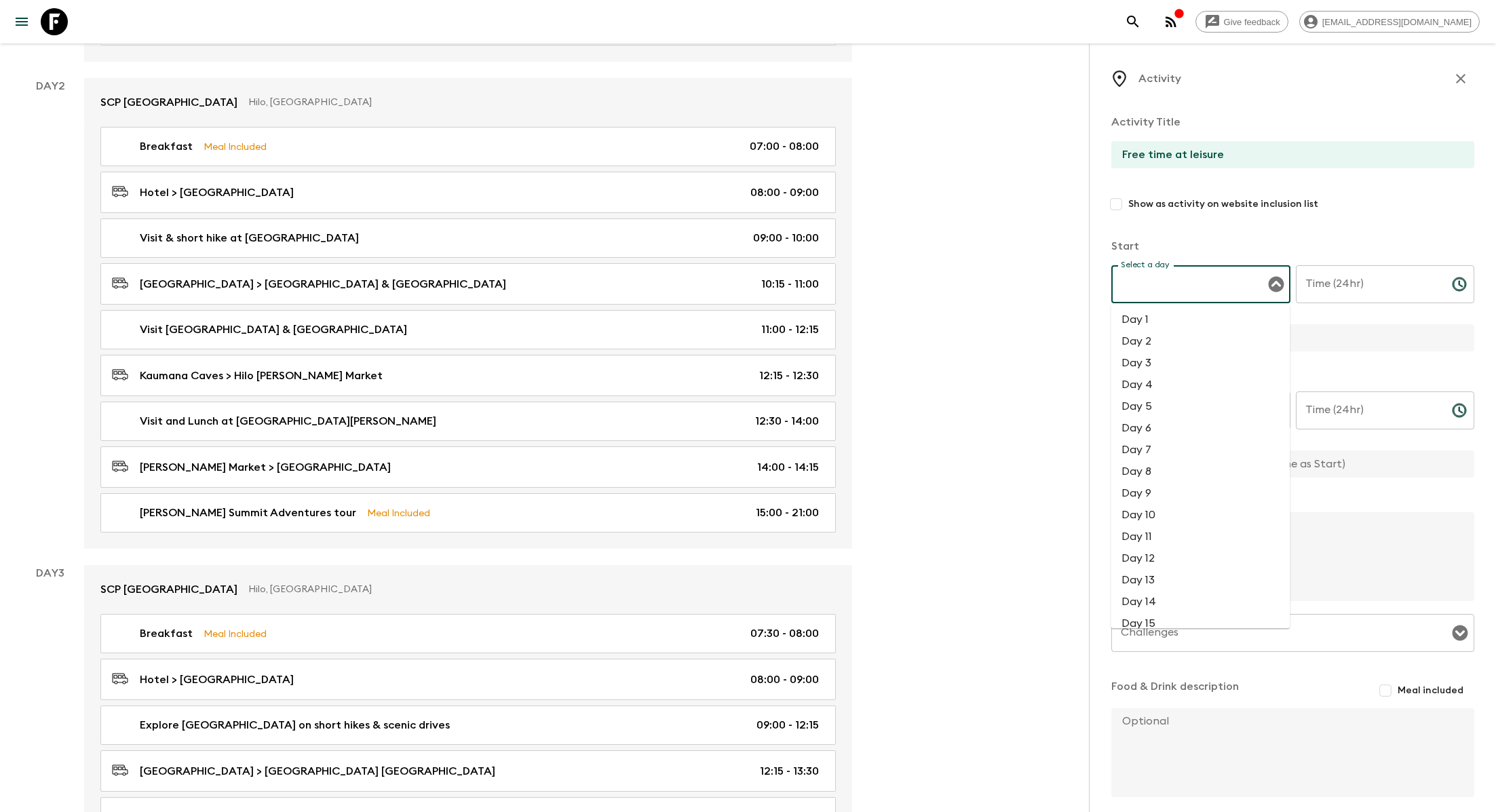
click at [716, 271] on input "Select a day" at bounding box center [1190, 284] width 147 height 26
click at [716, 348] on li "Day 2" at bounding box center [1200, 341] width 179 height 22
type input "Day 2"
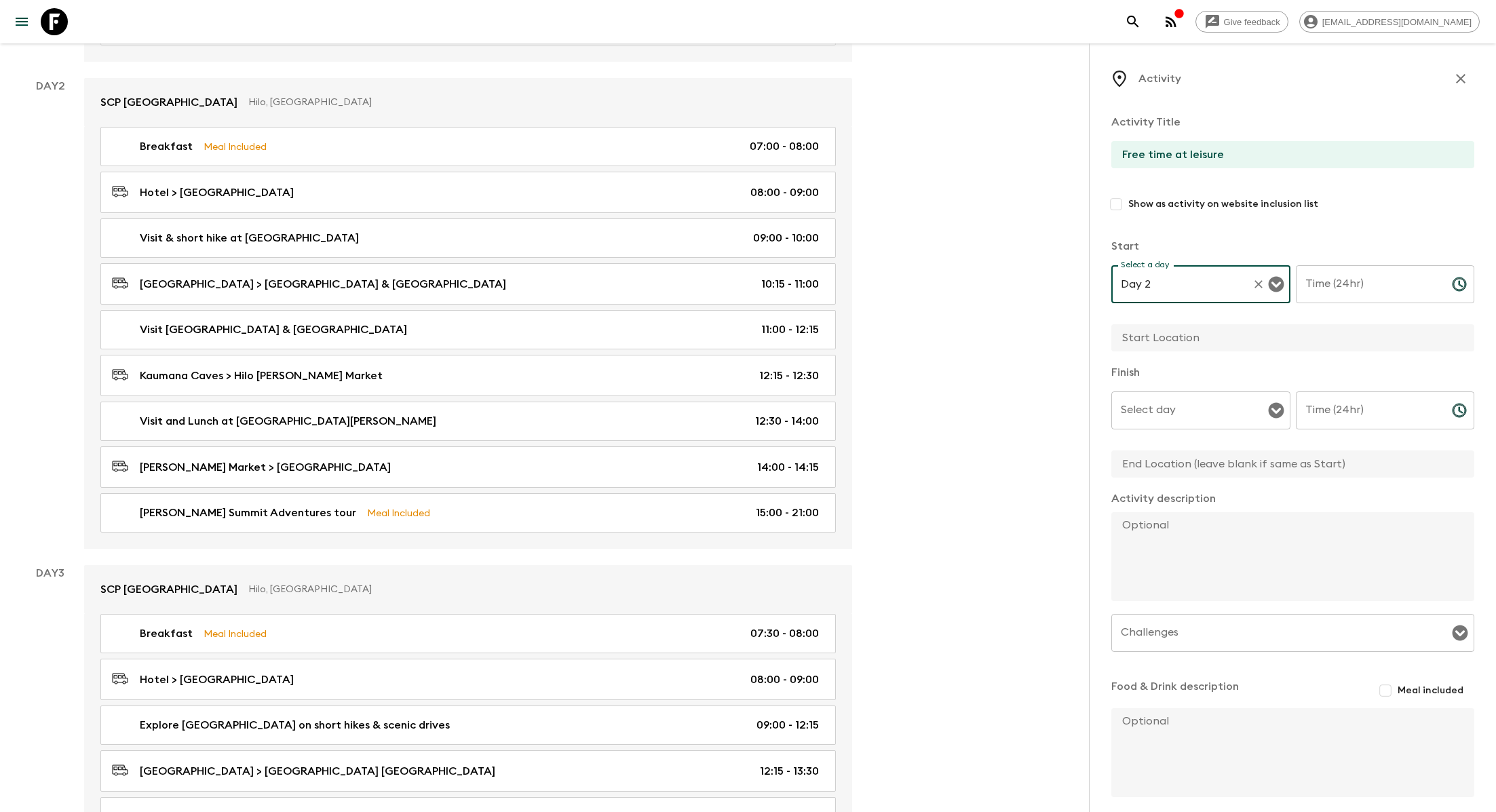
click at [716, 289] on input "Time (24hr)" at bounding box center [1369, 284] width 145 height 38
type input "21:00"
click at [716, 348] on input "text" at bounding box center [1287, 338] width 352 height 27
type input "Hilo"
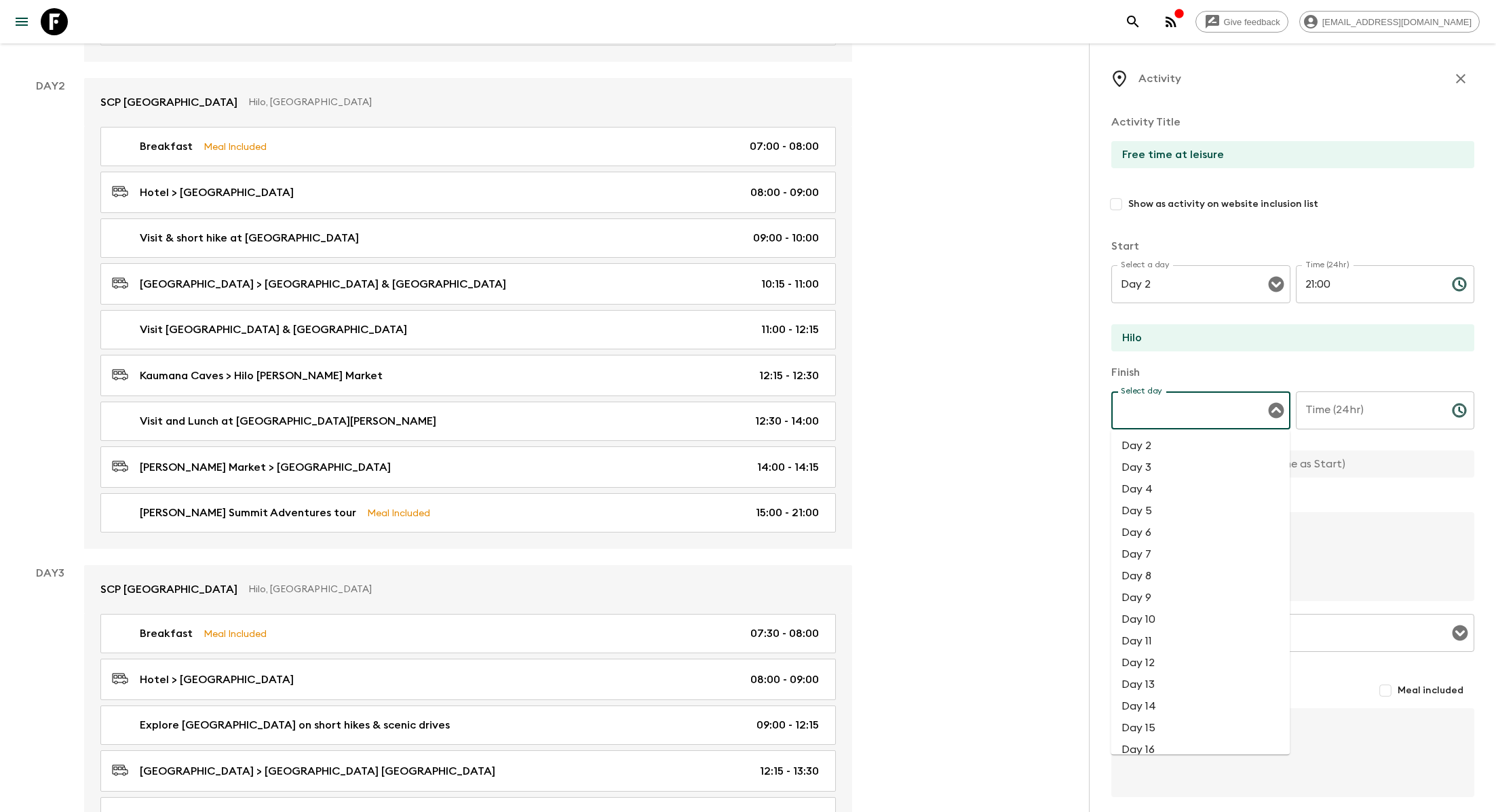
click at [716, 410] on input "Select day" at bounding box center [1190, 410] width 147 height 26
click at [716, 434] on ul "Day 2 Day 3 Day 4 Day 5 Day 6 Day 7 Day 8 Day 9 Day 10 Day 11 Day 12 Day 13 Day…" at bounding box center [1200, 591] width 179 height 325
click at [716, 455] on li "Day 2" at bounding box center [1200, 445] width 179 height 22
type input "Day 2"
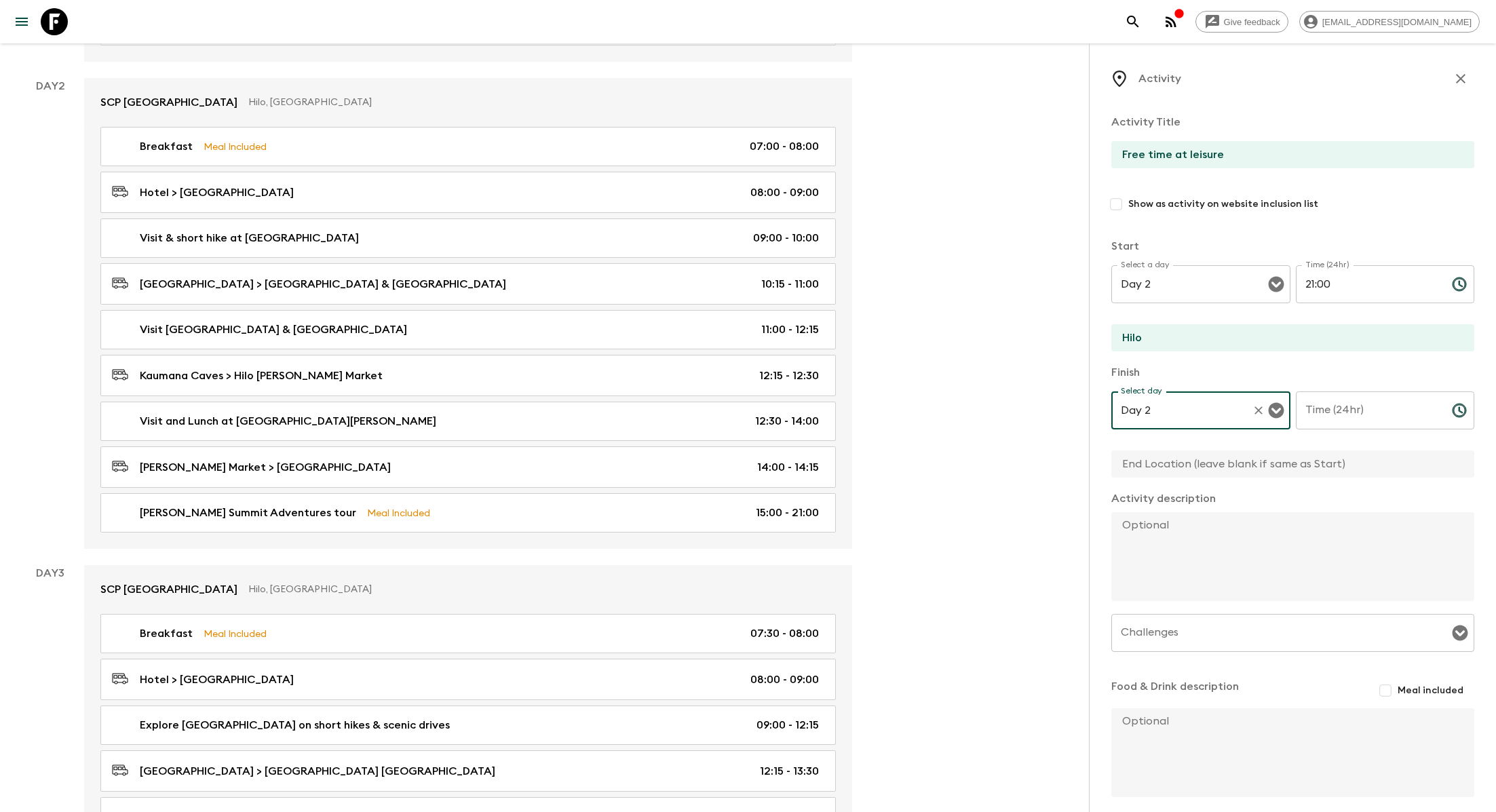
click at [716, 412] on input "Time (24hr)" at bounding box center [1369, 410] width 145 height 38
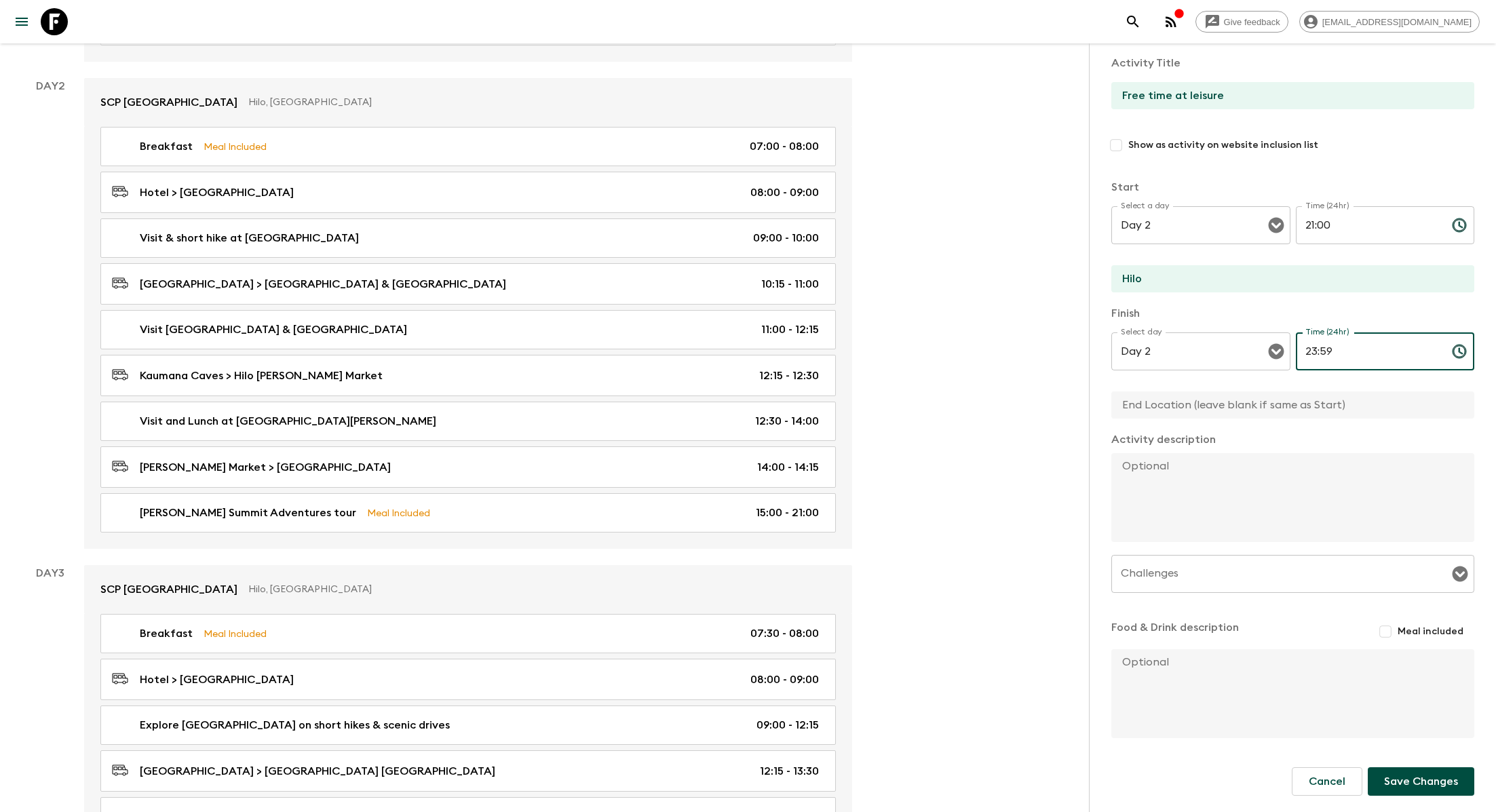
type input "23:59"
click at [716, 732] on button "Save Changes" at bounding box center [1421, 781] width 106 height 28
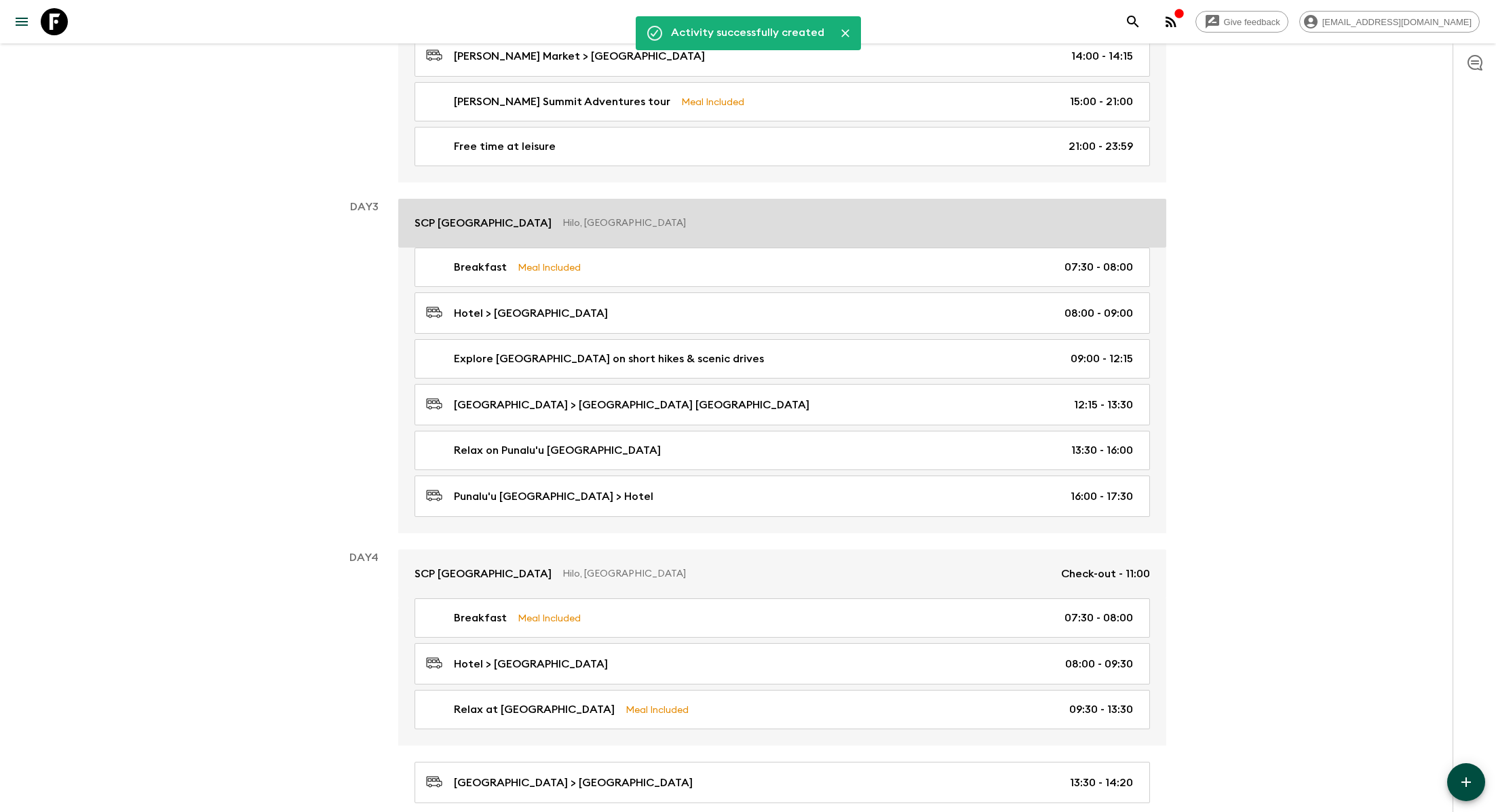
scroll to position [764, 0]
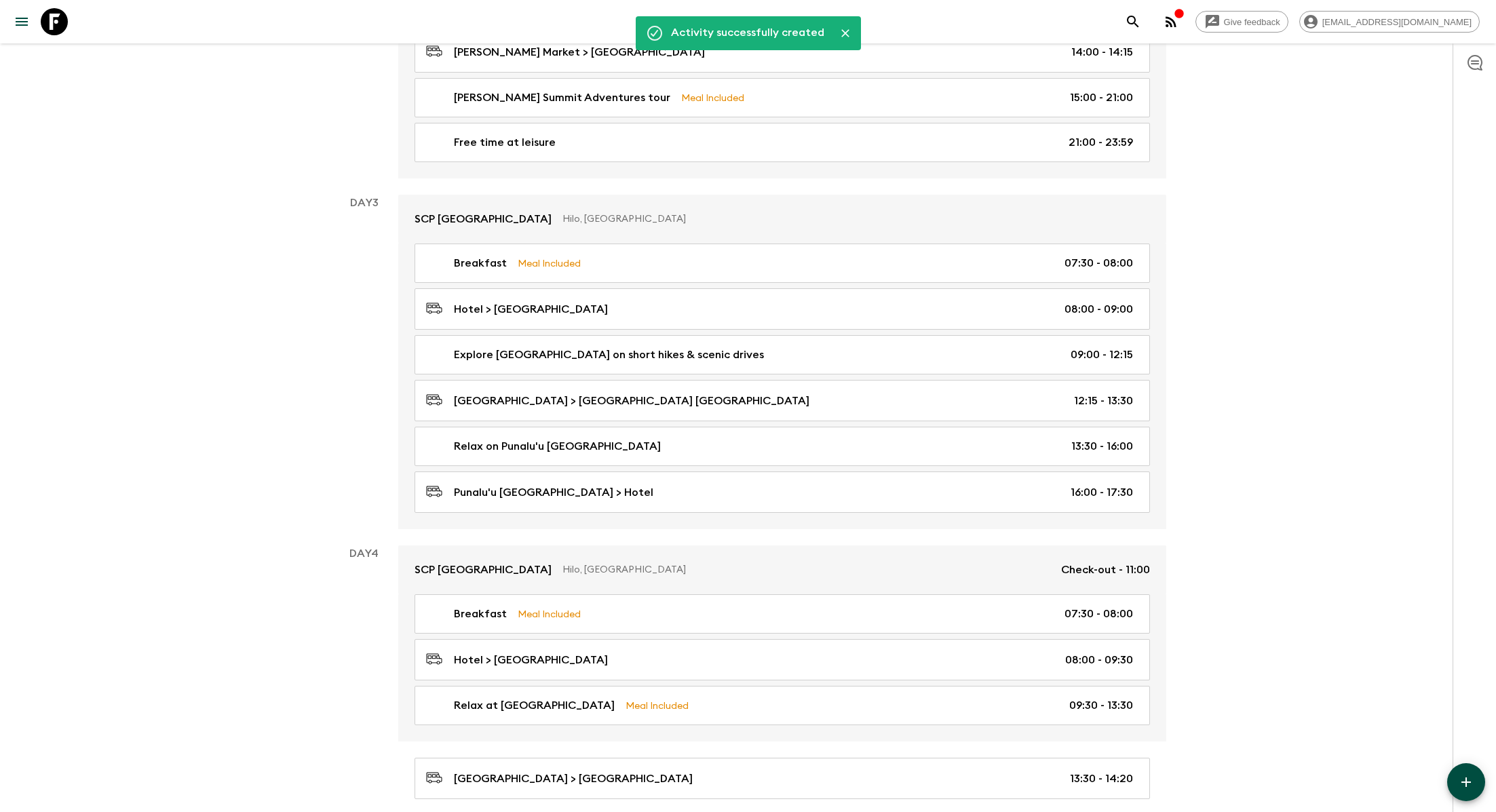
click at [716, 732] on icon "button" at bounding box center [1466, 782] width 16 height 16
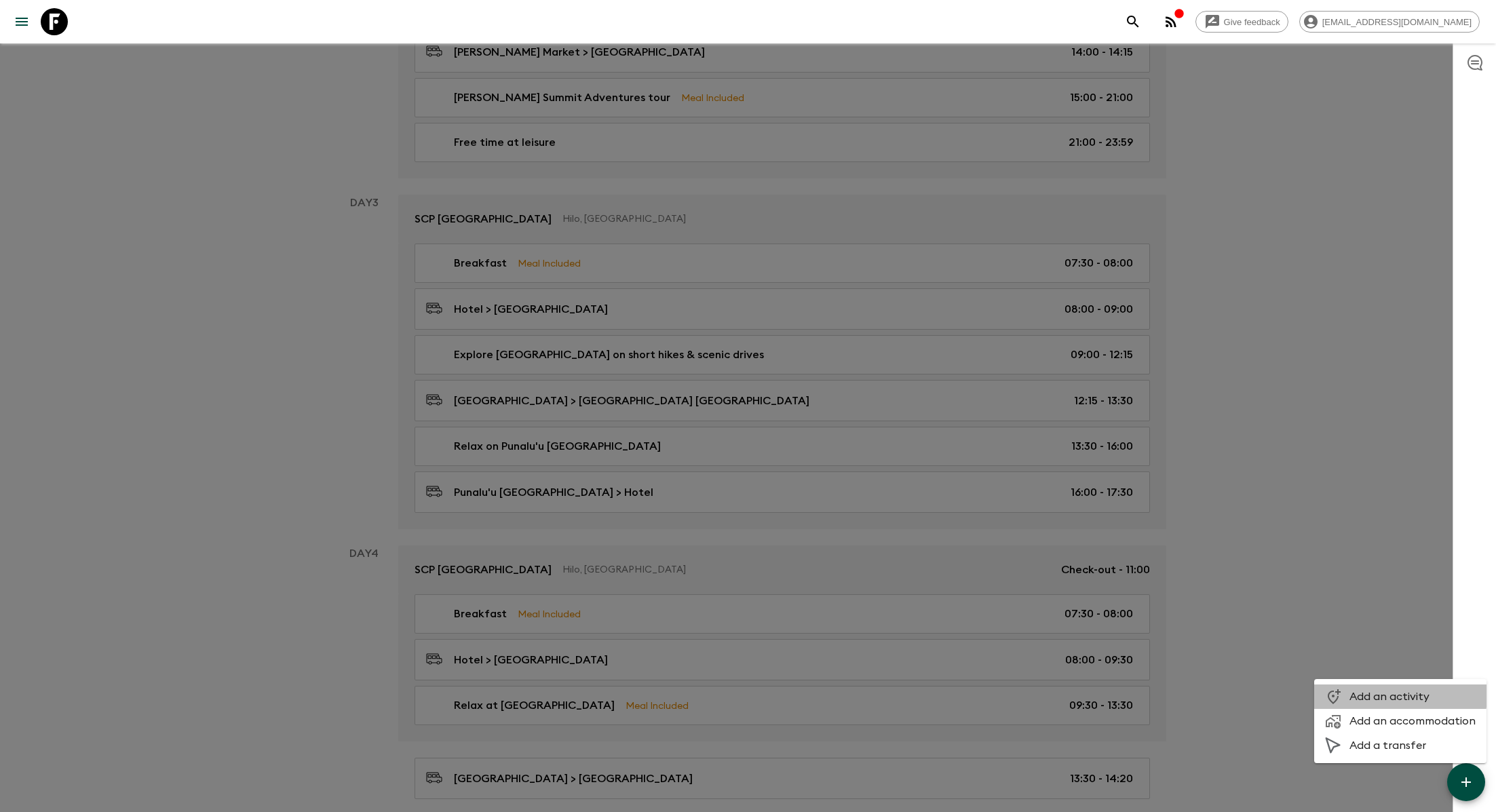
click at [716, 694] on span "Add an activity" at bounding box center [1412, 696] width 126 height 14
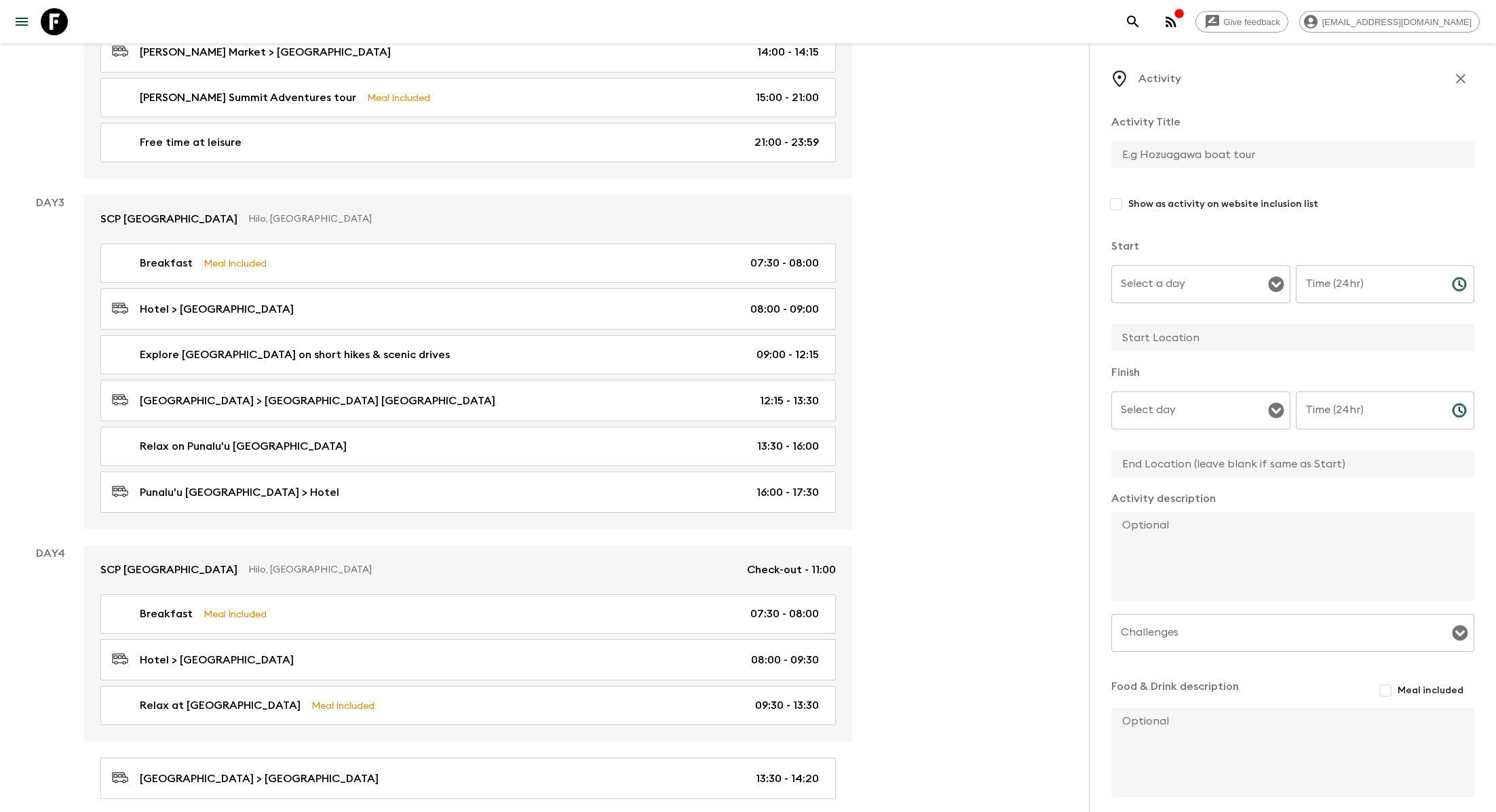
click at [716, 156] on input "text" at bounding box center [1287, 155] width 352 height 27
type input "Free time at leisure"
click at [716, 282] on input "Select a day" at bounding box center [1190, 284] width 147 height 26
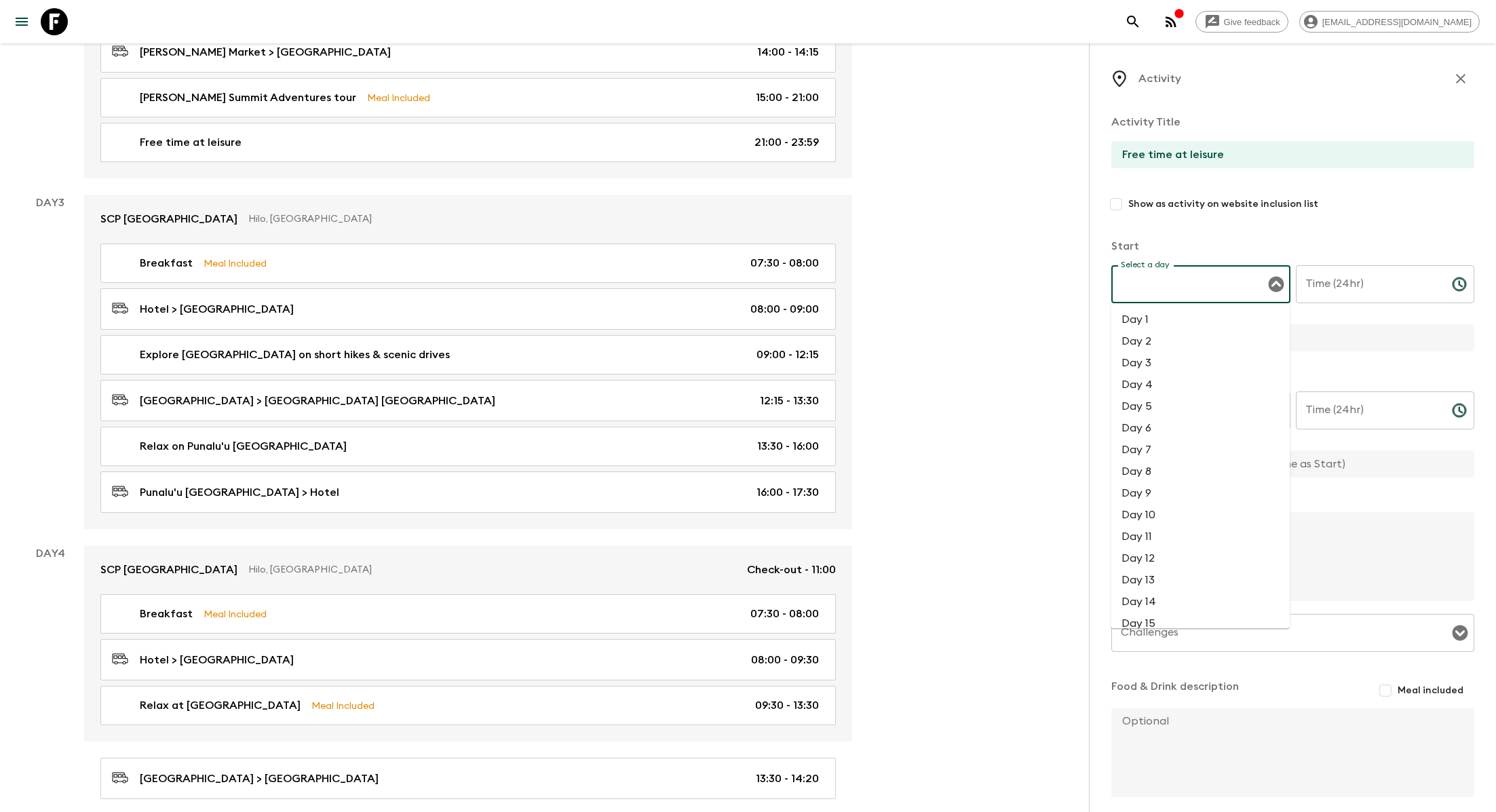
click at [716, 366] on li "Day 3" at bounding box center [1200, 363] width 179 height 22
type input "Day 3"
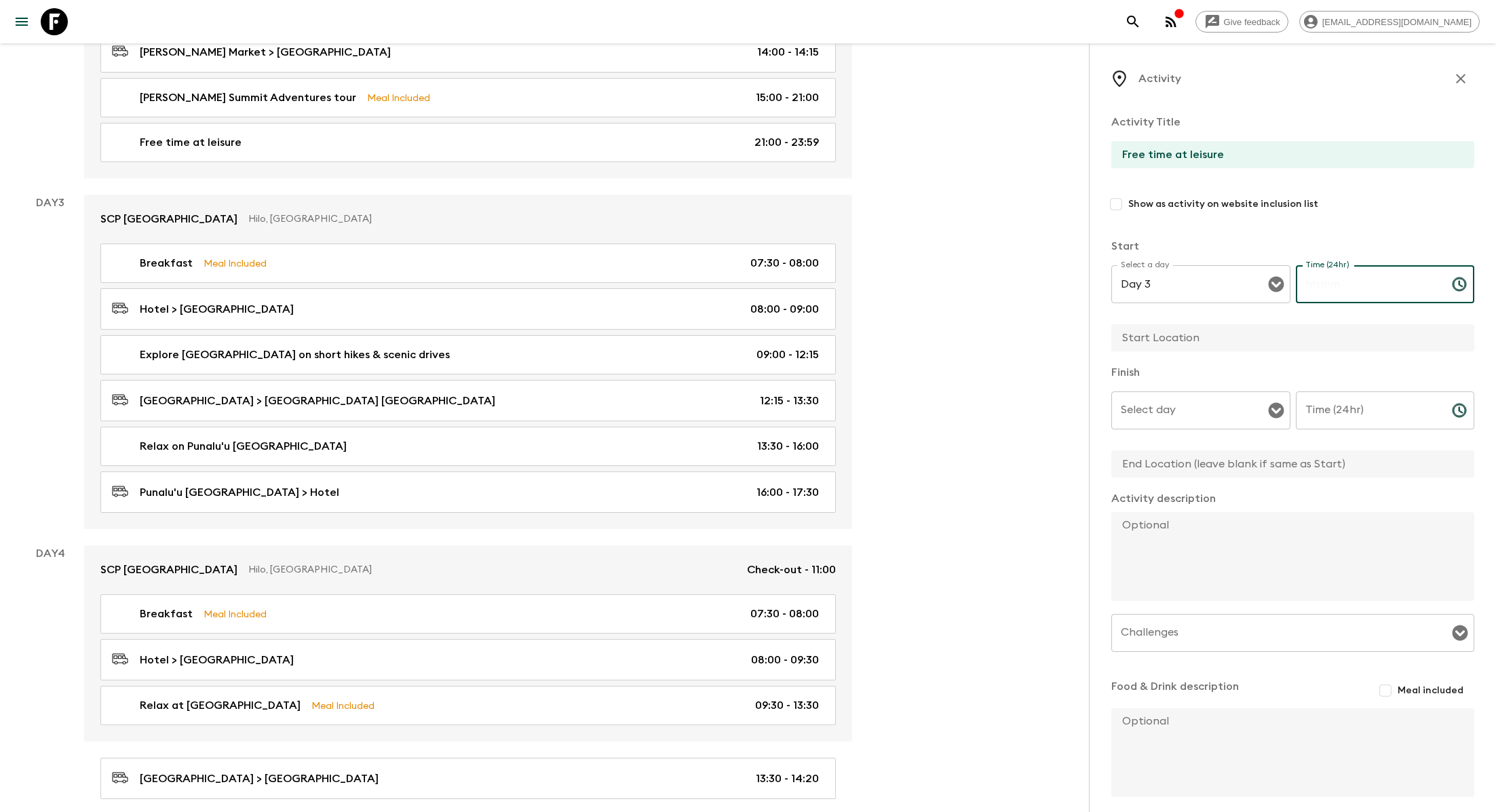
click at [716, 289] on input "Time (24hr)" at bounding box center [1369, 284] width 145 height 38
type input "17:30"
click at [716, 339] on input "text" at bounding box center [1287, 338] width 352 height 27
type input "Hilo"
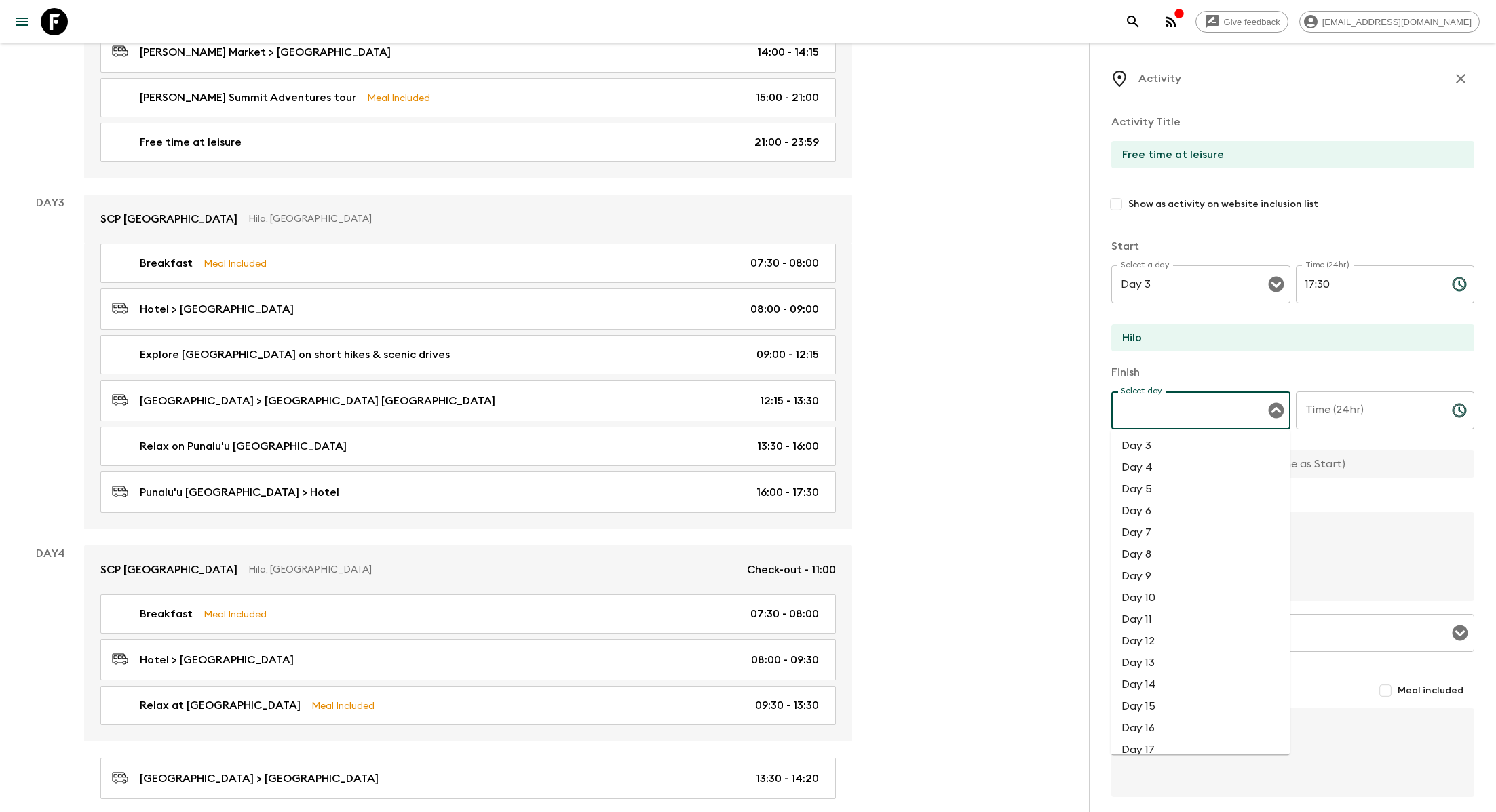
click at [716, 421] on input "Select day" at bounding box center [1190, 410] width 147 height 26
click at [716, 449] on li "Day 3" at bounding box center [1200, 445] width 179 height 22
type input "Day 3"
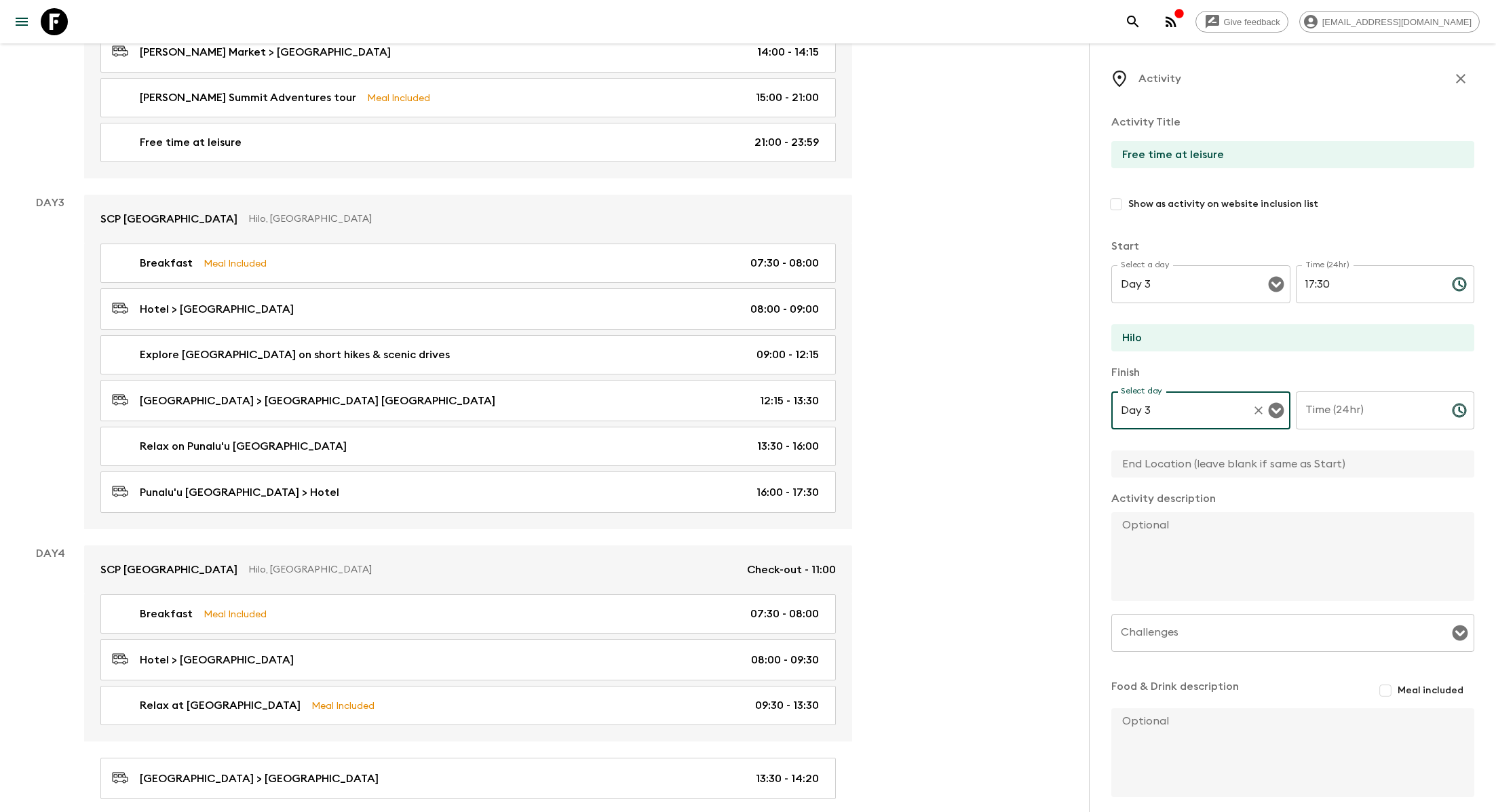
click at [716, 406] on div "Time (24hr) Time (24hr) ​" at bounding box center [1386, 418] width 179 height 53
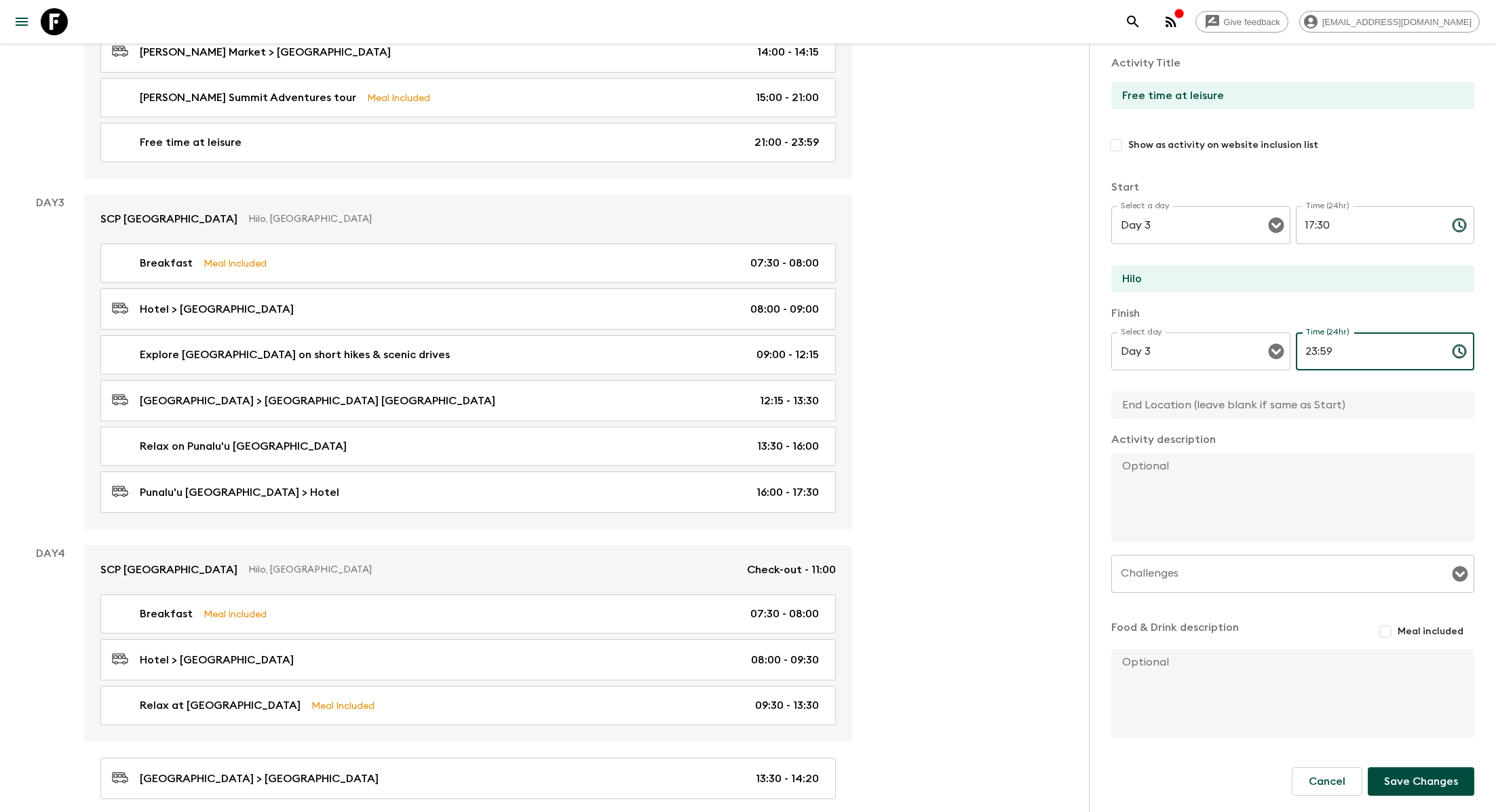
type input "23:59"
click at [716, 732] on button "Save Changes" at bounding box center [1421, 781] width 106 height 28
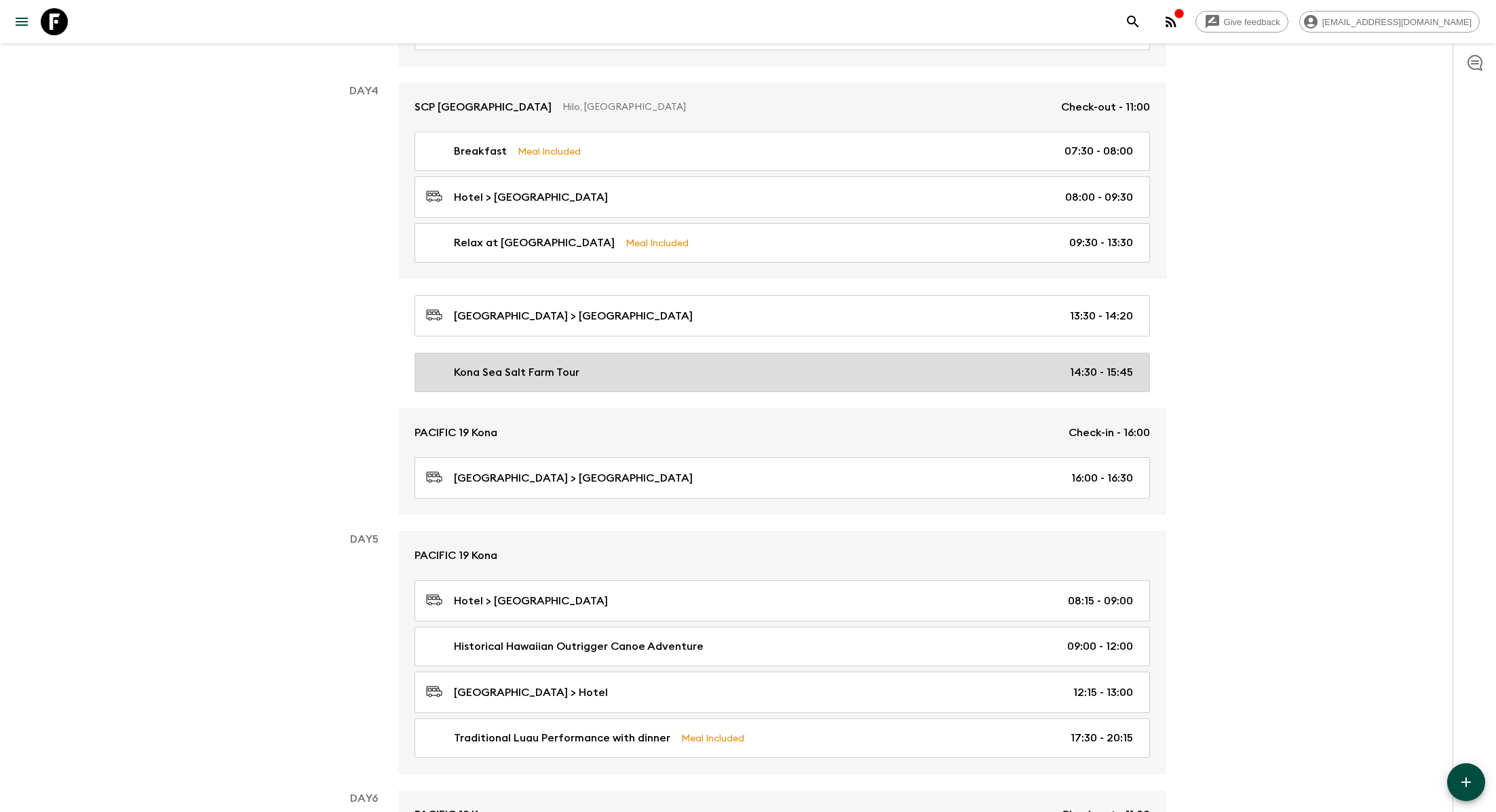
scroll to position [1276, 0]
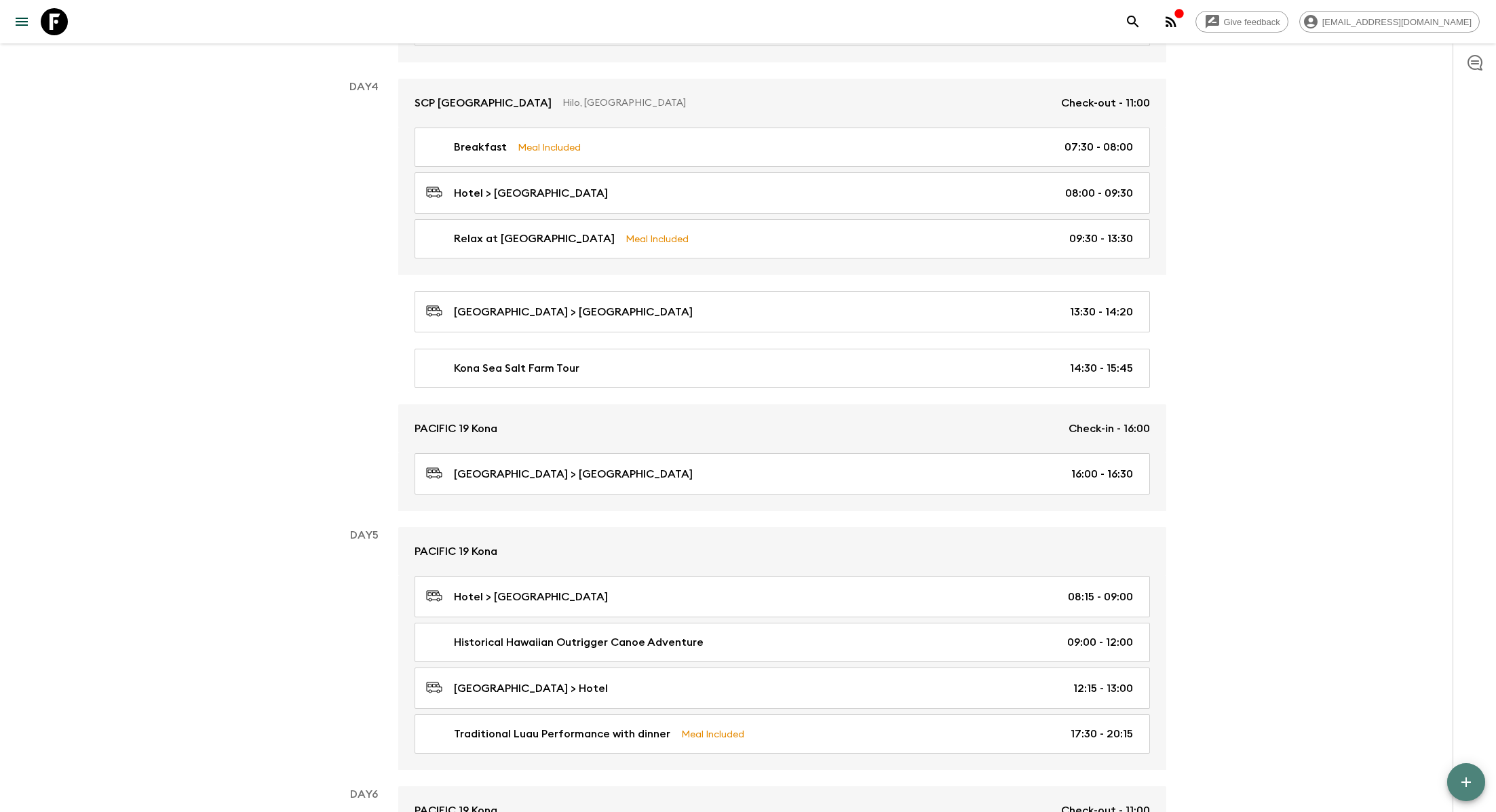
click at [716, 732] on icon "button" at bounding box center [1466, 782] width 16 height 16
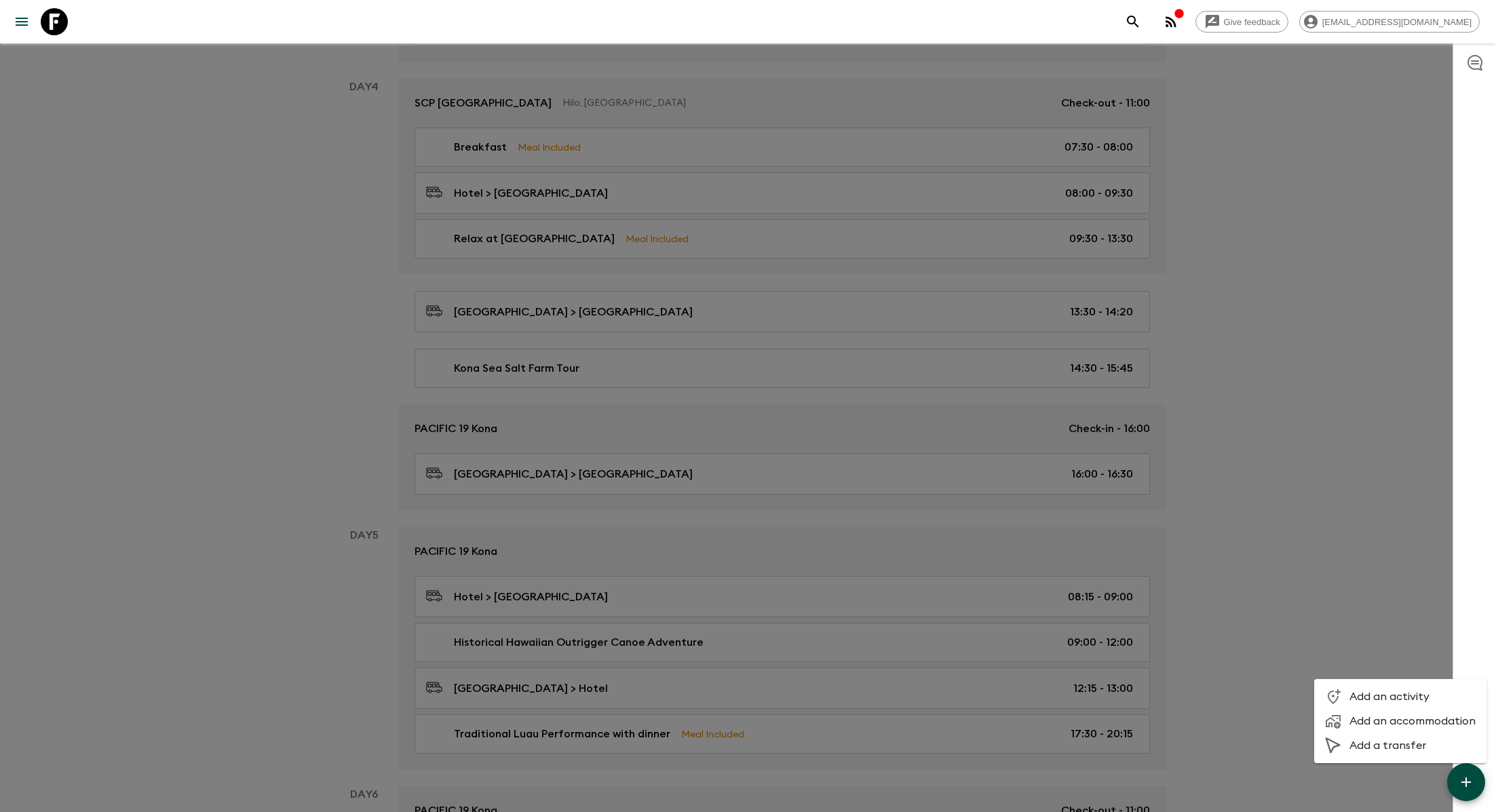
click at [716, 693] on span "Add an activity" at bounding box center [1412, 696] width 126 height 14
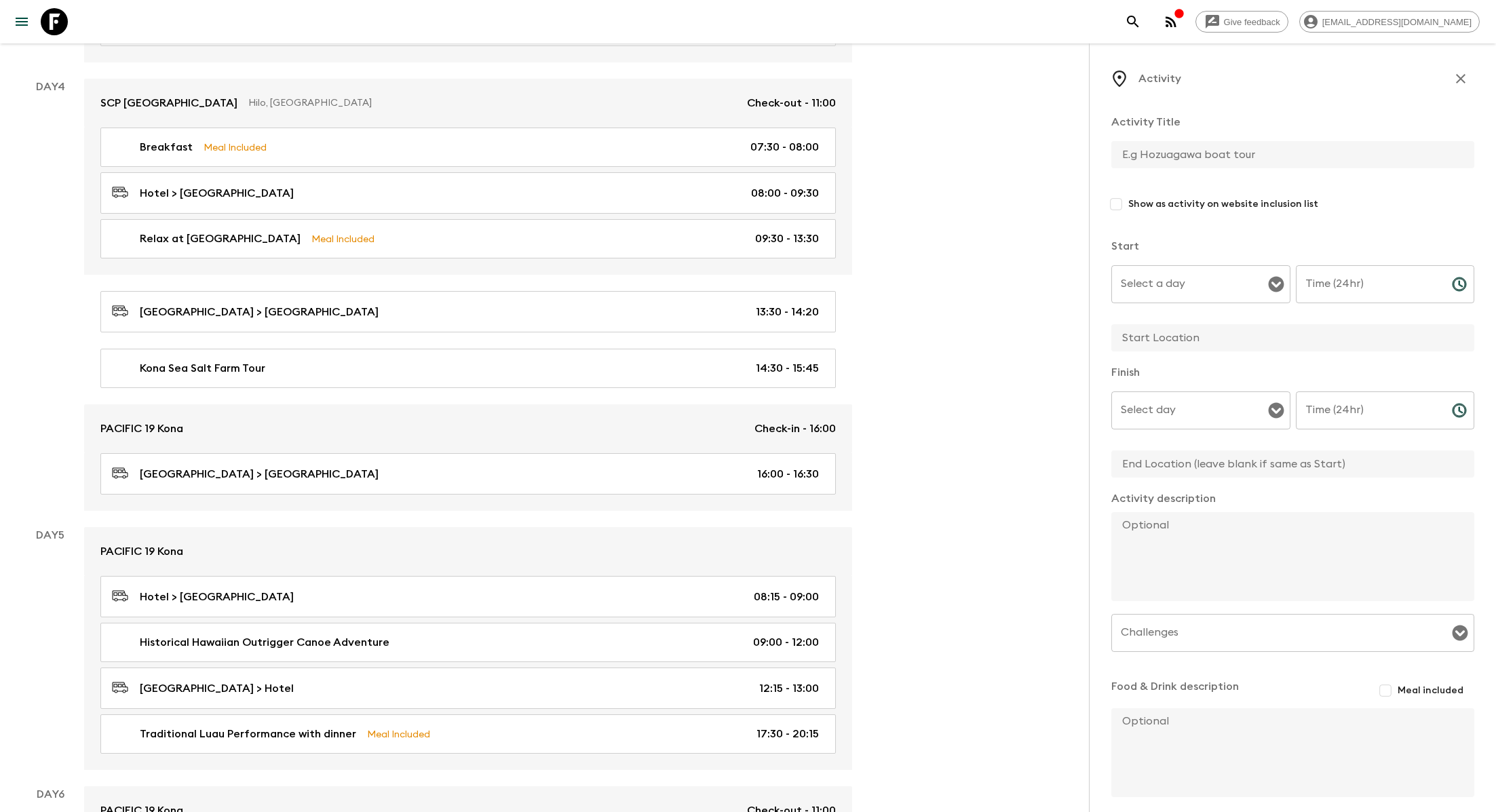
click at [716, 282] on input "Select a day" at bounding box center [1190, 284] width 147 height 26
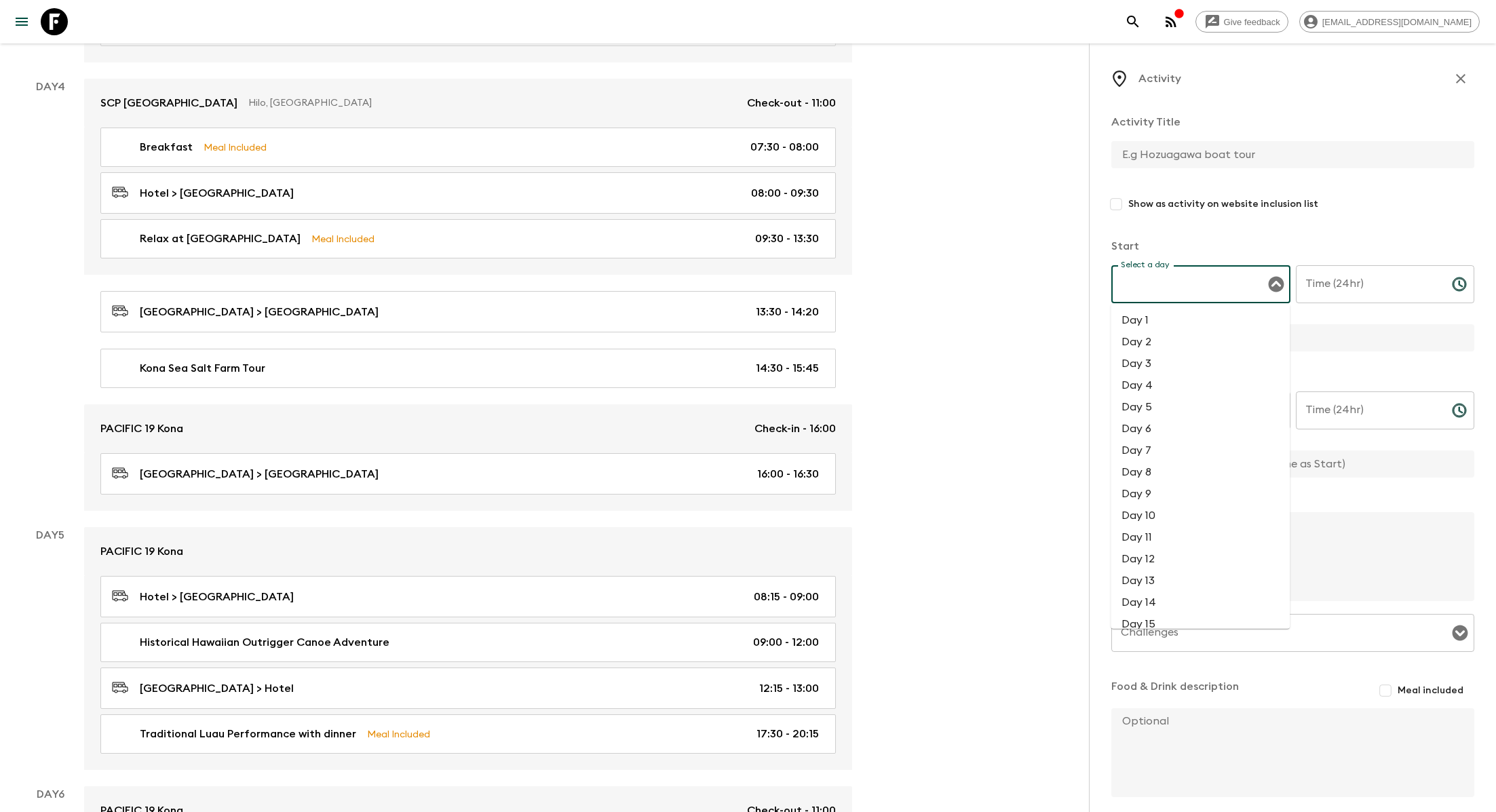
click at [716, 156] on input "text" at bounding box center [1287, 155] width 352 height 27
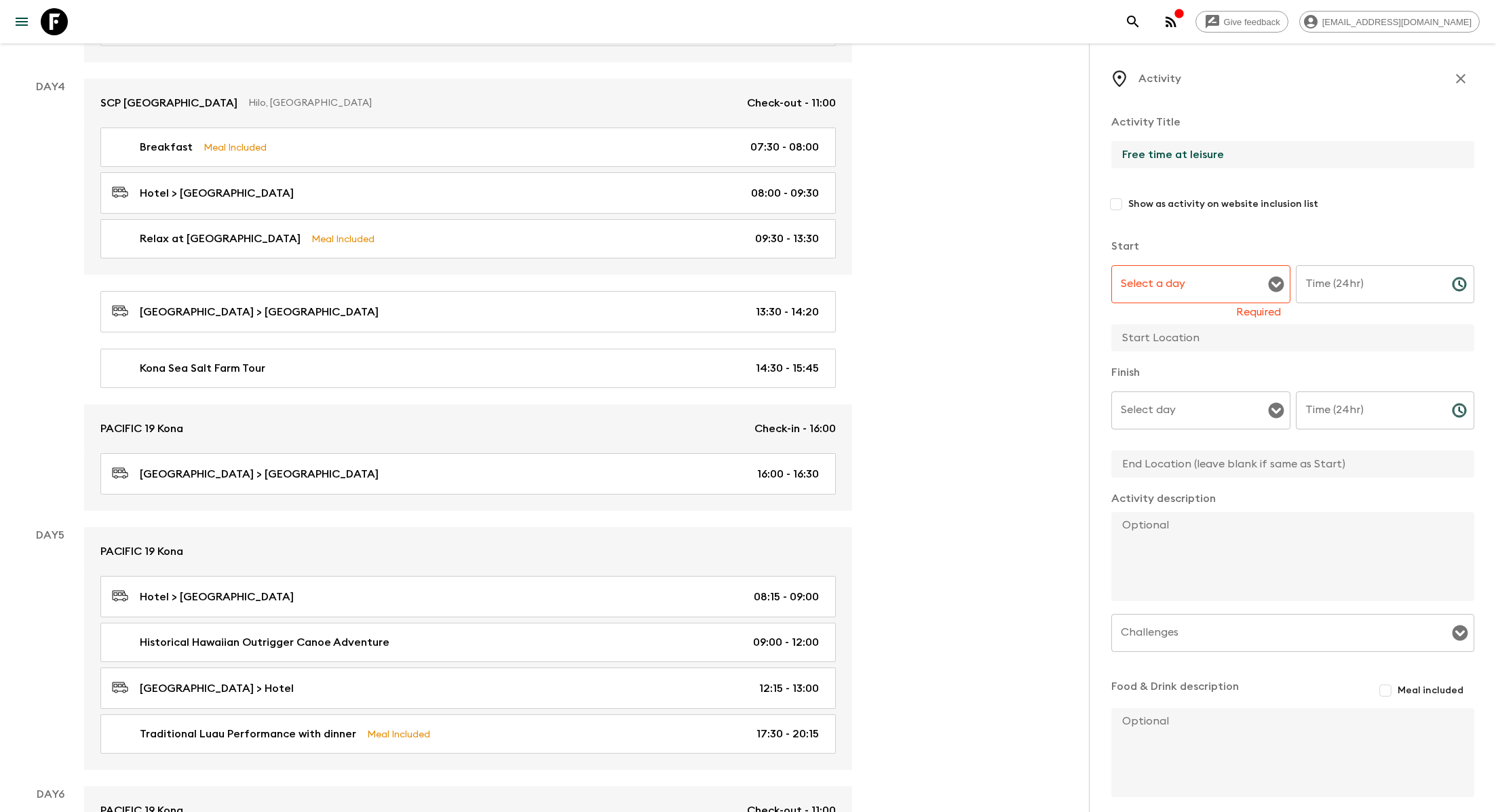
click at [716, 268] on div "Select a day" at bounding box center [1201, 284] width 179 height 38
type input "Free time at leisure"
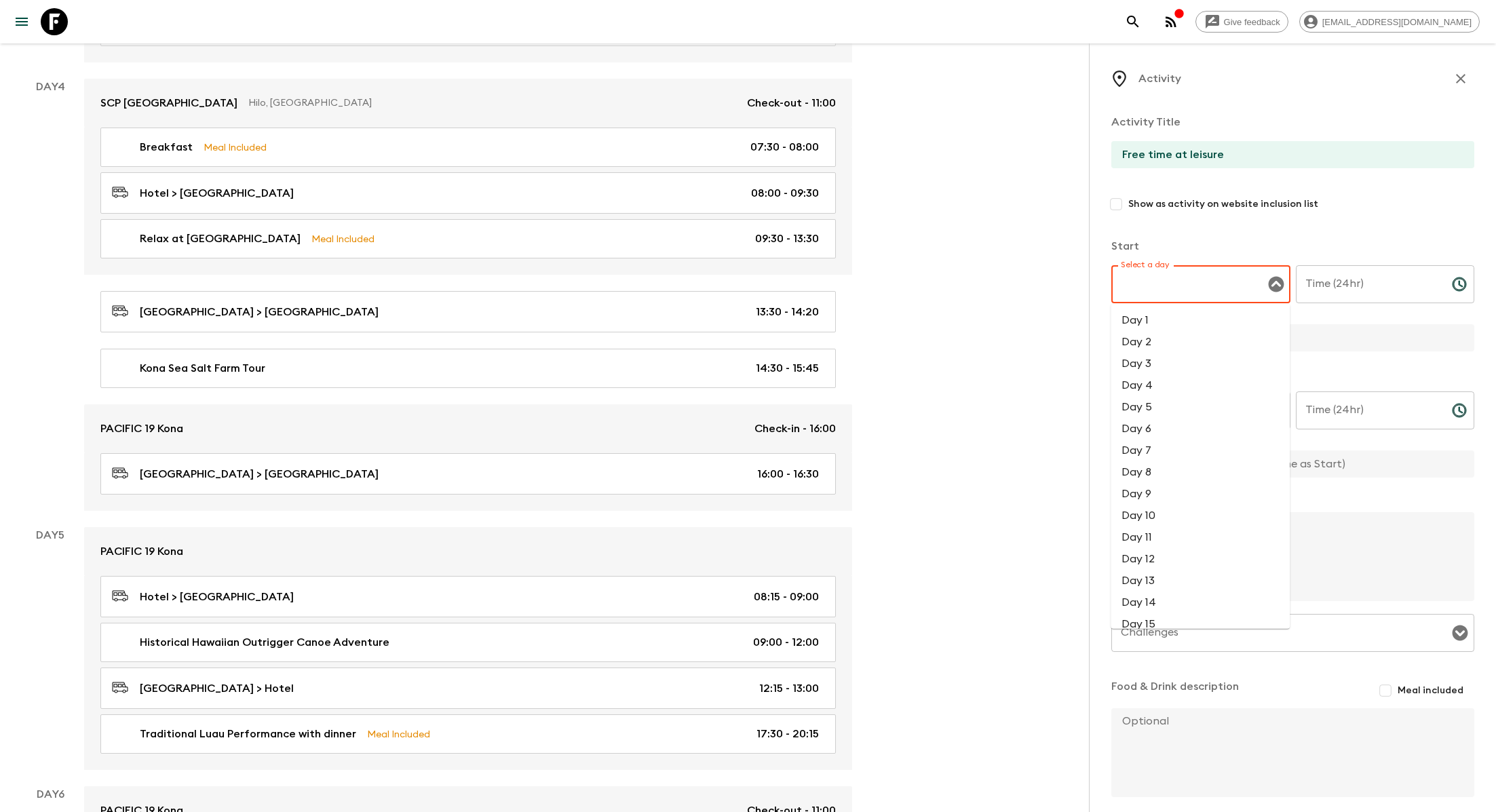
click at [716, 381] on li "Day 4" at bounding box center [1200, 385] width 179 height 22
type input "Day 4"
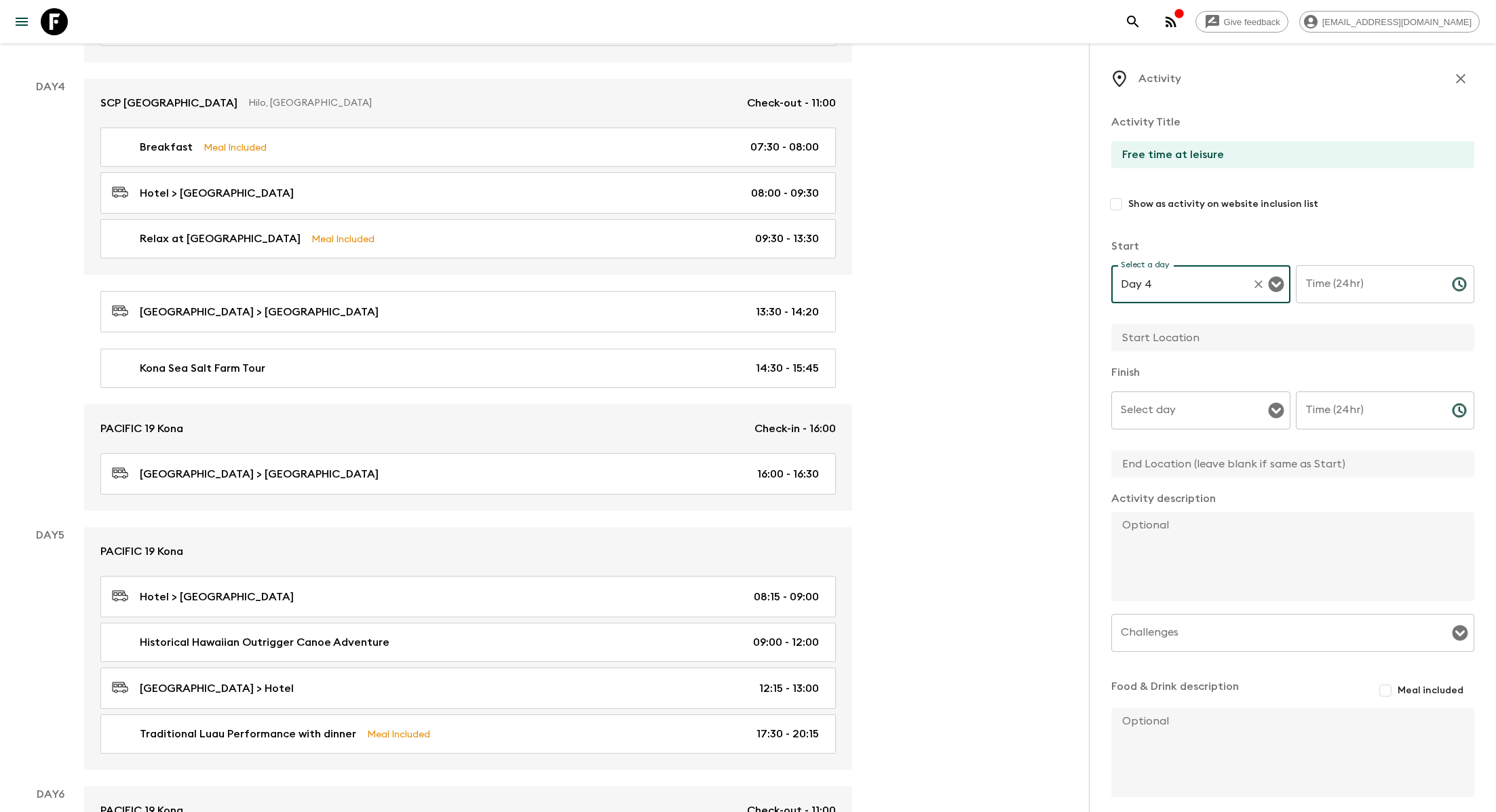
click at [716, 295] on input "Time (24hr)" at bounding box center [1369, 284] width 145 height 38
type input "16:30"
click at [716, 335] on input "text" at bounding box center [1287, 338] width 352 height 27
type input "Kona"
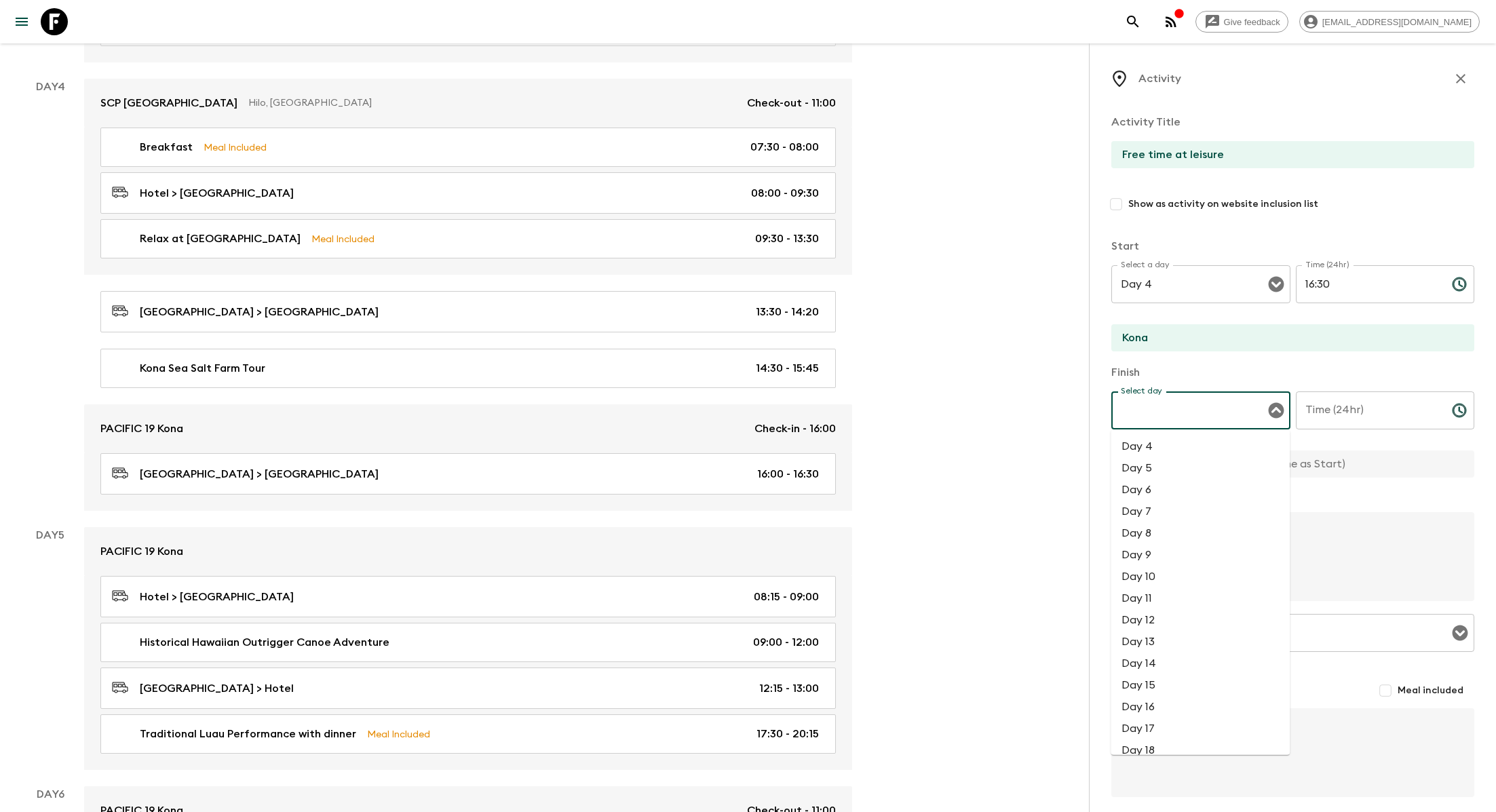
click at [716, 402] on input "Select day" at bounding box center [1190, 410] width 147 height 26
click at [716, 446] on li "Day 4" at bounding box center [1200, 446] width 179 height 22
type input "Day 4"
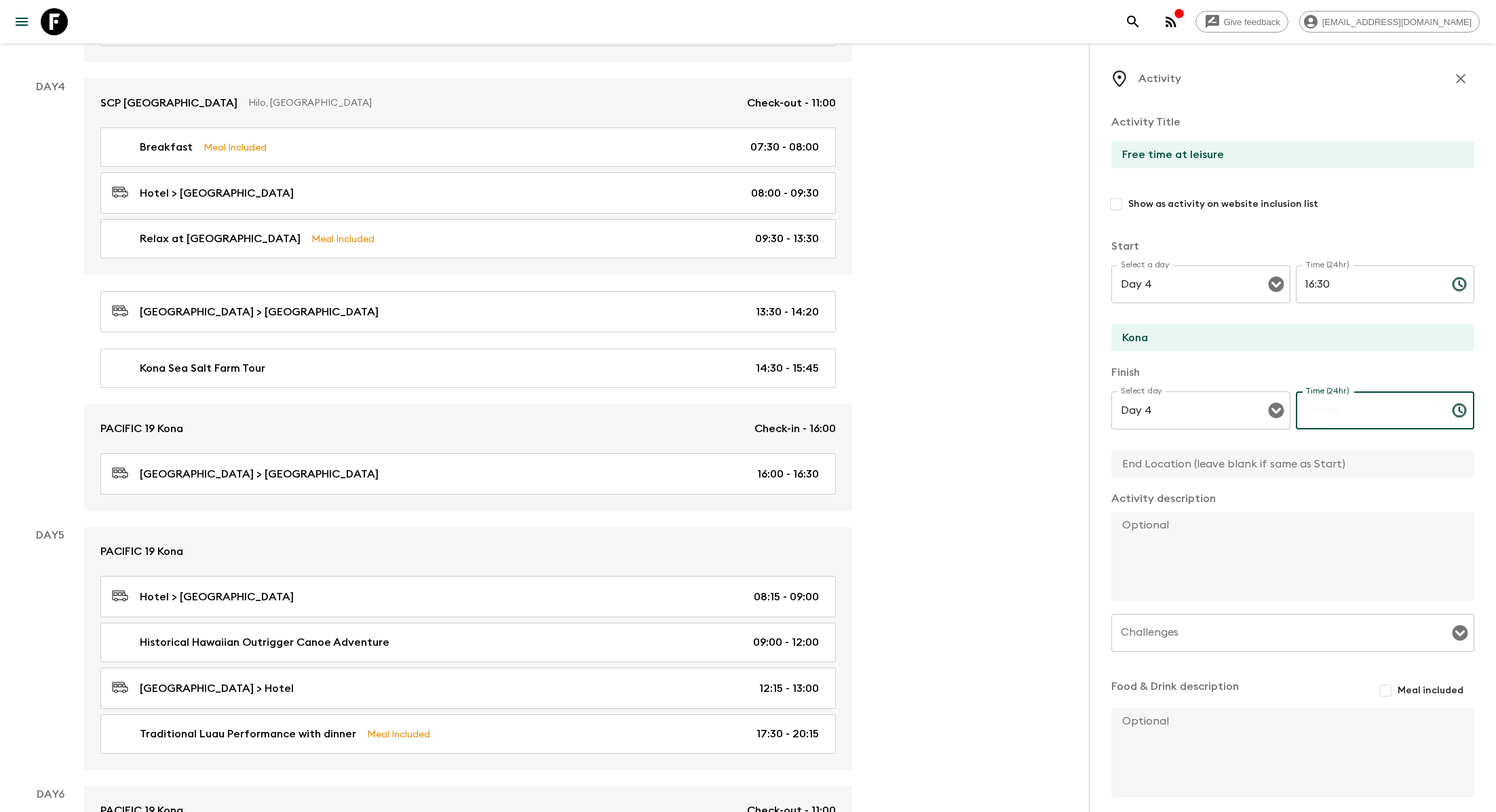
click at [716, 423] on input "Time (24hr)" at bounding box center [1369, 410] width 145 height 38
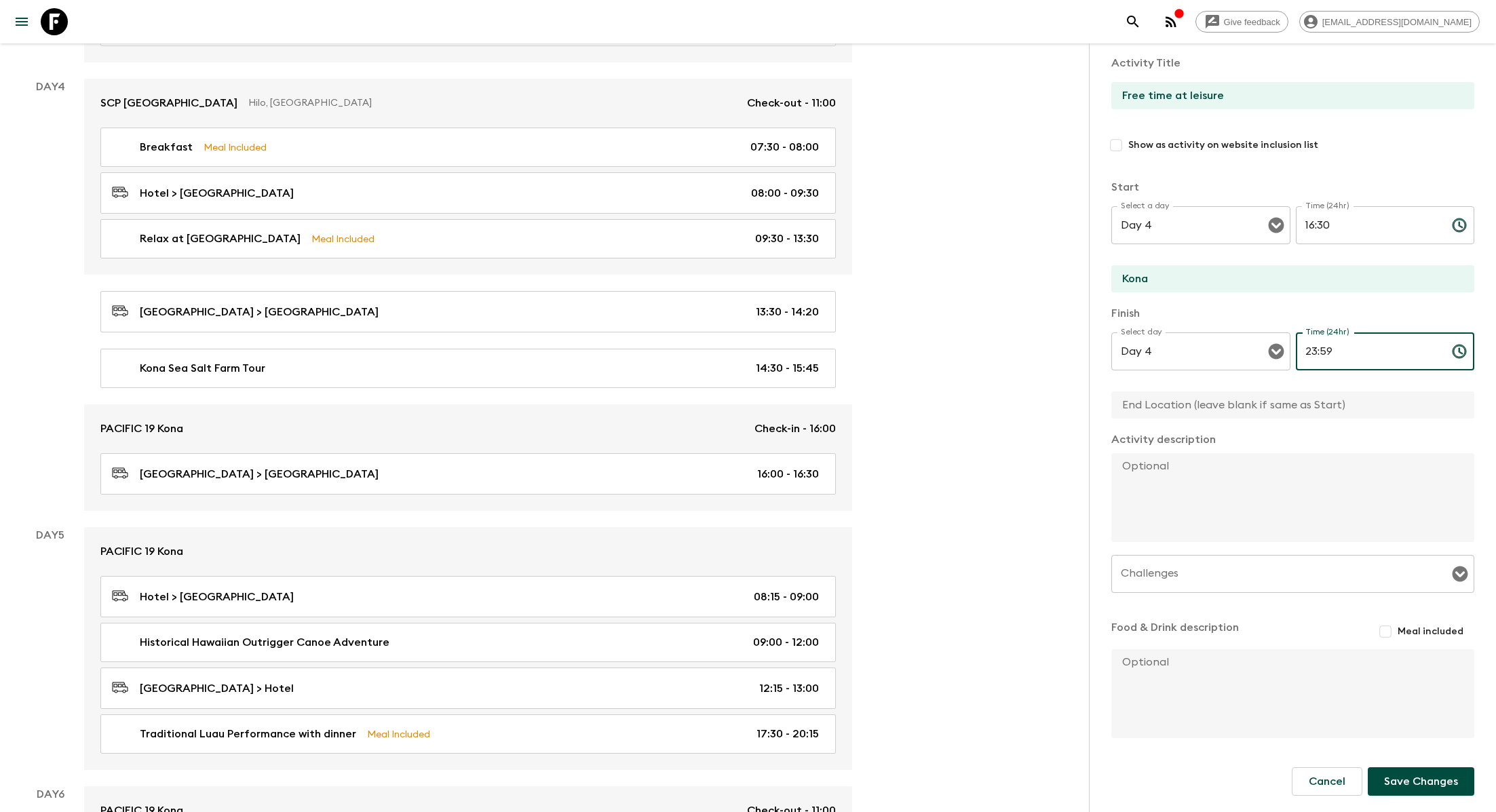
type input "23:59"
click at [716, 732] on button "Save Changes" at bounding box center [1421, 781] width 106 height 28
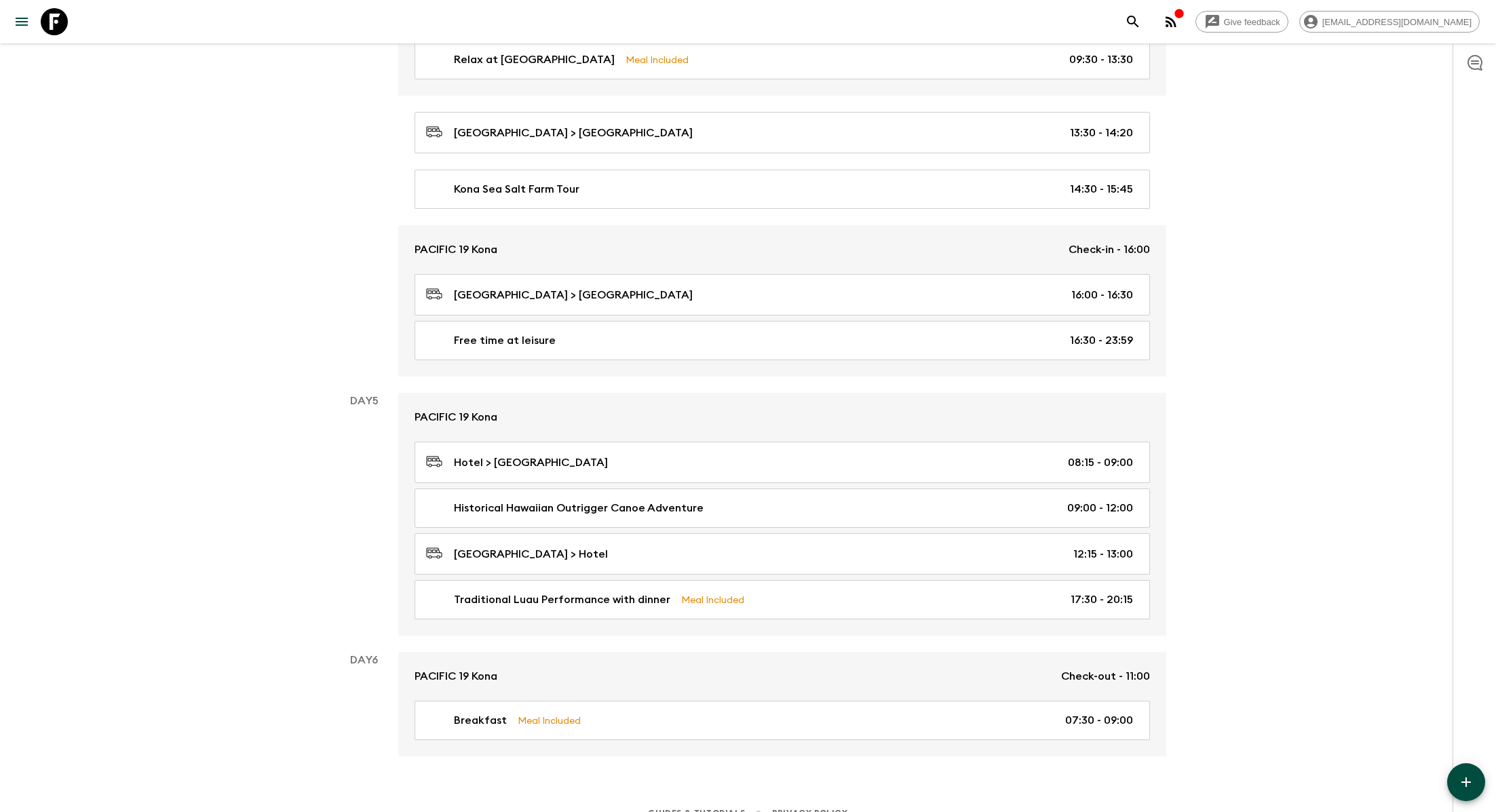
scroll to position [1459, 0]
click at [716, 732] on icon "button" at bounding box center [1466, 782] width 10 height 10
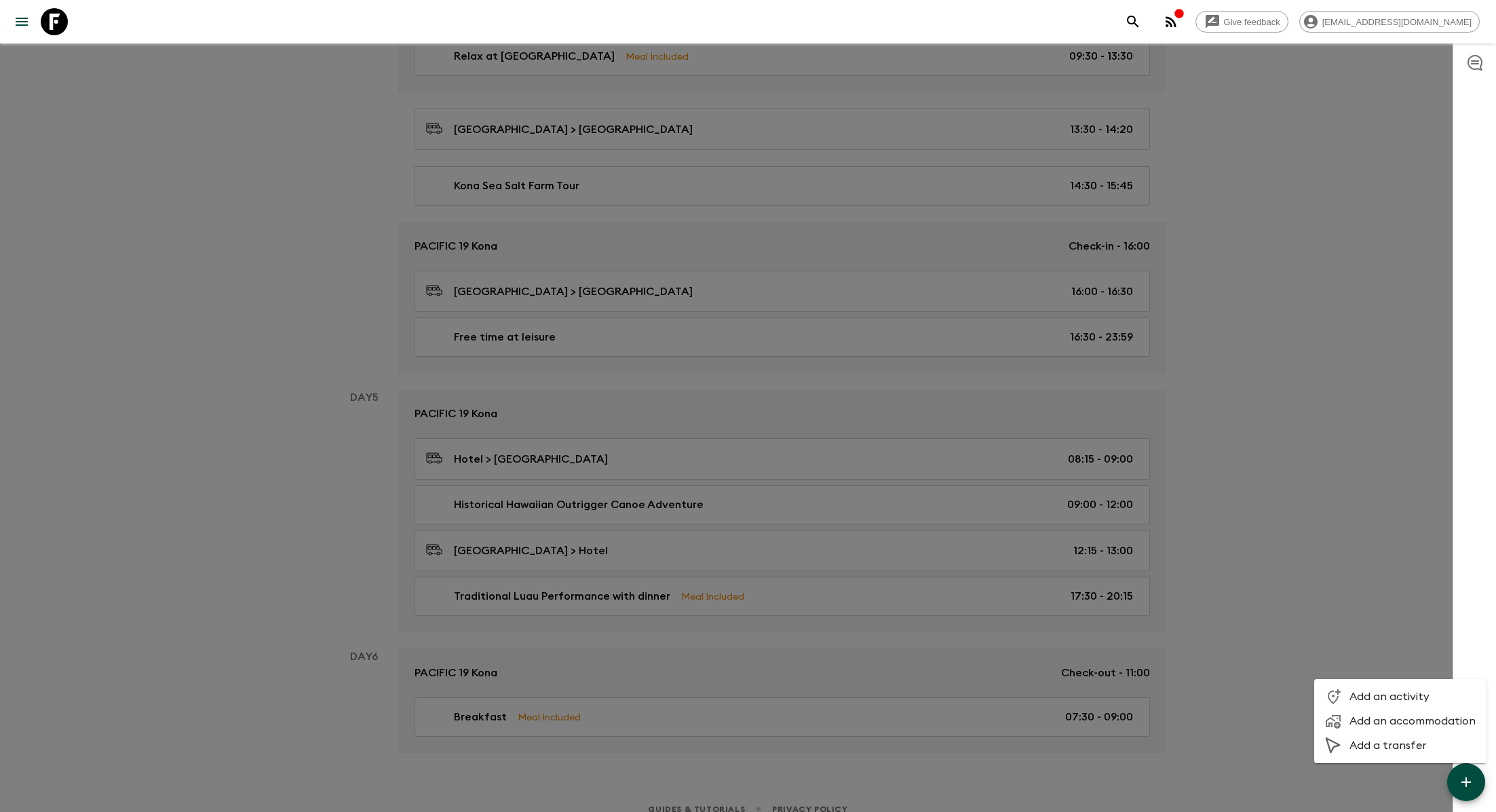
click at [716, 693] on span "Add an activity" at bounding box center [1412, 696] width 126 height 14
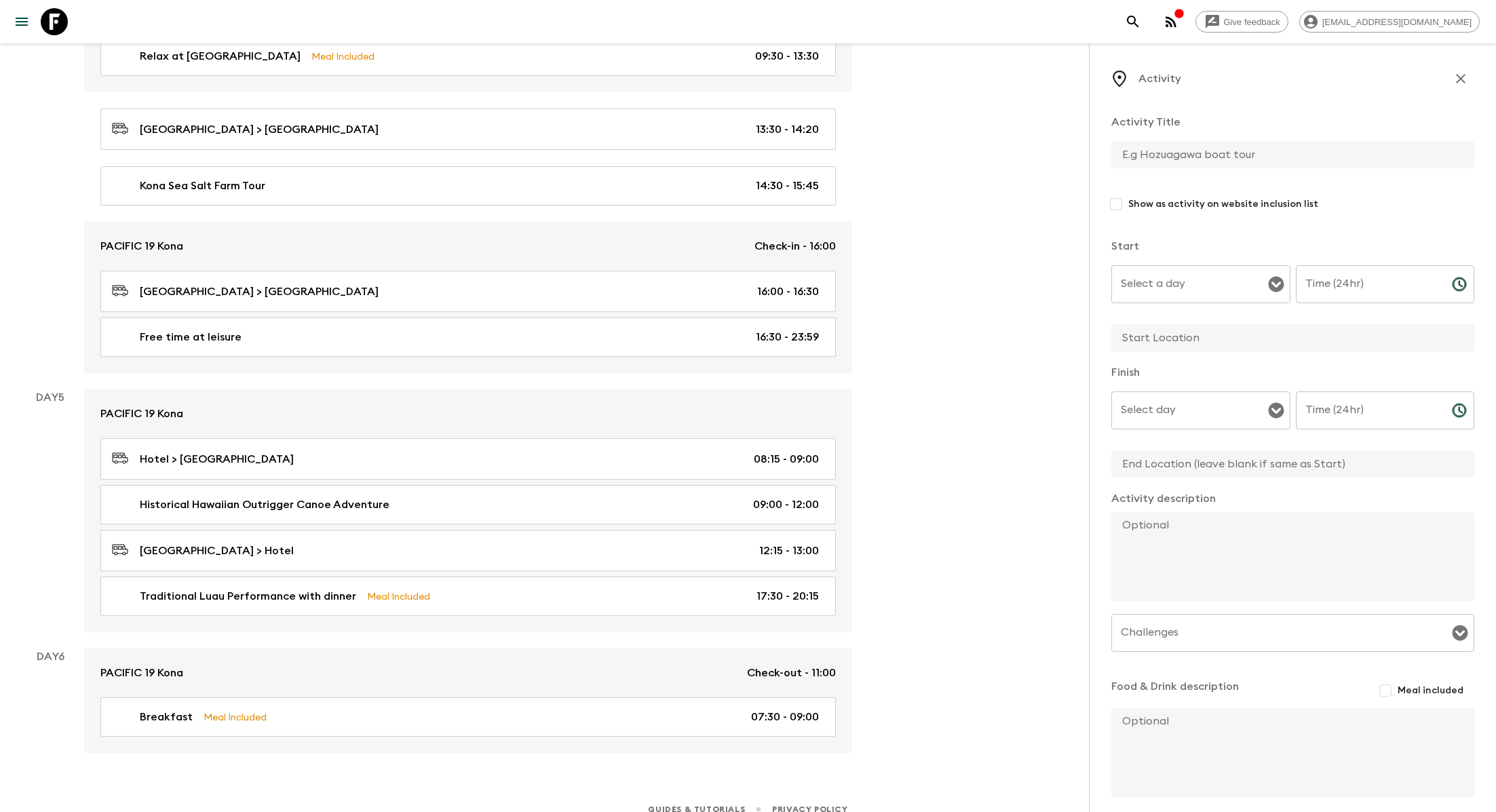
click at [716, 153] on input "text" at bounding box center [1287, 155] width 352 height 27
type input "Breakfast"
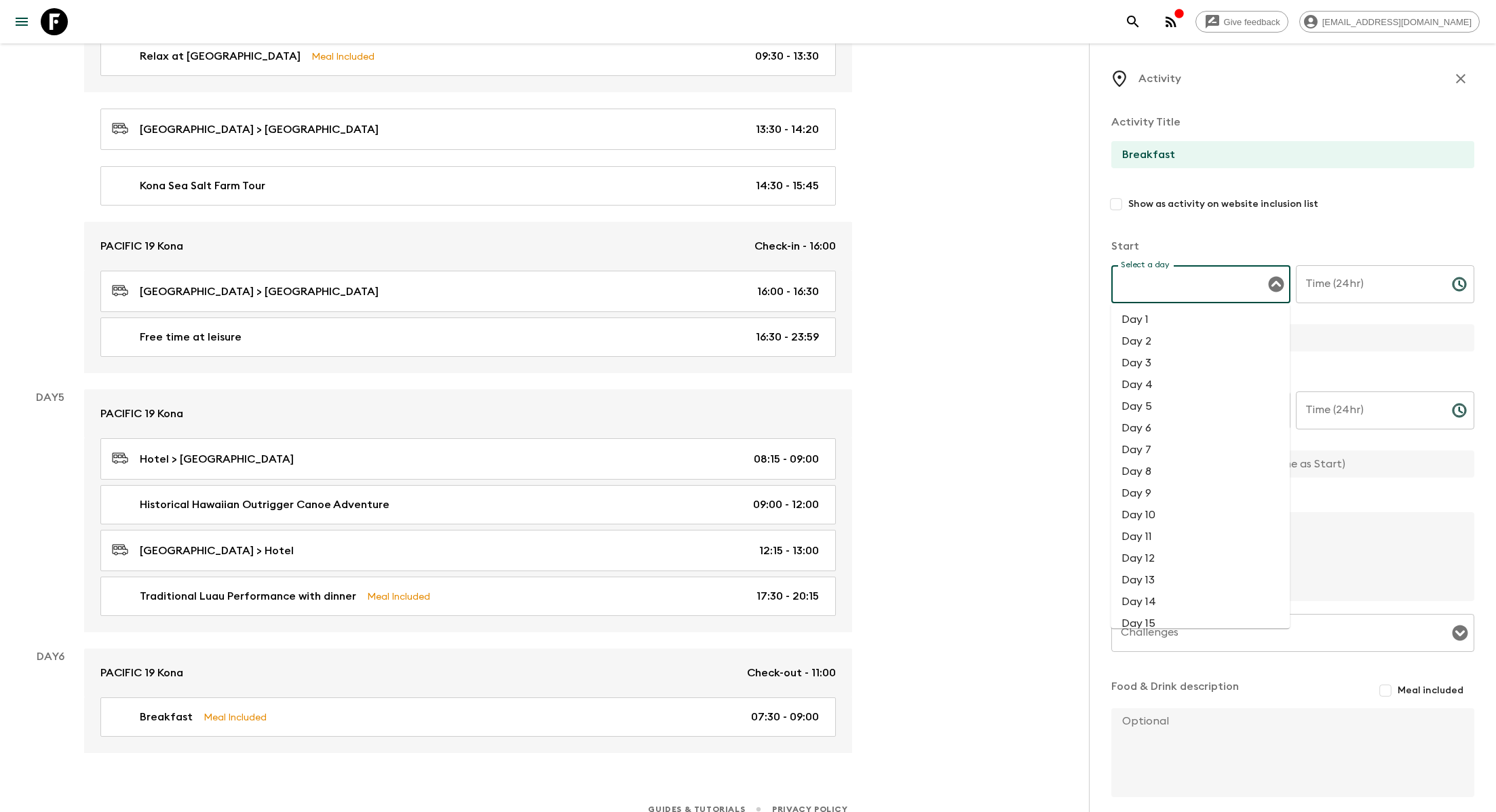
click at [716, 285] on input "Select a day" at bounding box center [1190, 284] width 147 height 26
click at [716, 407] on li "Day 5" at bounding box center [1200, 406] width 179 height 22
type input "Day 5"
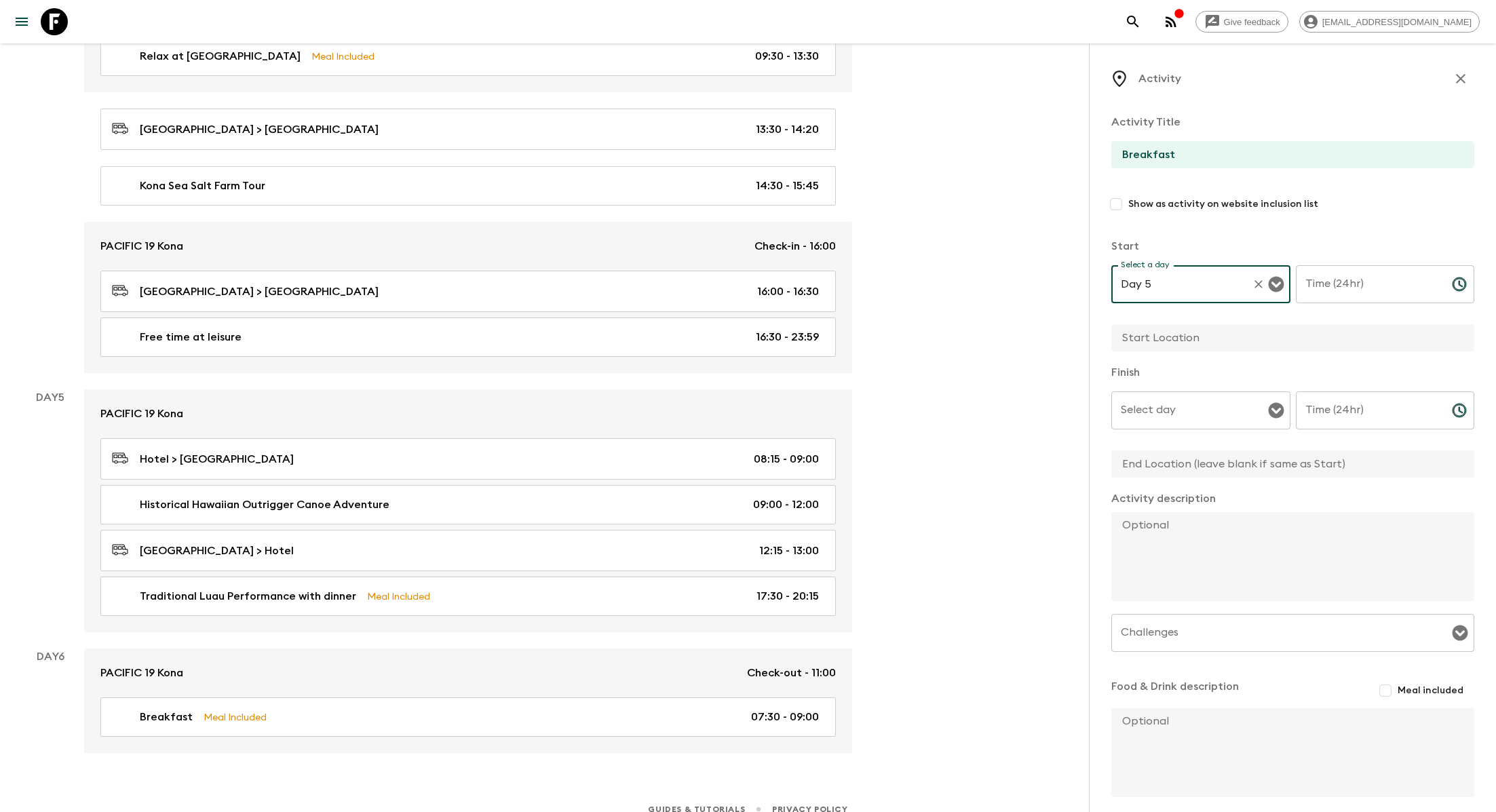
click at [716, 283] on input "Time (24hr)" at bounding box center [1369, 284] width 145 height 38
type input "7"
type input "07:30"
click at [716, 337] on input "text" at bounding box center [1287, 338] width 352 height 27
type input "Hotel"
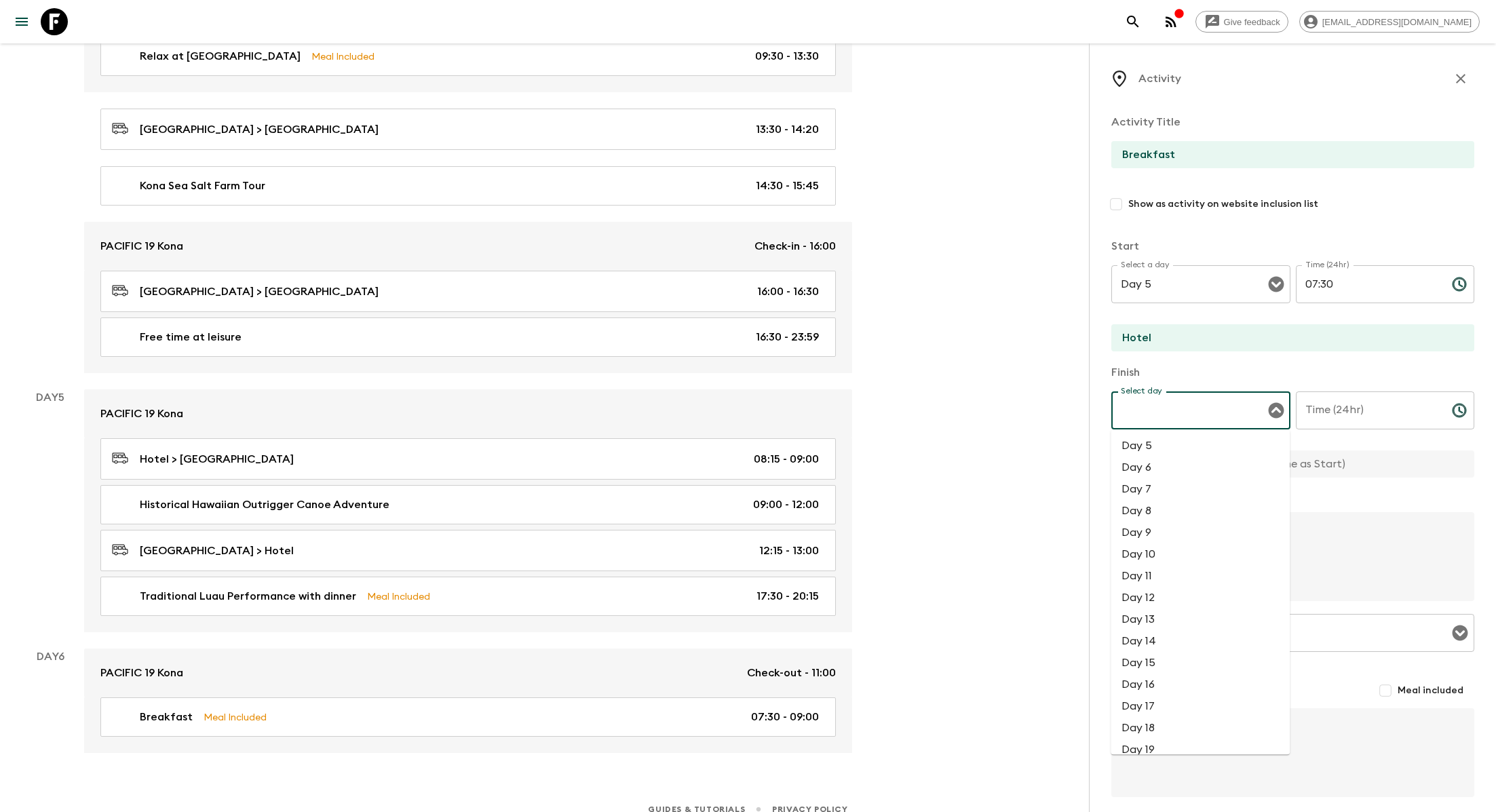
click at [716, 414] on input "Select day" at bounding box center [1190, 410] width 147 height 26
click at [716, 451] on li "Day 5" at bounding box center [1200, 445] width 179 height 22
type input "Day 5"
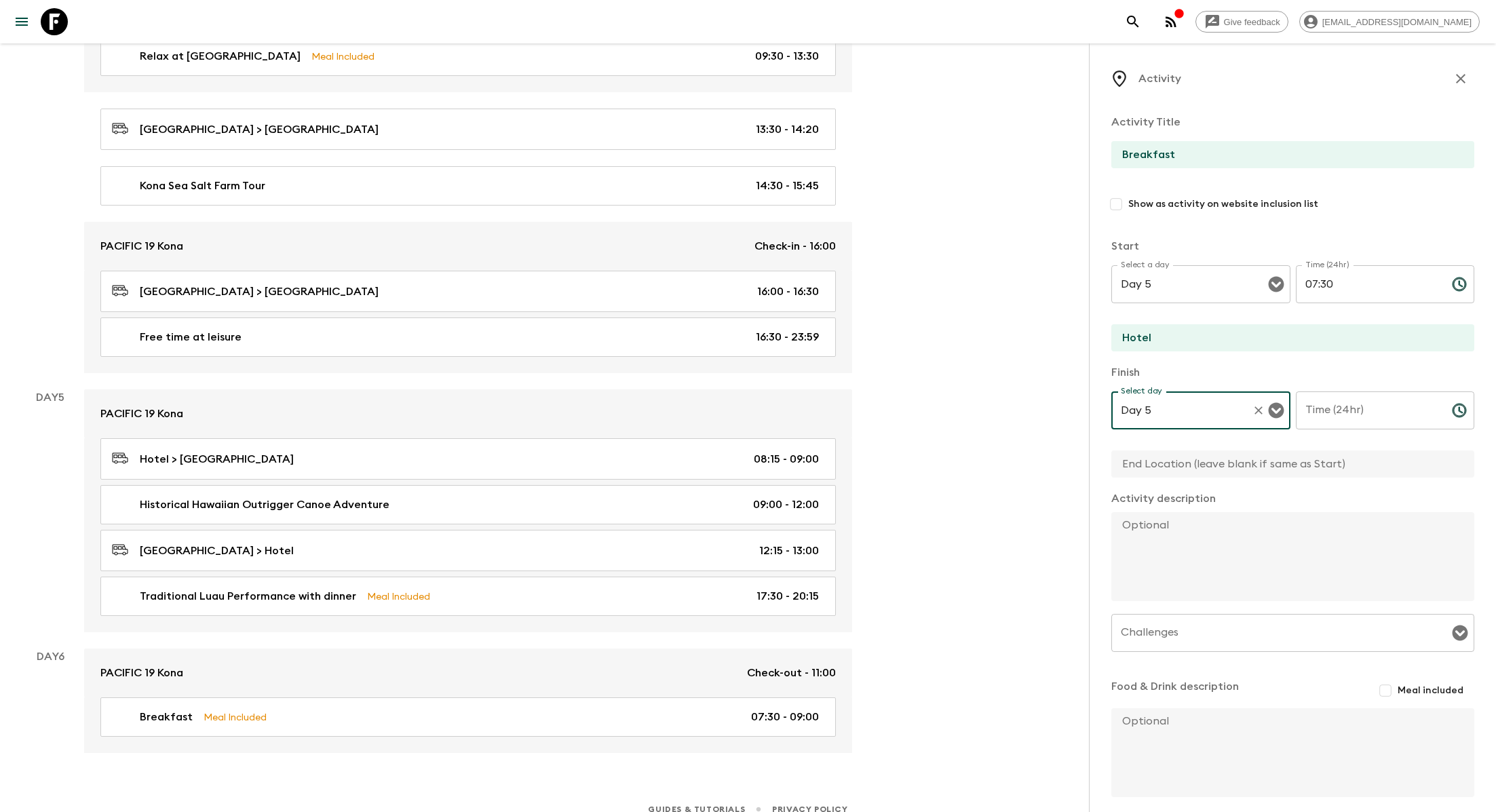
click at [716, 401] on div "Time (24hr) Time (24hr) ​" at bounding box center [1386, 418] width 179 height 53
type input "8"
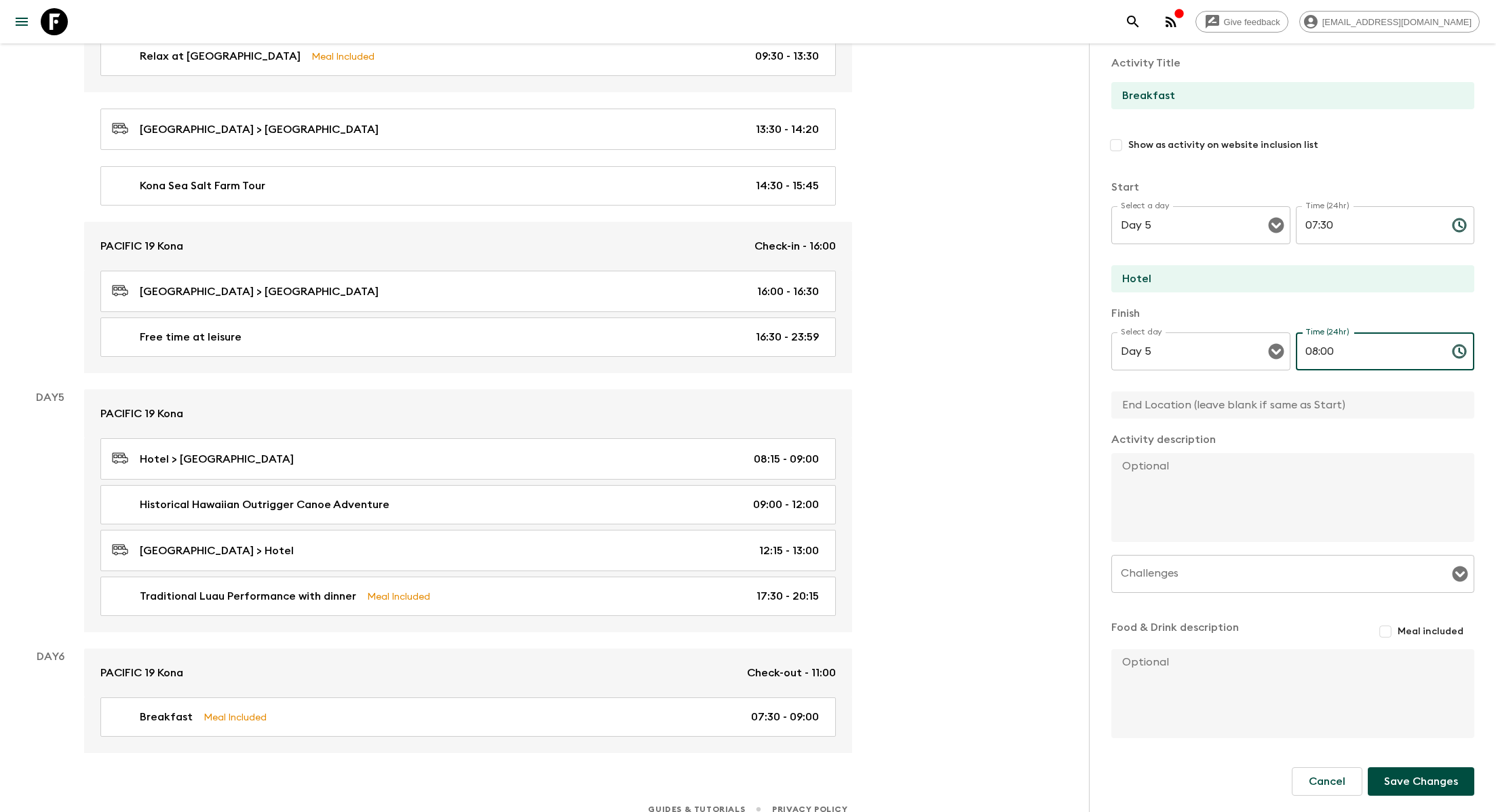
type input "08:00"
click at [716, 626] on input "Meal included" at bounding box center [1386, 631] width 24 height 24
checkbox input "true"
click at [716, 732] on button "Save Changes" at bounding box center [1421, 784] width 106 height 28
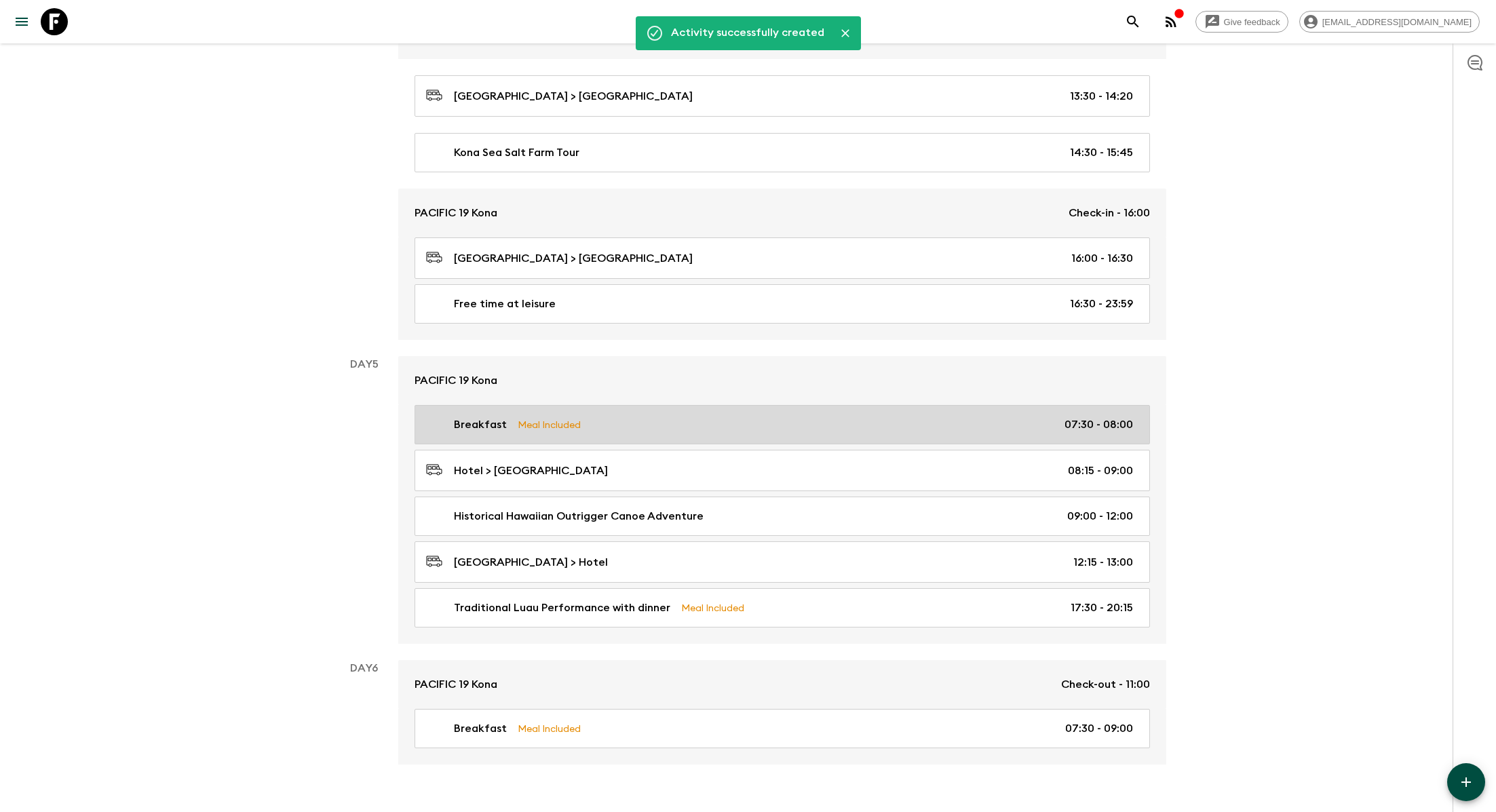
scroll to position [1503, 0]
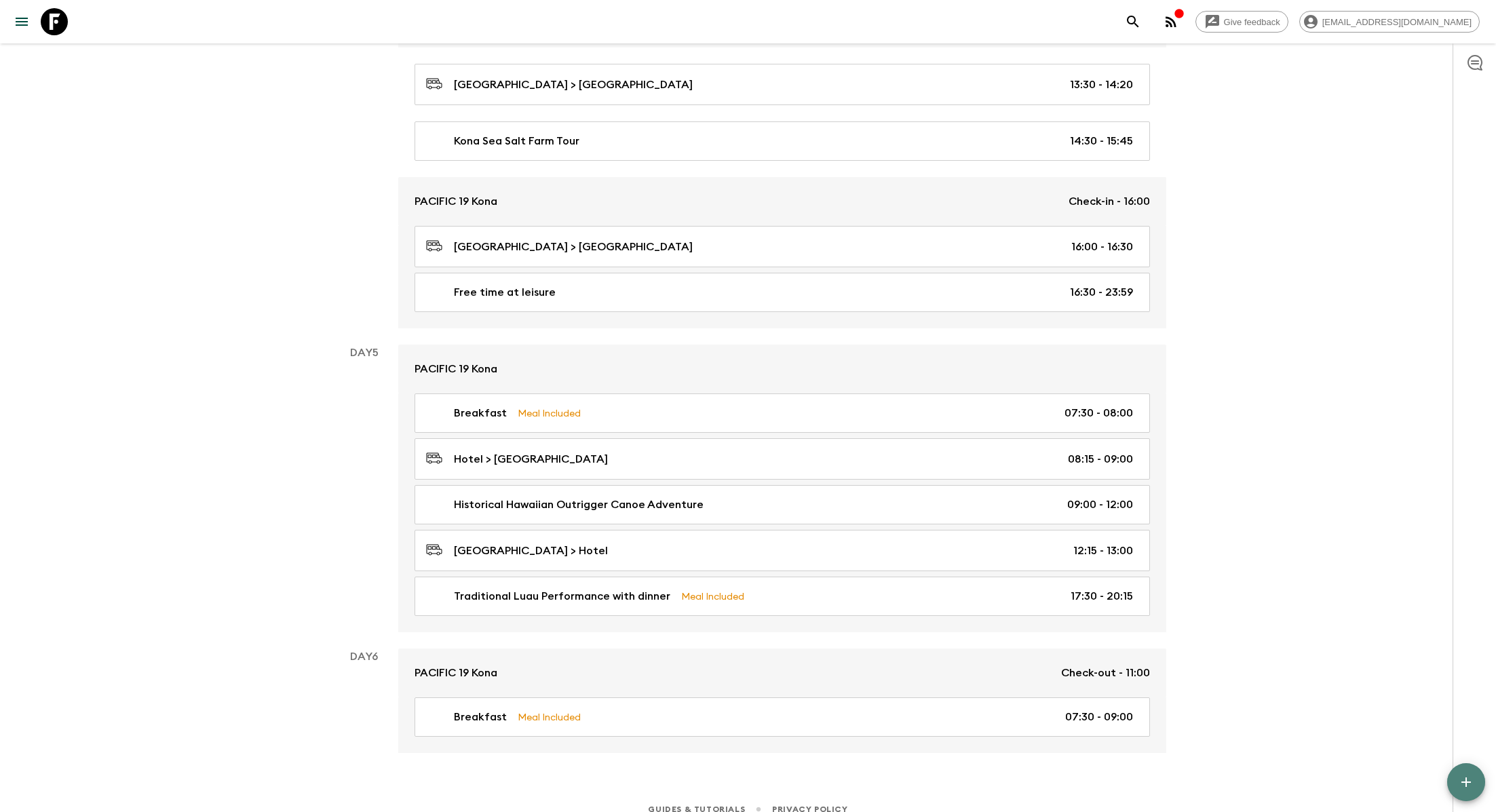
click at [716, 732] on icon "button" at bounding box center [1466, 782] width 10 height 10
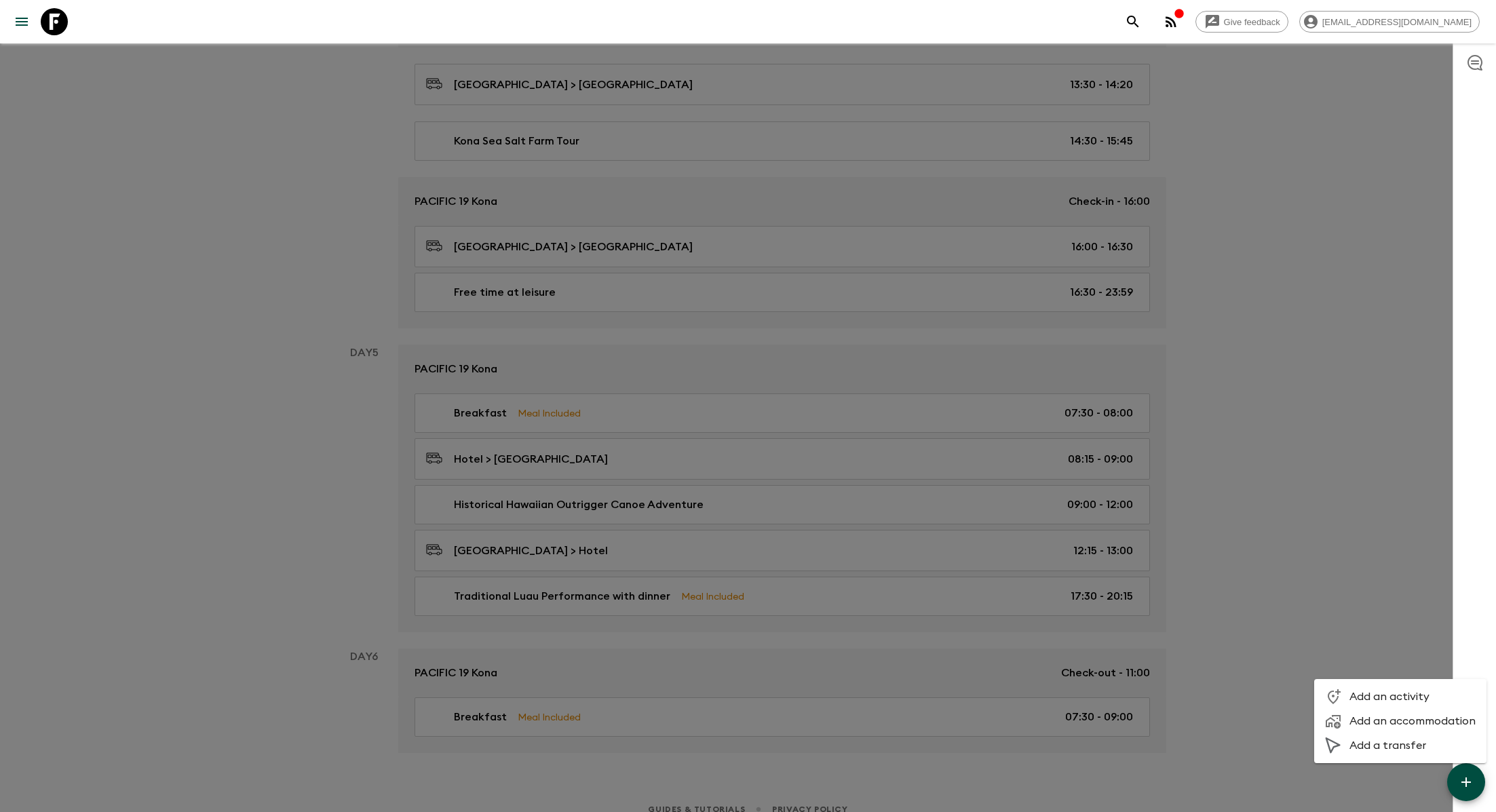
click at [716, 688] on li "Add an activity" at bounding box center [1400, 697] width 173 height 24
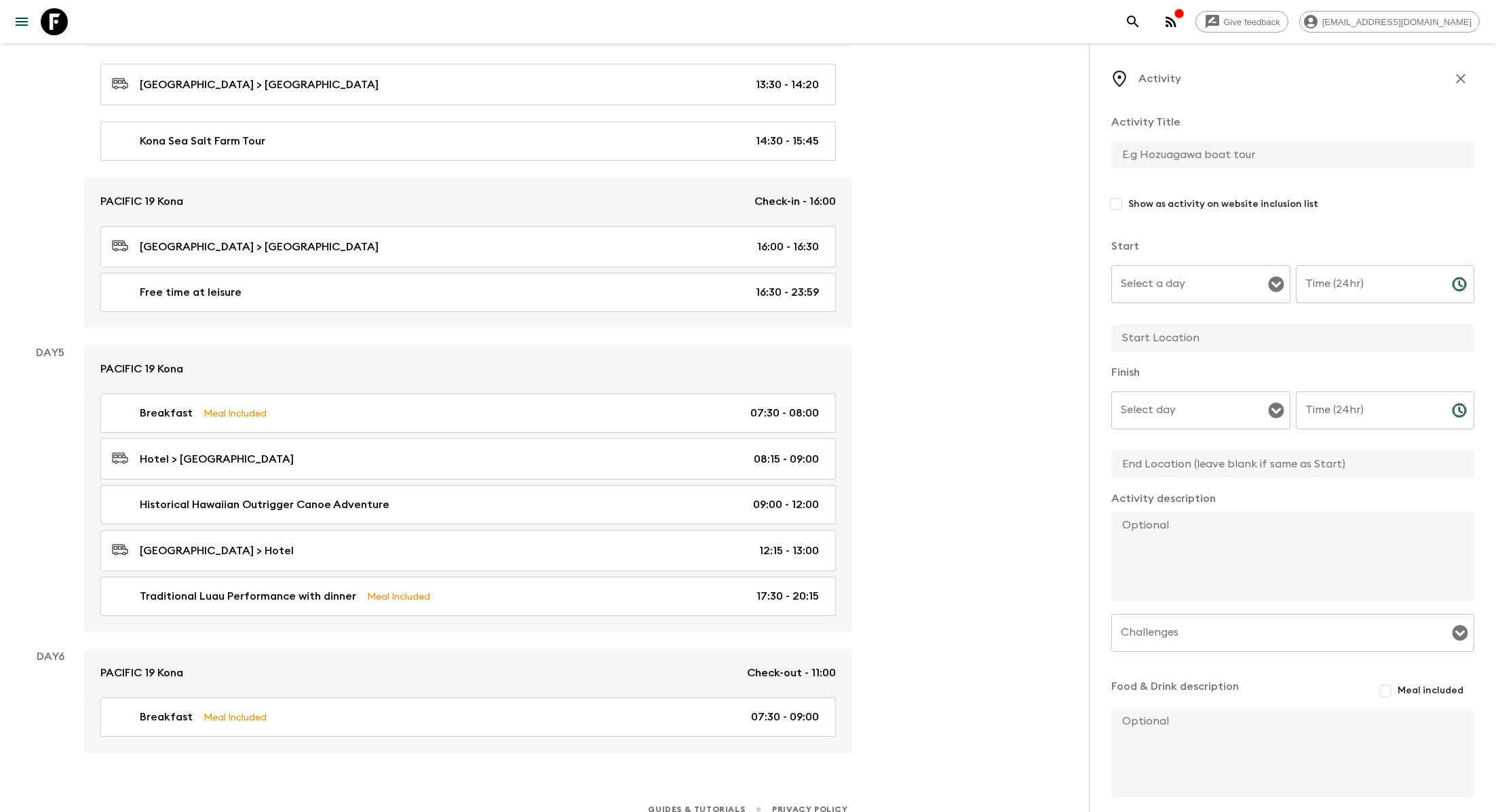
click at [716, 148] on input "text" at bounding box center [1287, 155] width 352 height 27
type input "Free time at leisure"
click at [716, 297] on input "Select a day" at bounding box center [1190, 284] width 147 height 26
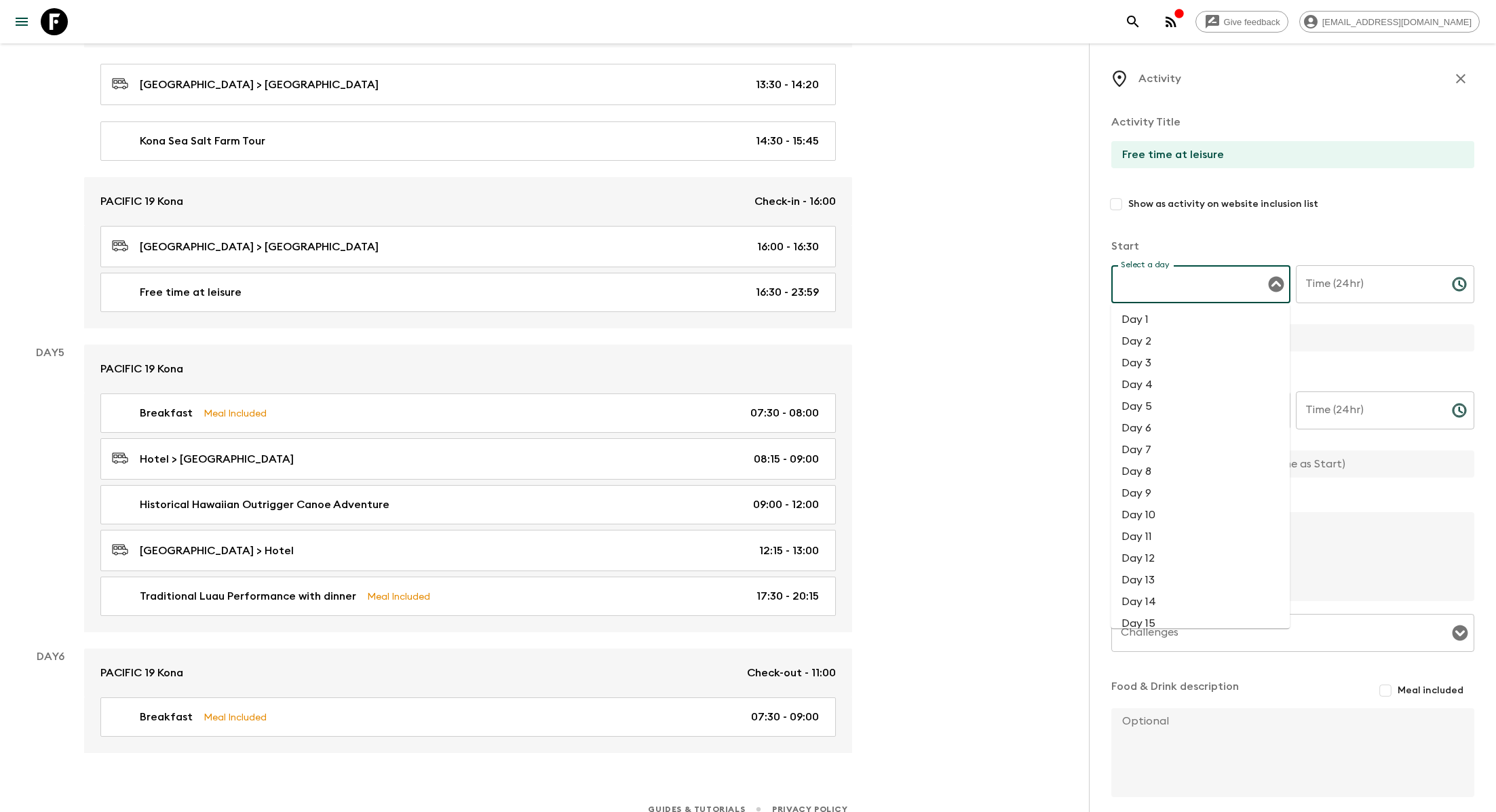
click at [716, 404] on li "Day 5" at bounding box center [1200, 406] width 179 height 22
type input "Day 5"
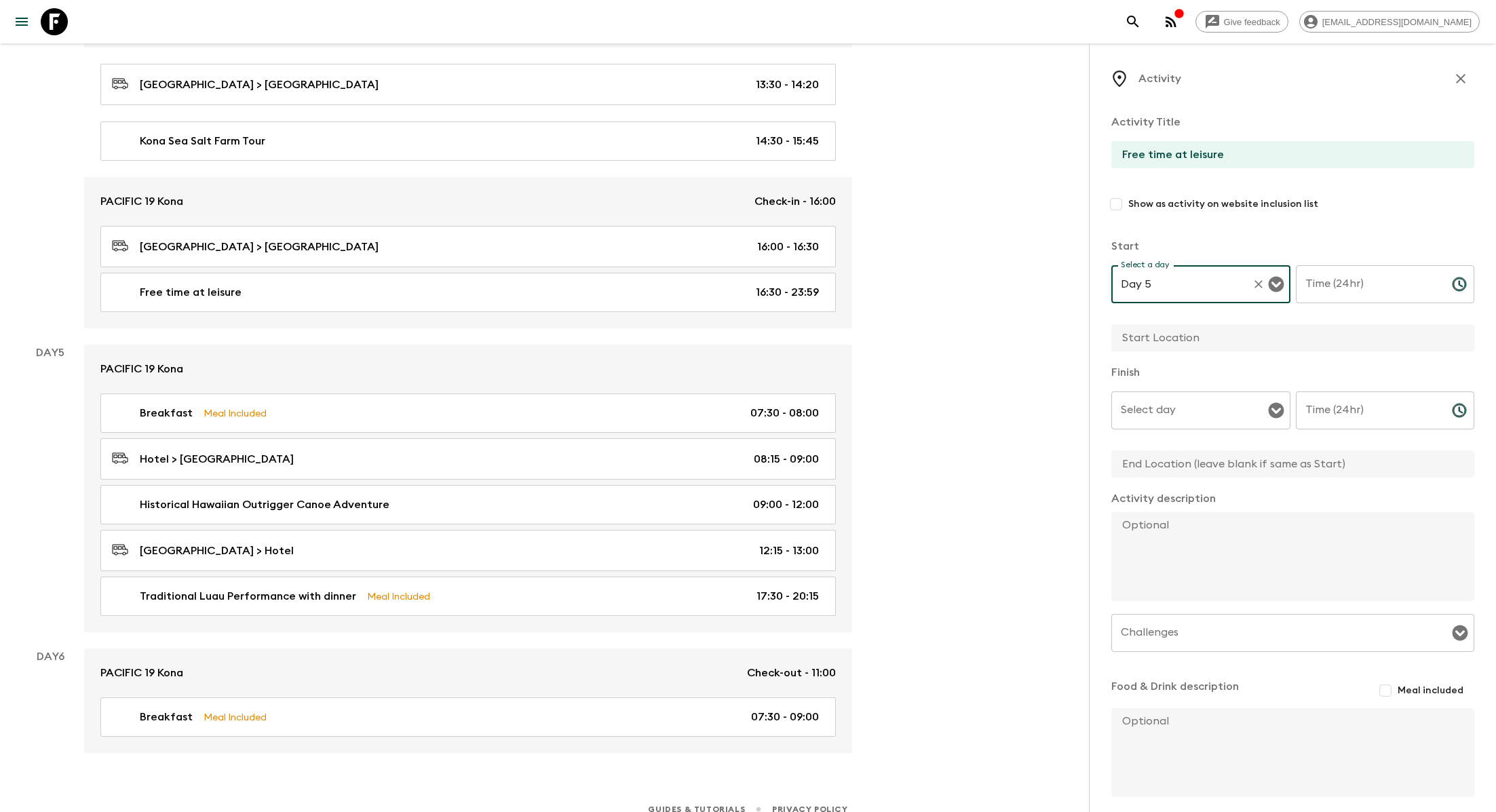
click at [716, 286] on input "Time (24hr)" at bounding box center [1369, 284] width 145 height 38
type input "13:00"
click at [716, 336] on input "text" at bounding box center [1287, 338] width 352 height 27
type input "Kona"
click at [716, 412] on input "Select day" at bounding box center [1190, 410] width 147 height 26
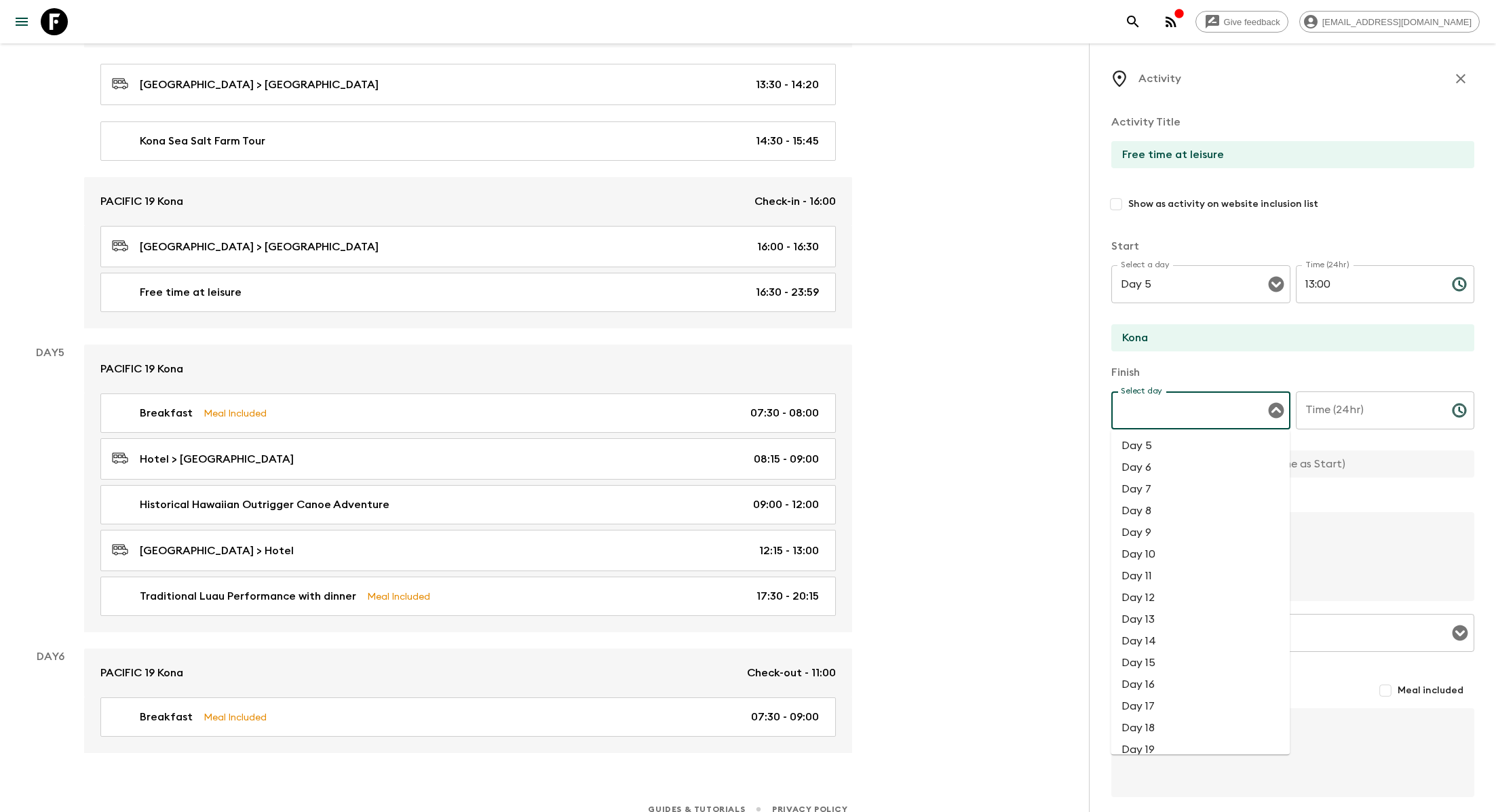
click at [716, 442] on li "Day 5" at bounding box center [1200, 445] width 179 height 22
type input "Day 5"
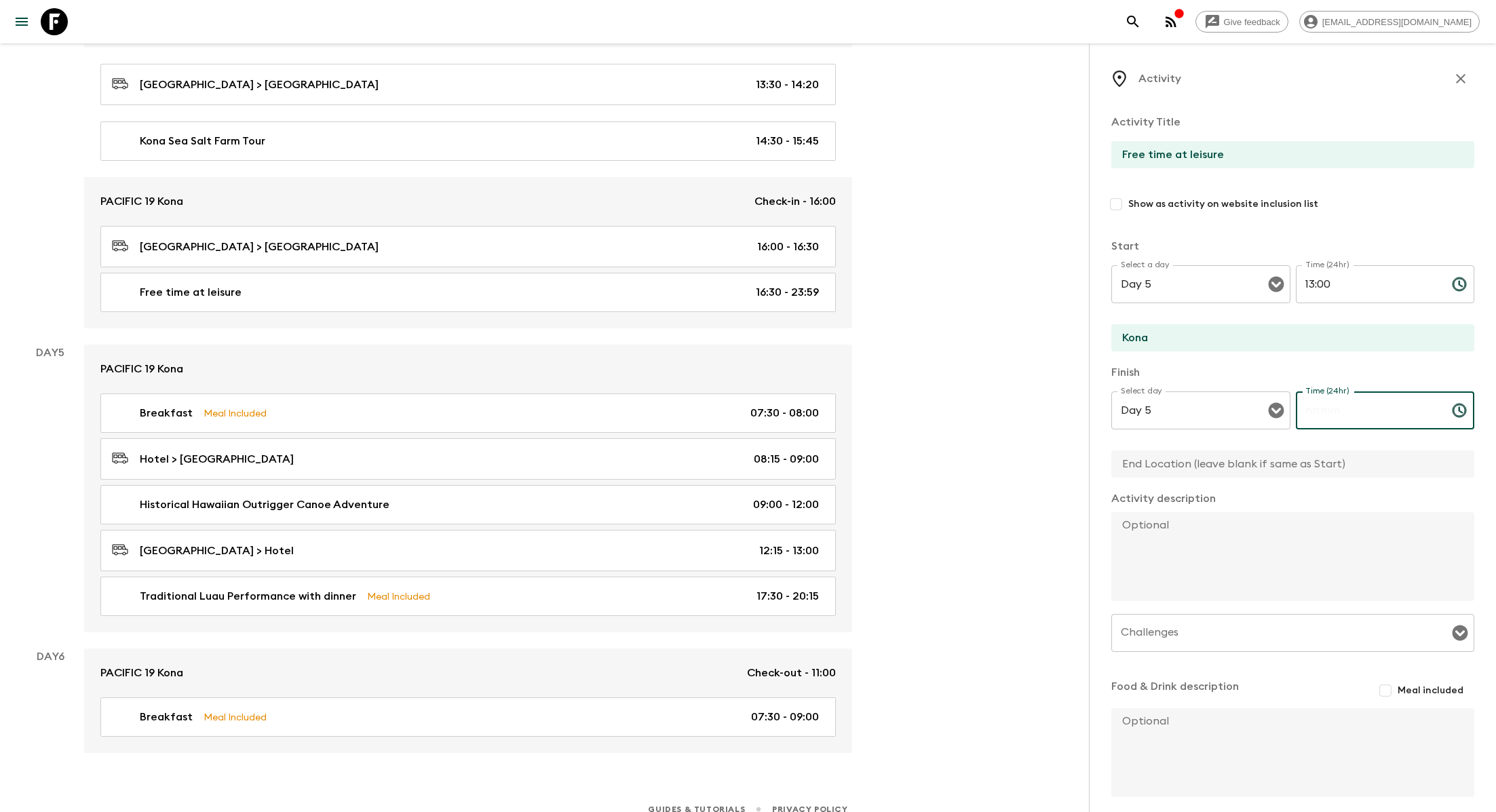
click at [716, 408] on input "Time (24hr)" at bounding box center [1369, 410] width 145 height 38
type input "1"
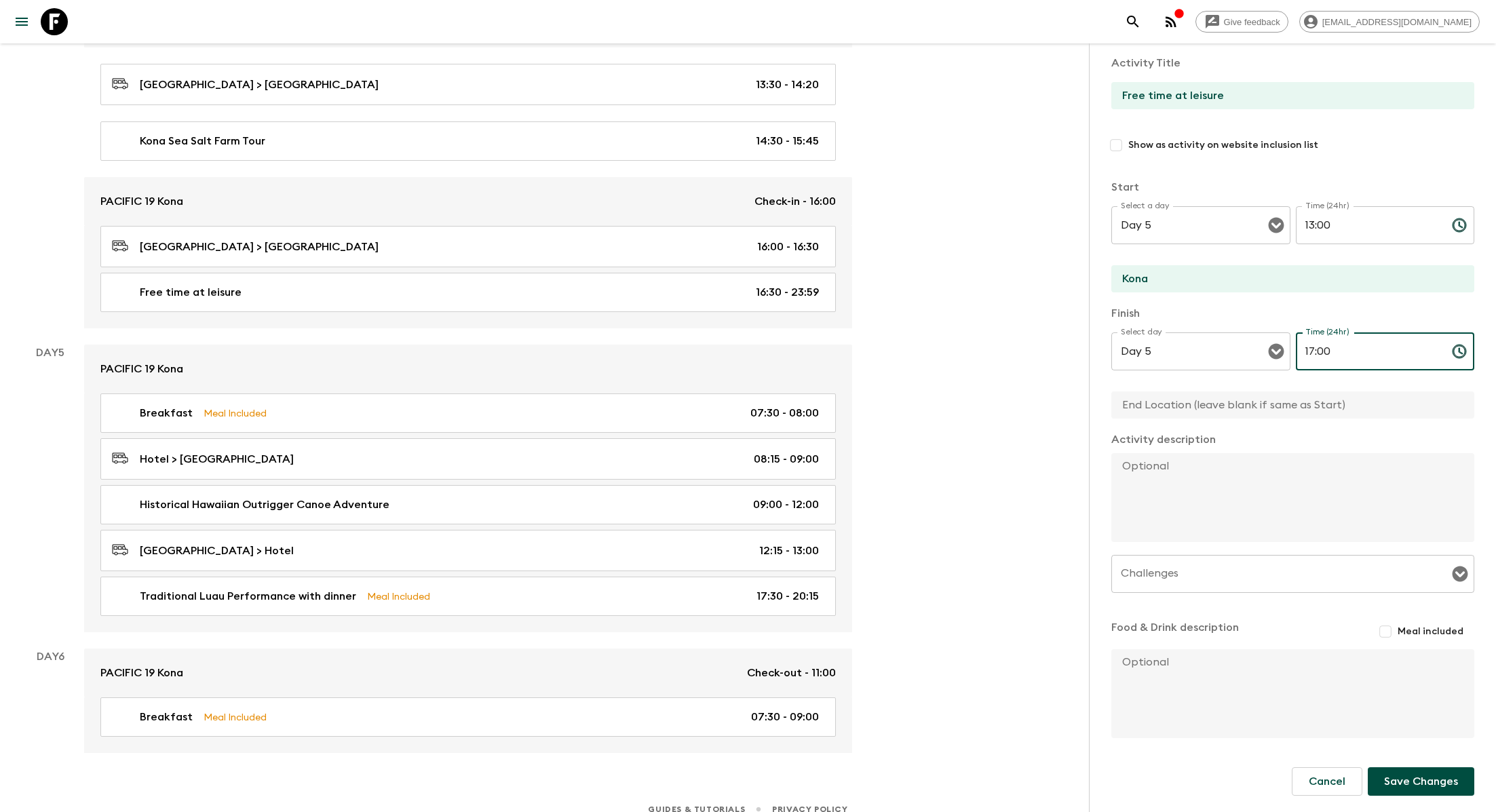
type input "17:00"
click at [716, 732] on button "Save Changes" at bounding box center [1421, 781] width 106 height 28
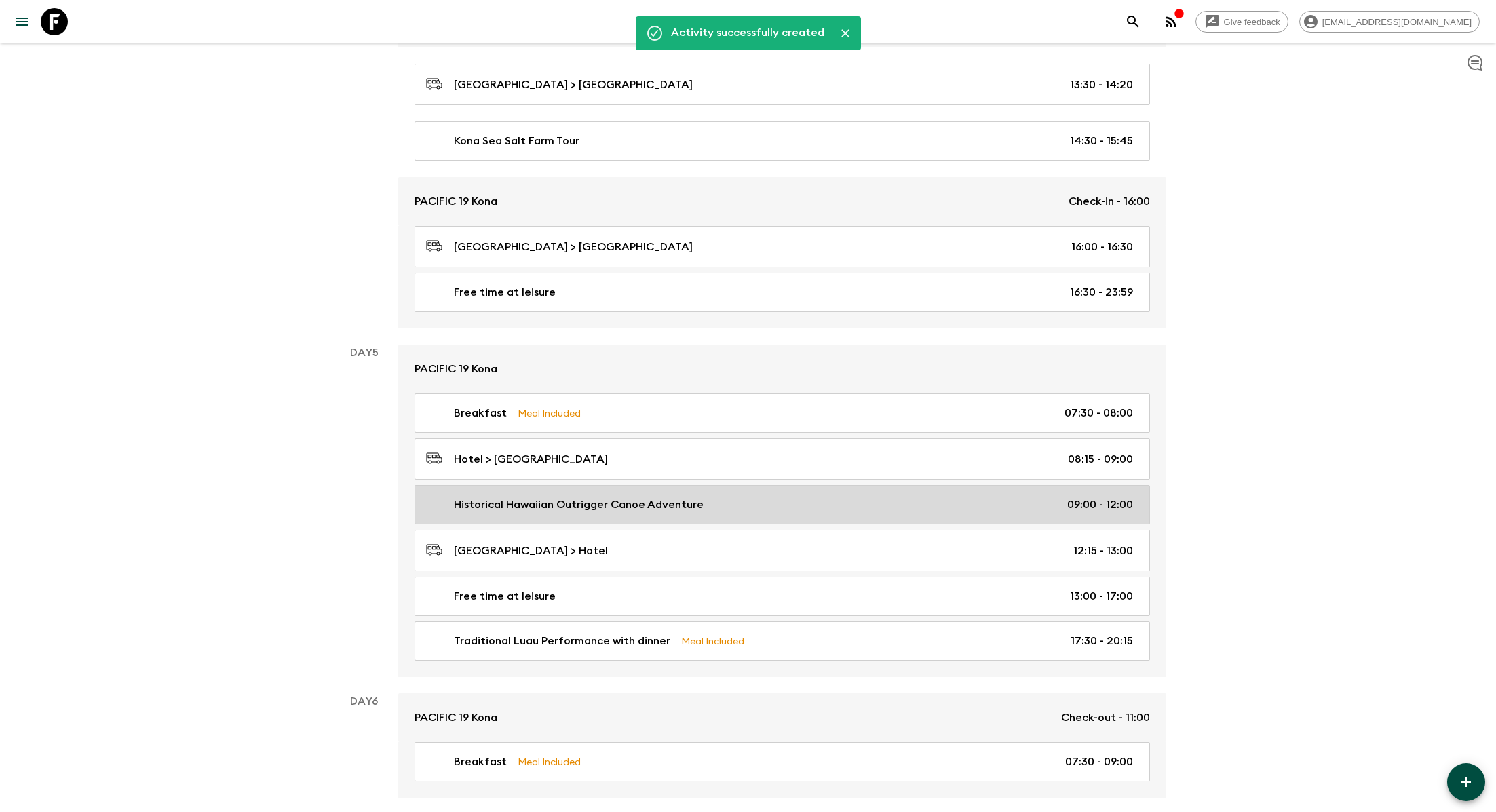
scroll to position [1547, 0]
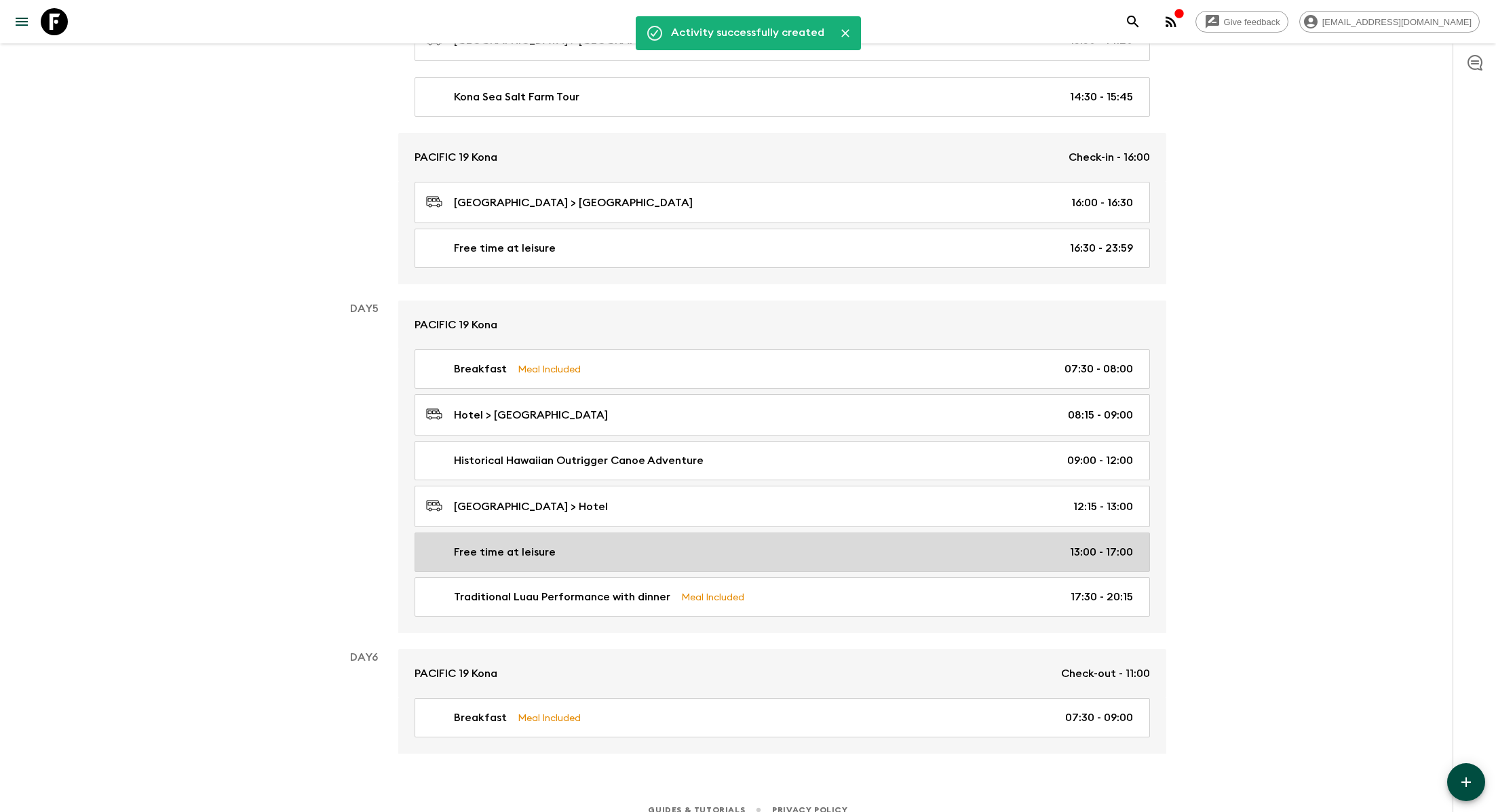
click at [716, 544] on div "Free time at leisure 13:00 - 17:00" at bounding box center [779, 552] width 707 height 16
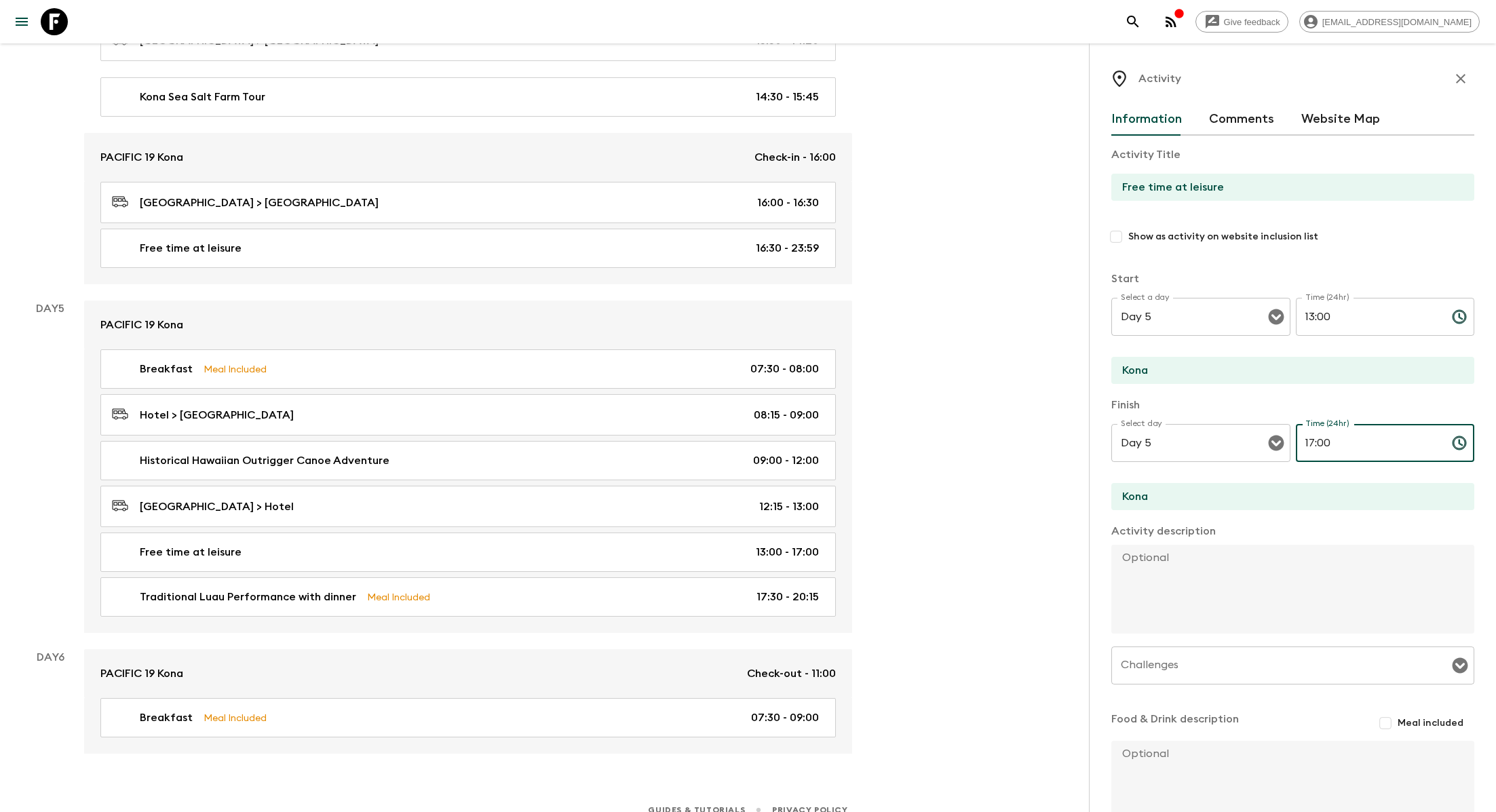
click at [716, 447] on input "17:00" at bounding box center [1369, 443] width 145 height 38
type input "1"
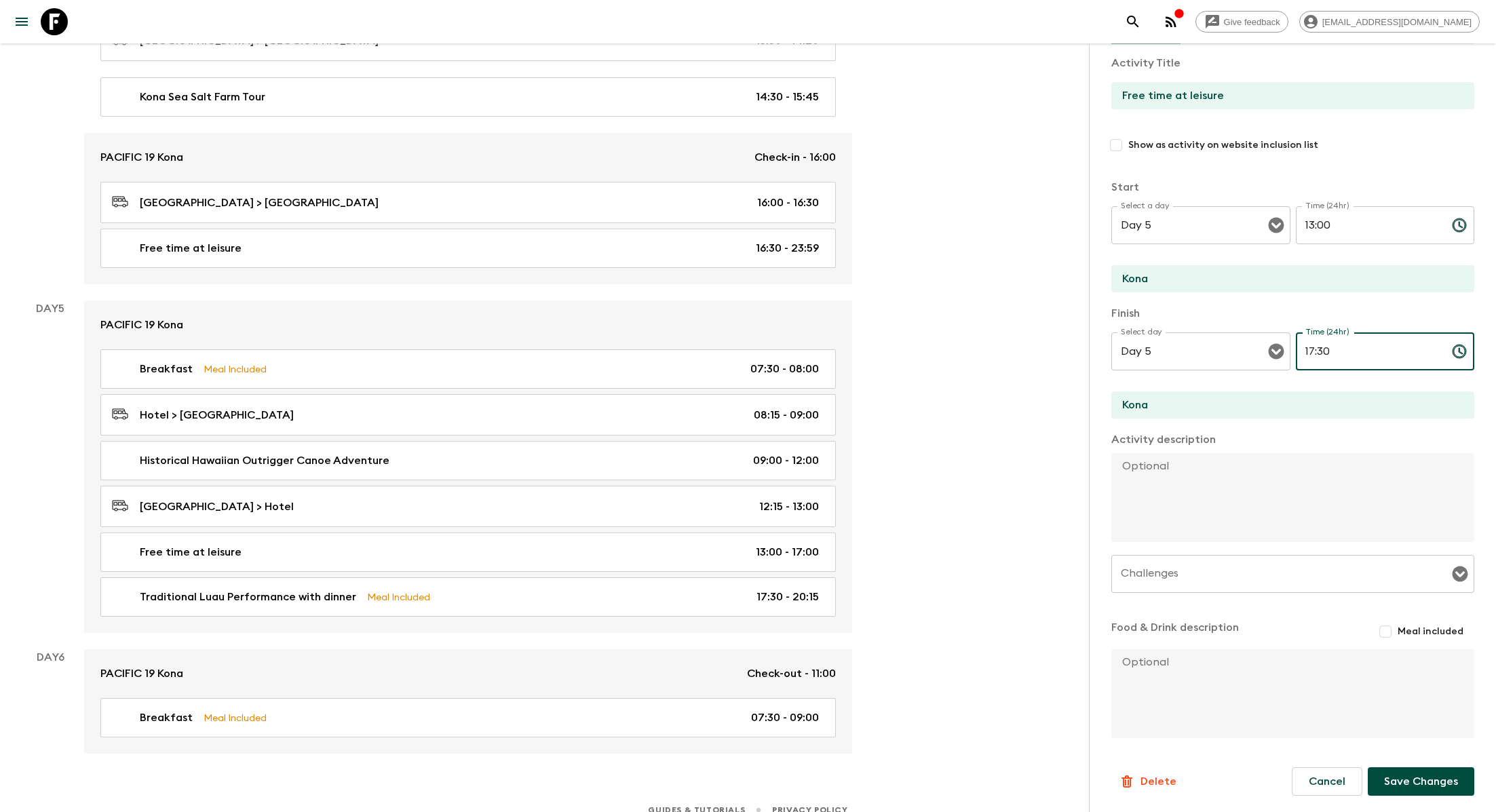
type input "17:30"
click at [716, 732] on div "Information Comments Website Map Activity Title Free time at leisure Show as ac…" at bounding box center [1293, 423] width 363 height 822
click at [716, 732] on button "Save Changes" at bounding box center [1421, 781] width 106 height 28
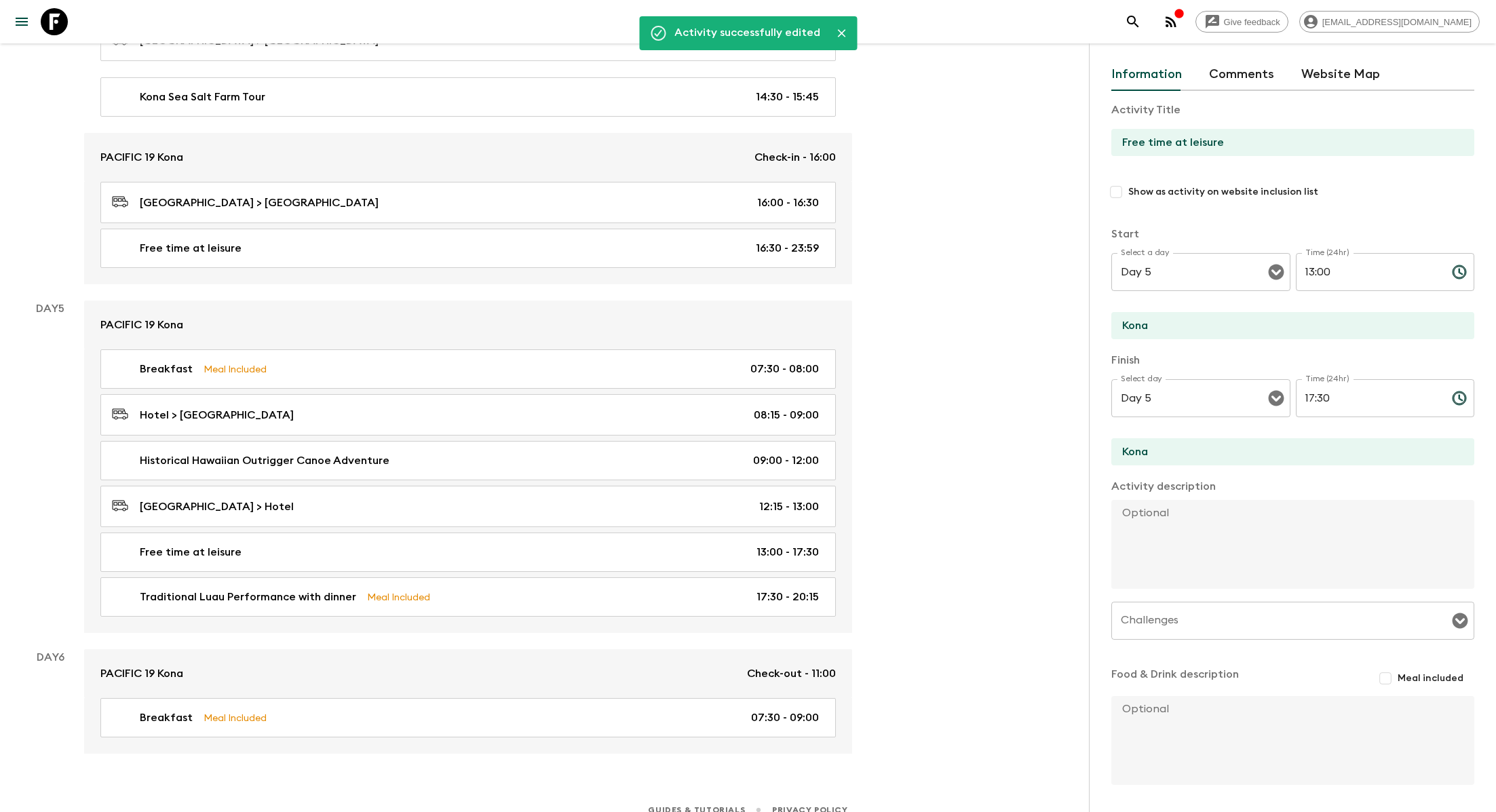
scroll to position [0, 0]
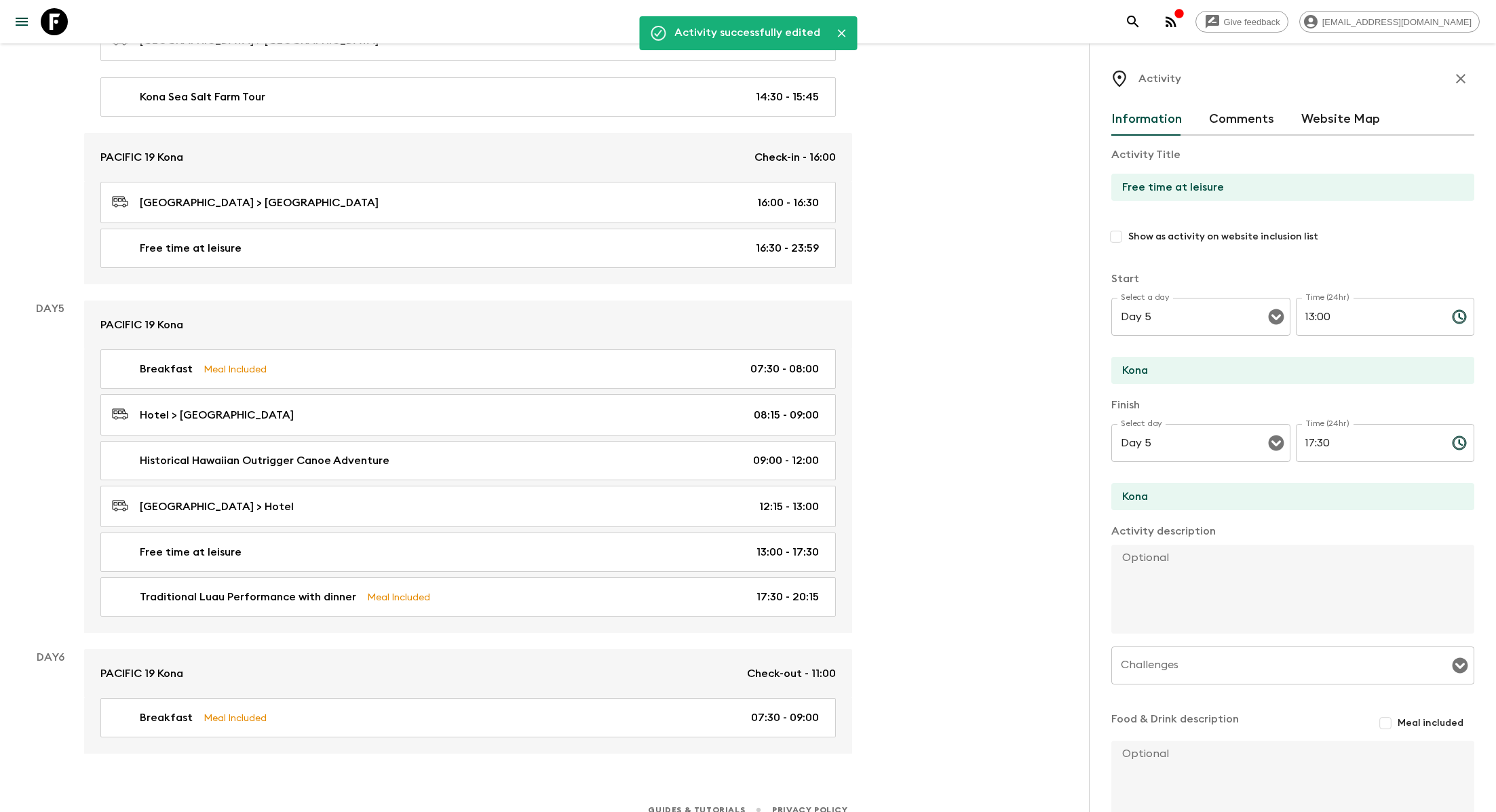
click at [716, 76] on icon "button" at bounding box center [1461, 78] width 16 height 16
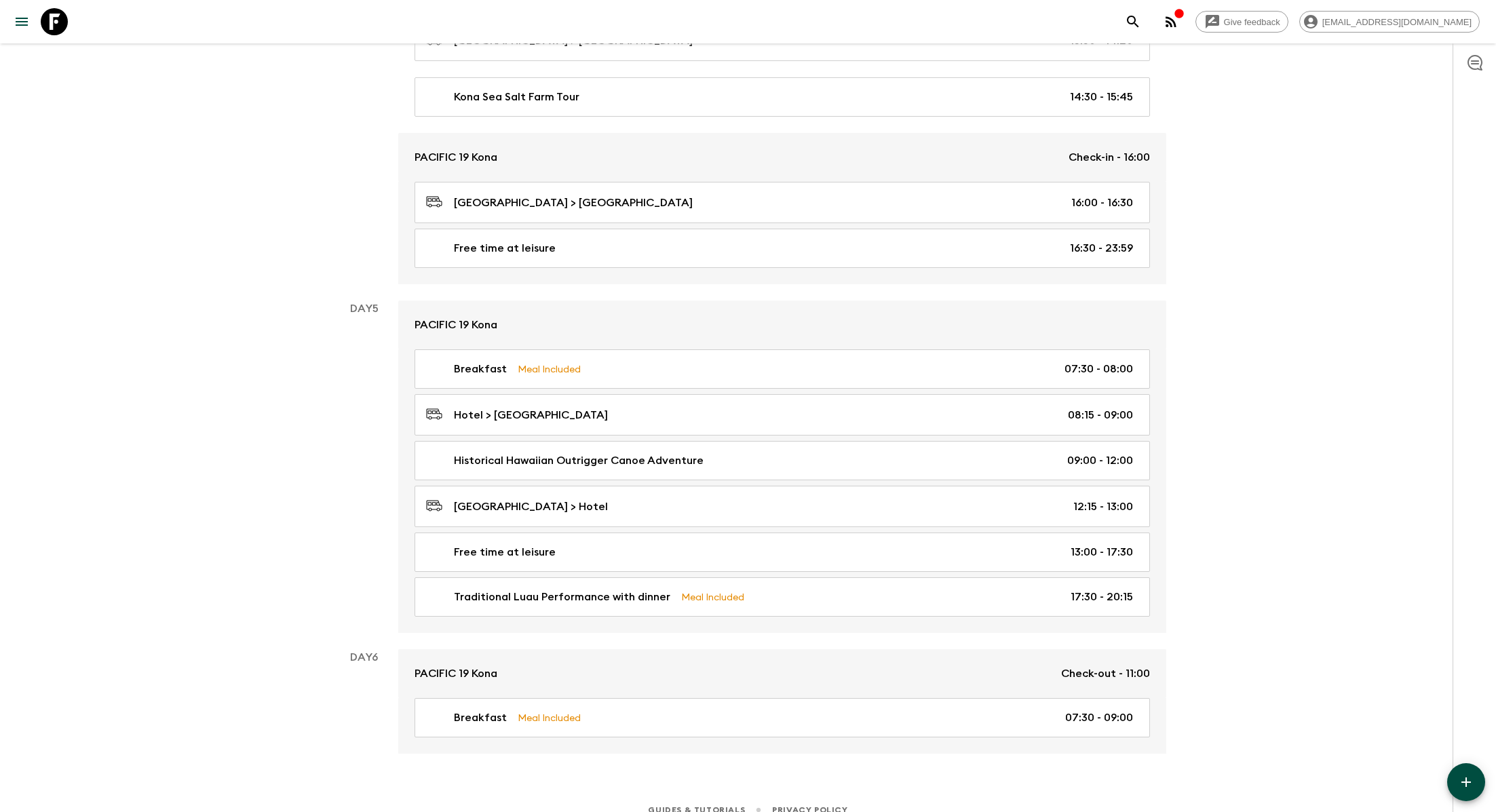
click at [716, 732] on icon "button" at bounding box center [1466, 782] width 16 height 16
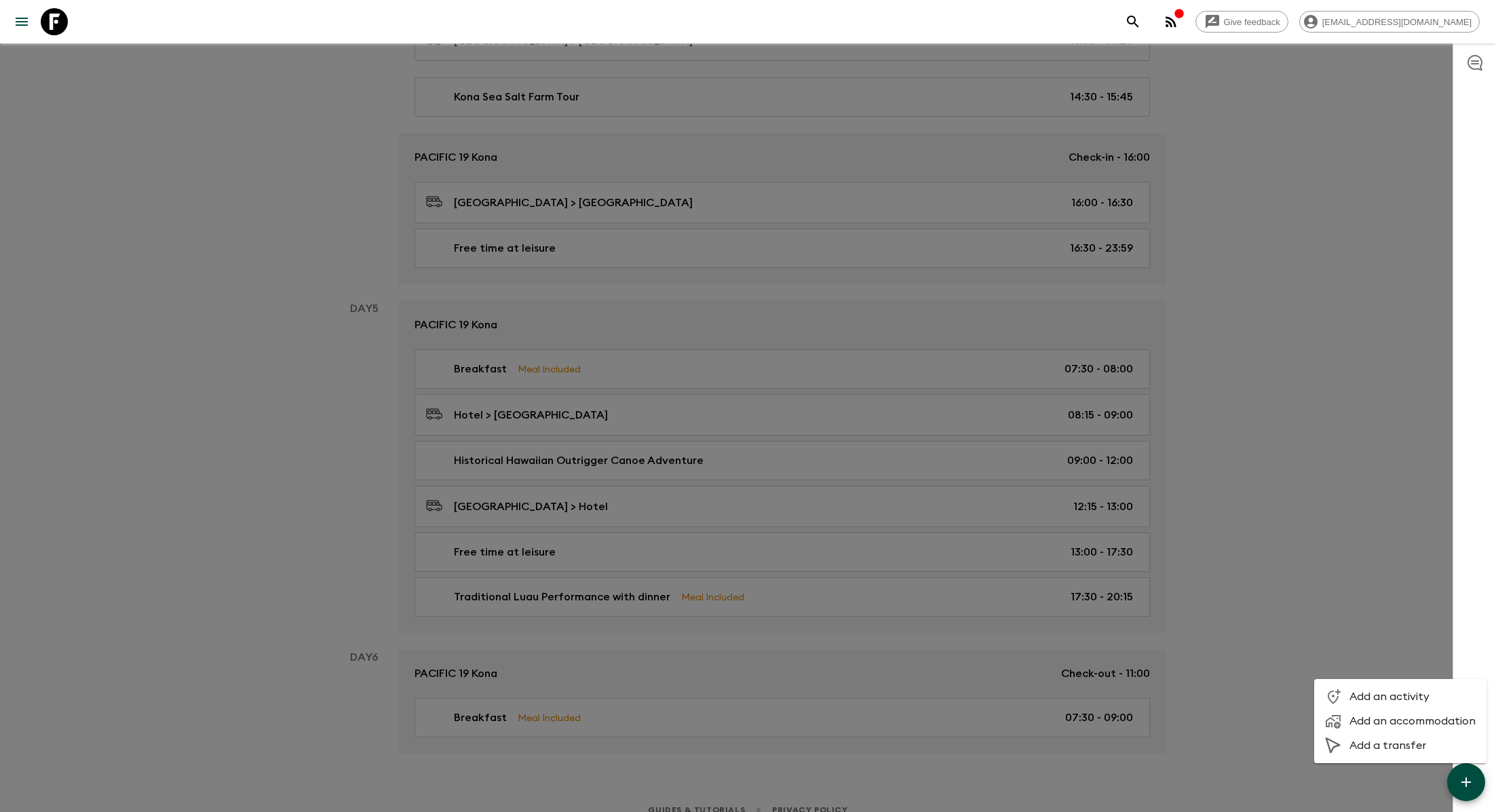
click at [716, 695] on span "Add an activity" at bounding box center [1412, 696] width 126 height 14
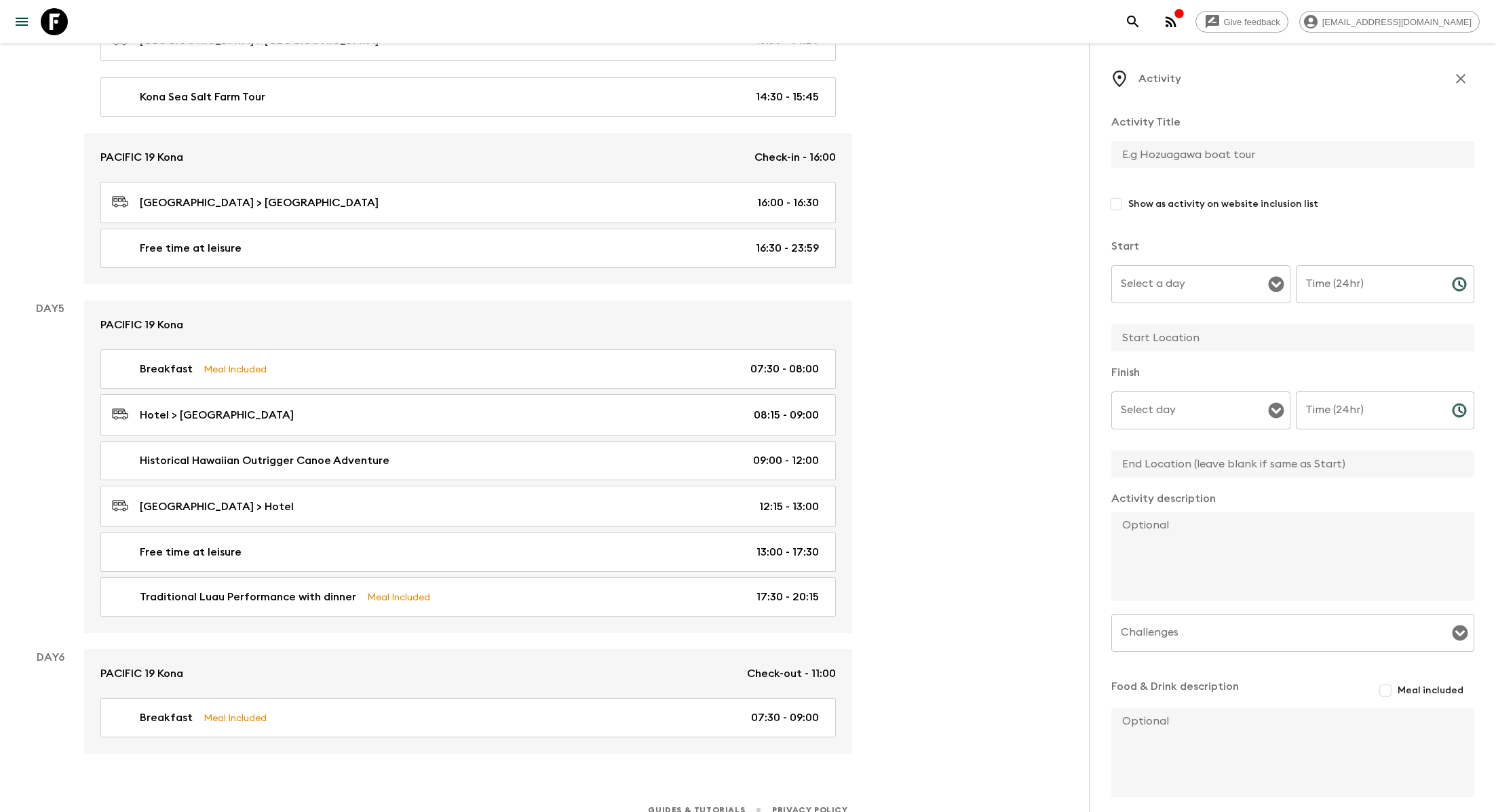
click at [716, 156] on input "text" at bounding box center [1287, 155] width 352 height 27
type input "Free time at leisure"
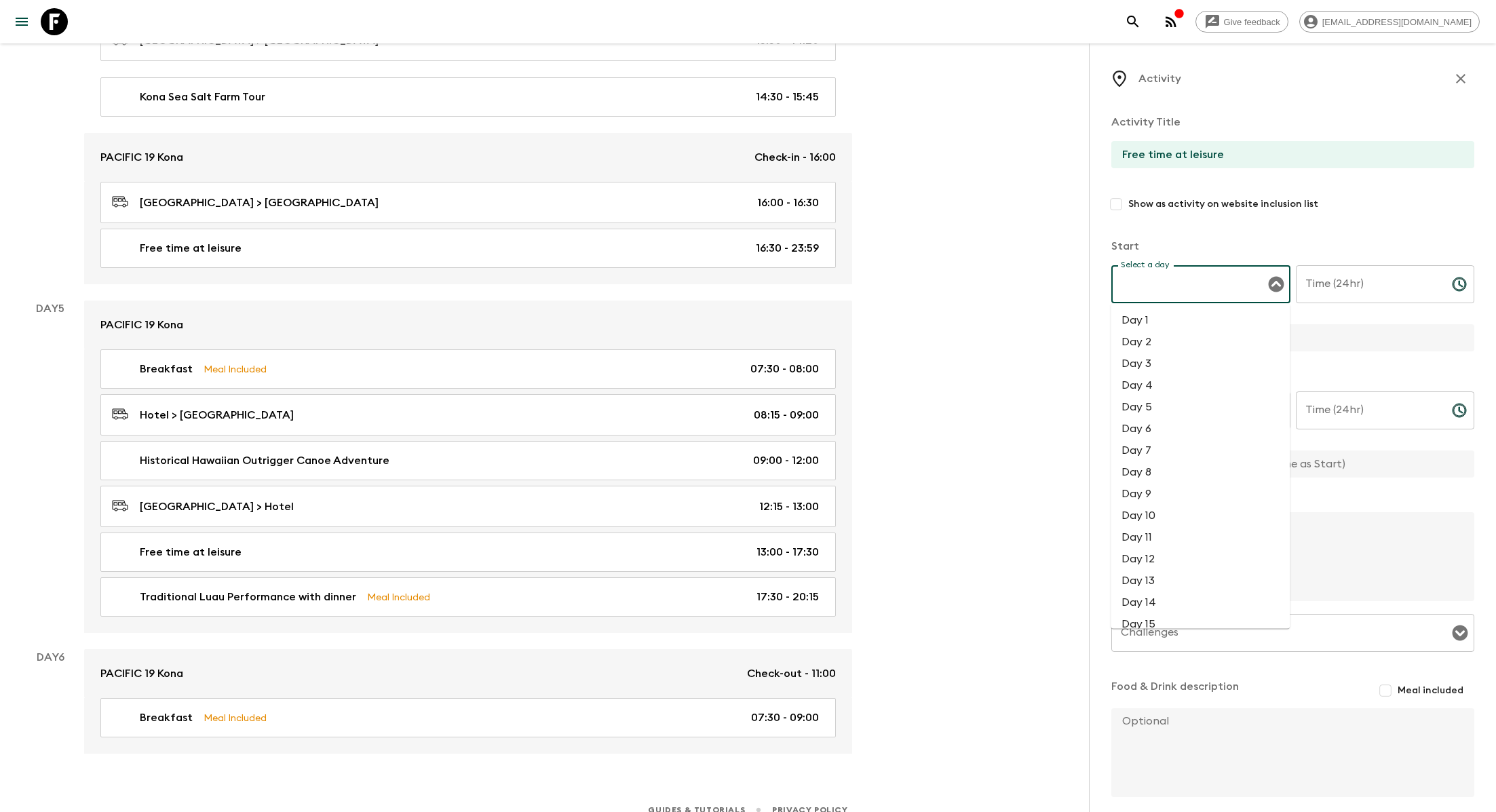
click at [716, 272] on input "Select a day" at bounding box center [1190, 284] width 147 height 26
click at [716, 415] on li "Day 5" at bounding box center [1200, 406] width 179 height 22
type input "Day 5"
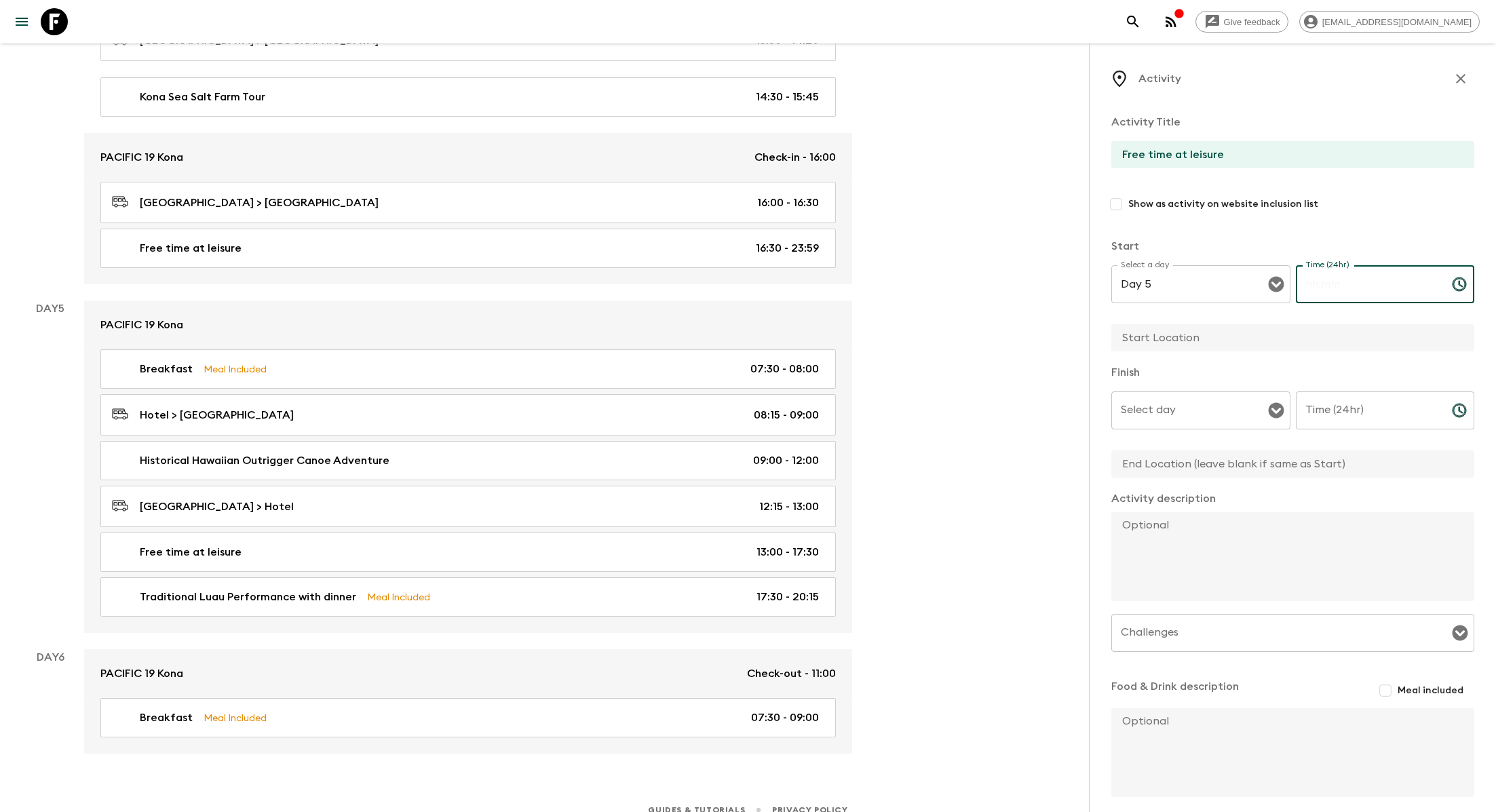
click at [716, 284] on input "Time (24hr)" at bounding box center [1369, 284] width 145 height 38
type input "20:15"
click at [716, 337] on input "text" at bounding box center [1287, 338] width 352 height 27
type input "Kona"
click at [716, 406] on input "Select day" at bounding box center [1190, 410] width 147 height 26
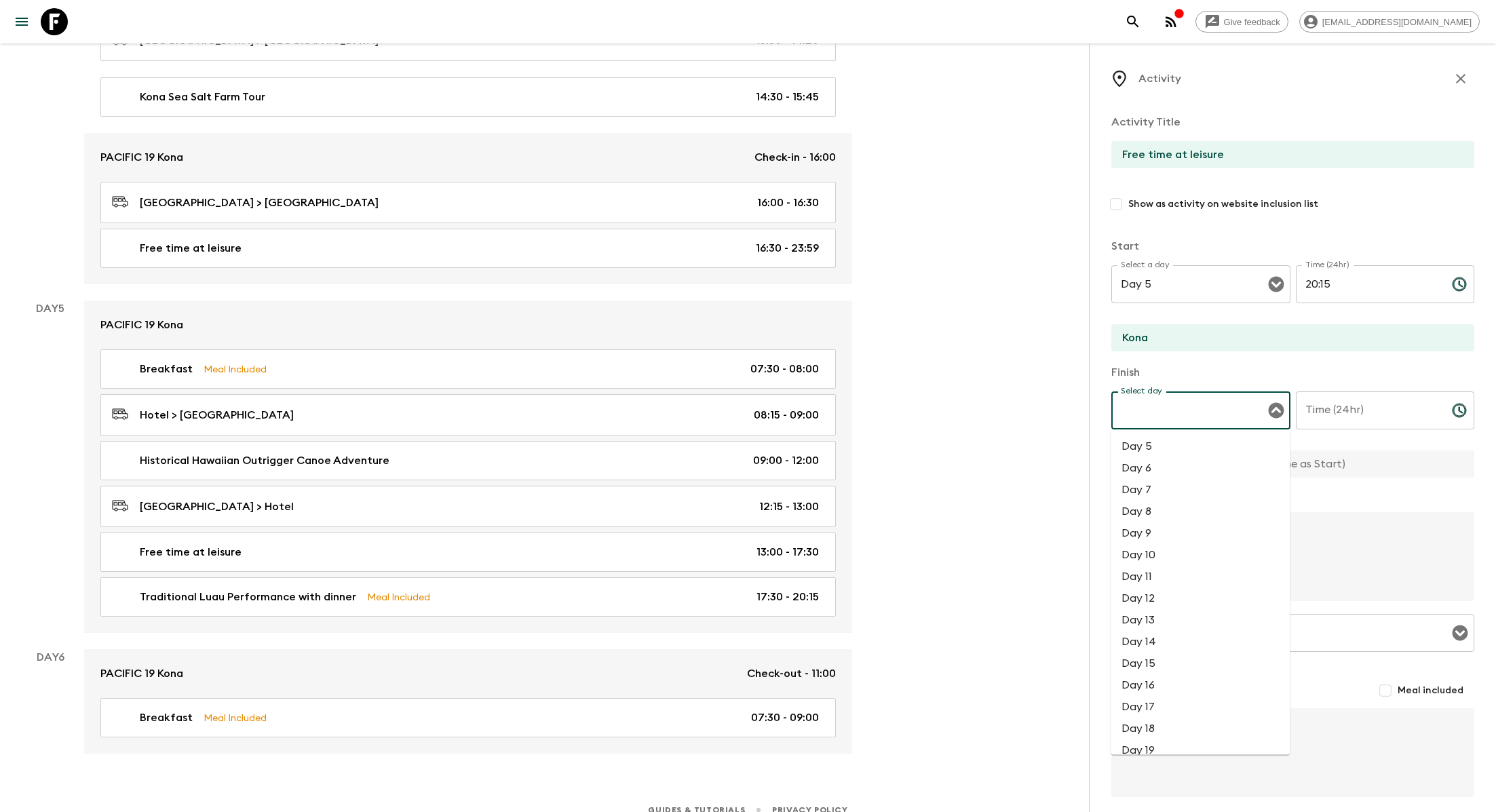
click at [716, 435] on li "Day 5" at bounding box center [1200, 446] width 179 height 22
type input "Day 5"
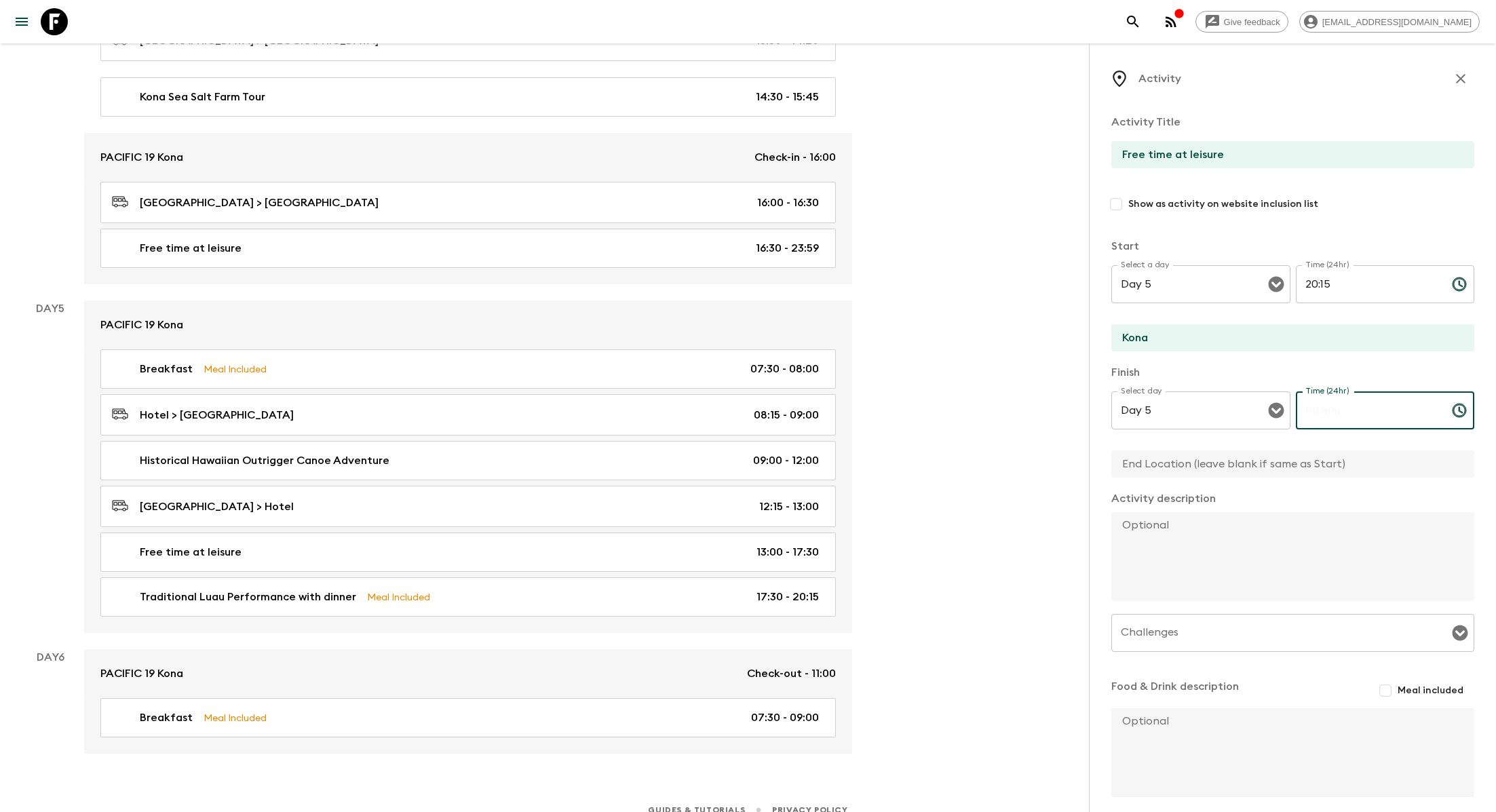
click at [716, 409] on input "Time (24hr)" at bounding box center [1369, 410] width 145 height 38
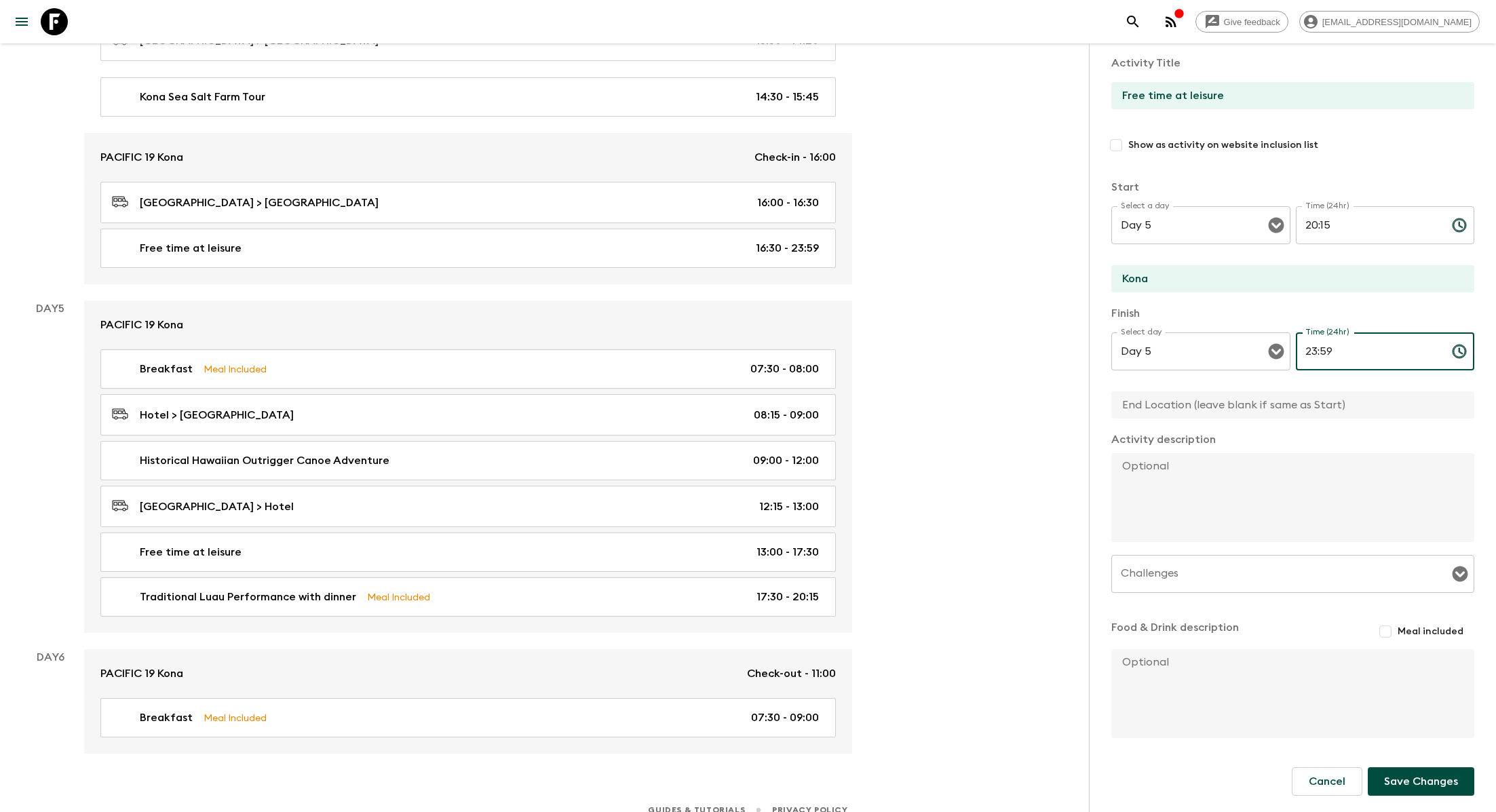
type input "23:59"
click at [716, 732] on button "Save Changes" at bounding box center [1421, 781] width 106 height 28
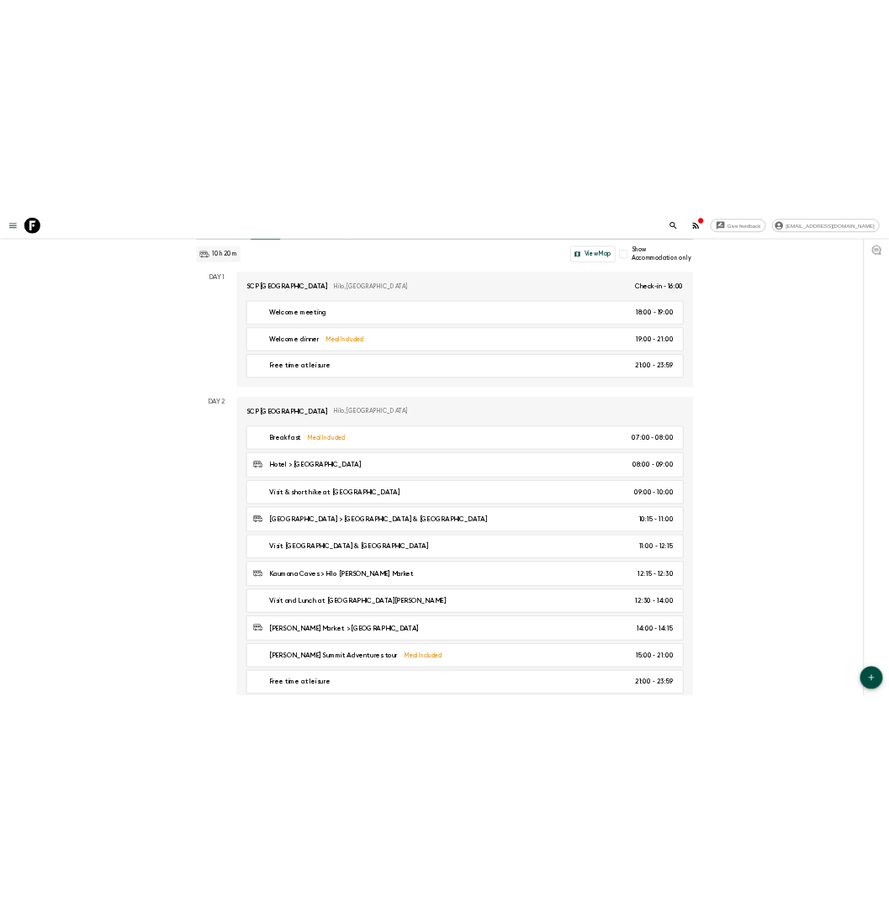
scroll to position [155, 0]
